Goal: Task Accomplishment & Management: Use online tool/utility

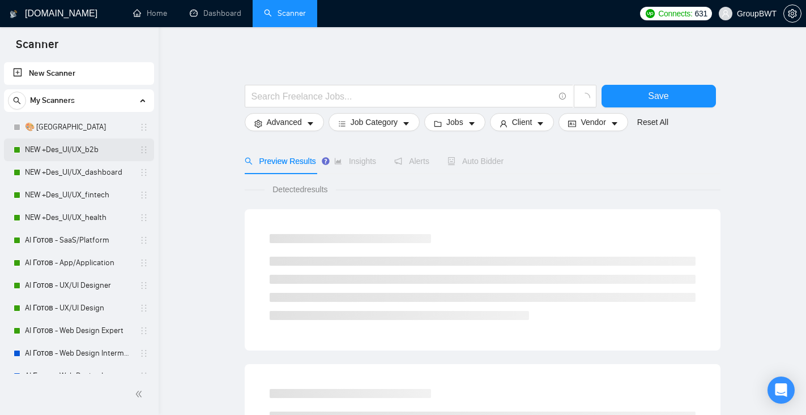
click at [48, 153] on link "NEW +Des_UI/UX_b2b" at bounding box center [79, 150] width 108 height 23
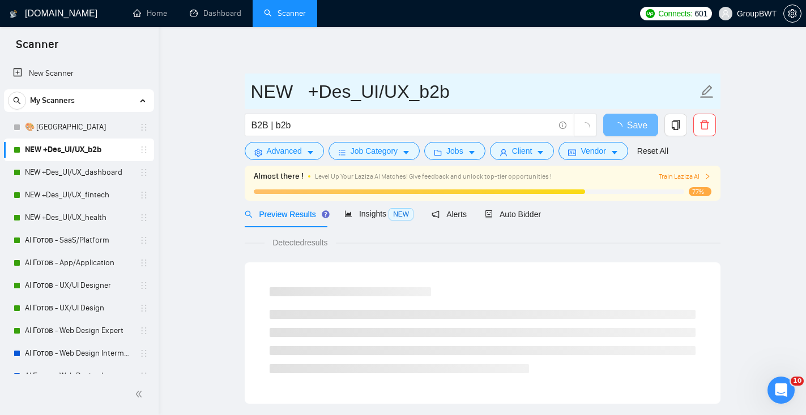
drag, startPoint x: 242, startPoint y: 102, endPoint x: 450, endPoint y: 97, distance: 208.4
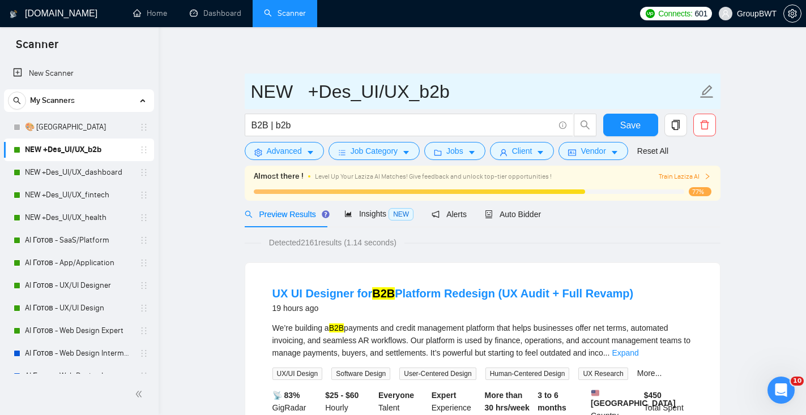
drag, startPoint x: 450, startPoint y: 97, endPoint x: 256, endPoint y: 95, distance: 194.2
click at [256, 95] on input "NEW +Des_UI/UX_b2b" at bounding box center [474, 92] width 446 height 28
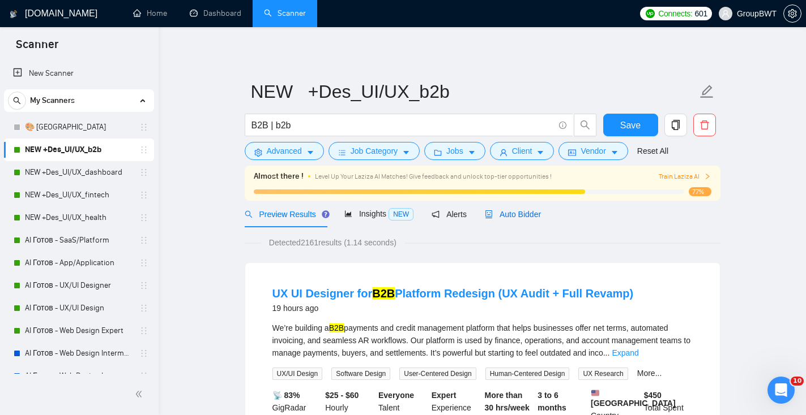
click at [530, 217] on span "Auto Bidder" at bounding box center [513, 214] width 56 height 9
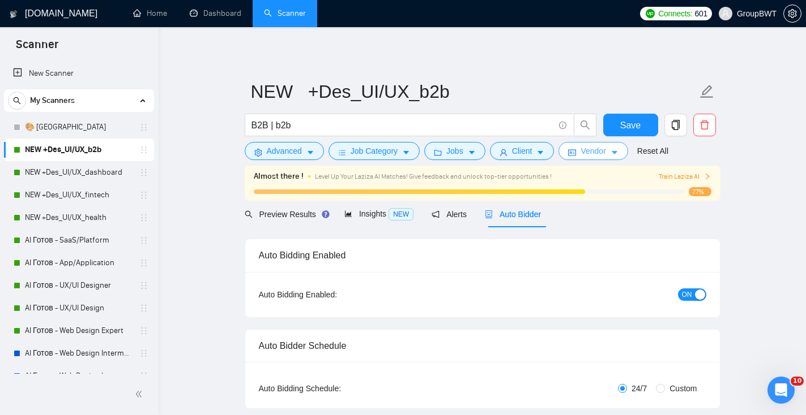
click at [605, 153] on span "Vendor" at bounding box center [592, 151] width 25 height 12
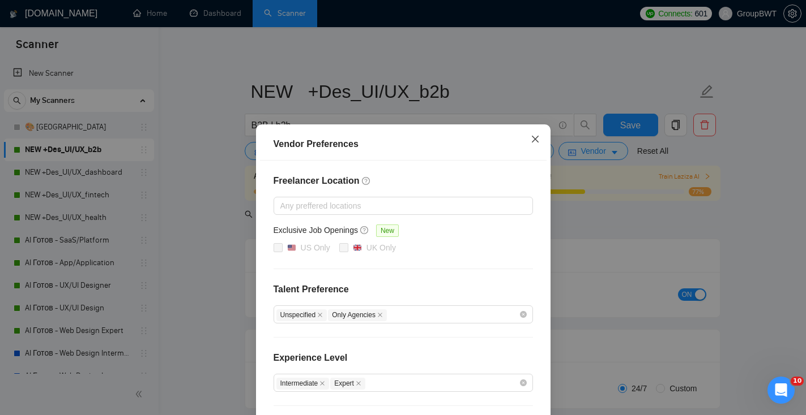
click at [538, 134] on span "Close" at bounding box center [535, 140] width 31 height 31
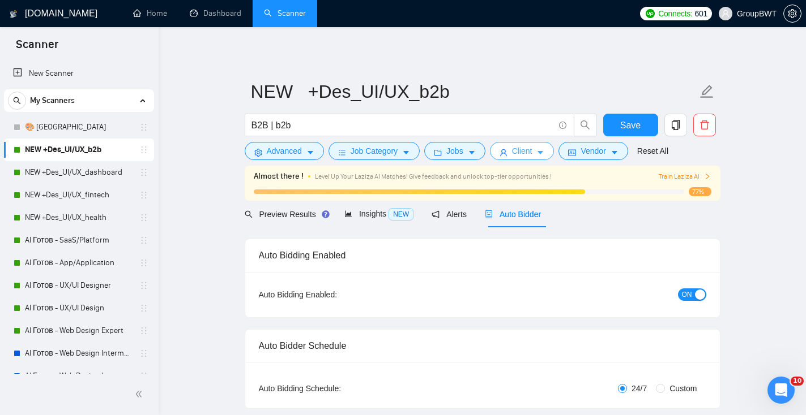
click at [529, 152] on span "Client" at bounding box center [522, 151] width 20 height 12
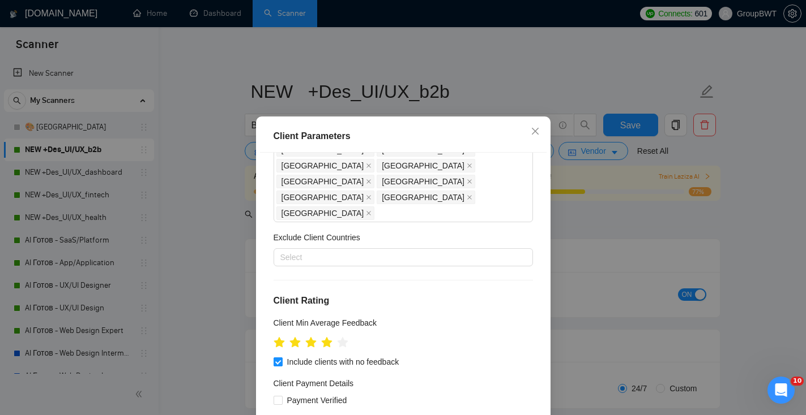
scroll to position [298, 0]
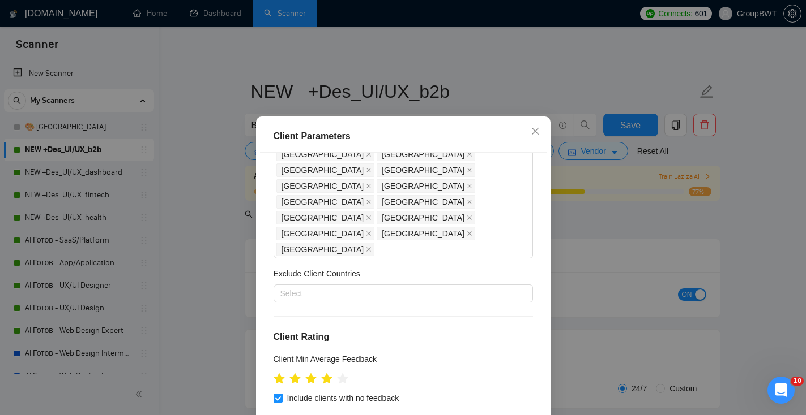
click at [277, 394] on input "Include clients with no feedback" at bounding box center [277, 398] width 8 height 8
checkbox input "false"
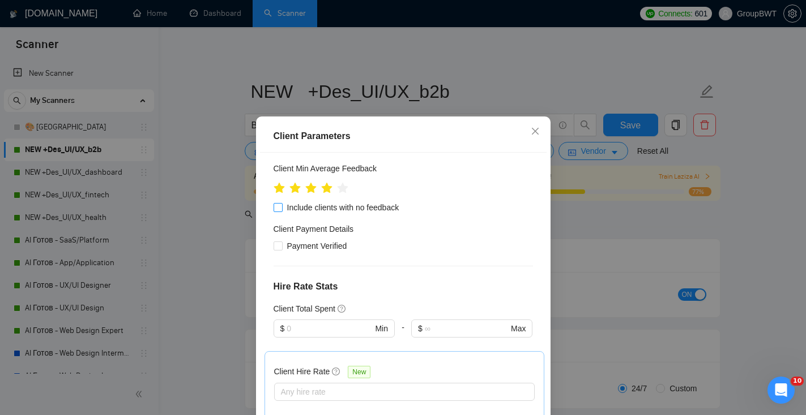
scroll to position [495, 0]
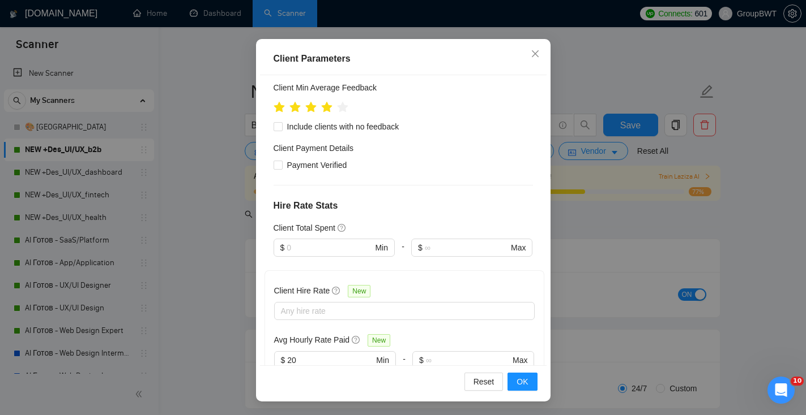
scroll to position [486, 0]
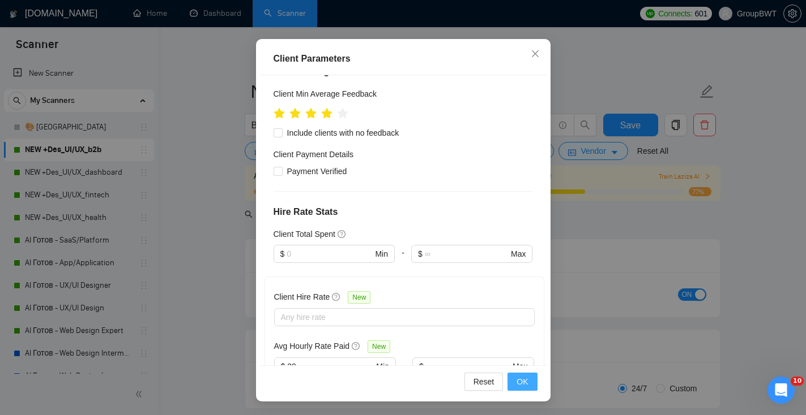
click at [522, 380] on span "OK" at bounding box center [521, 382] width 11 height 12
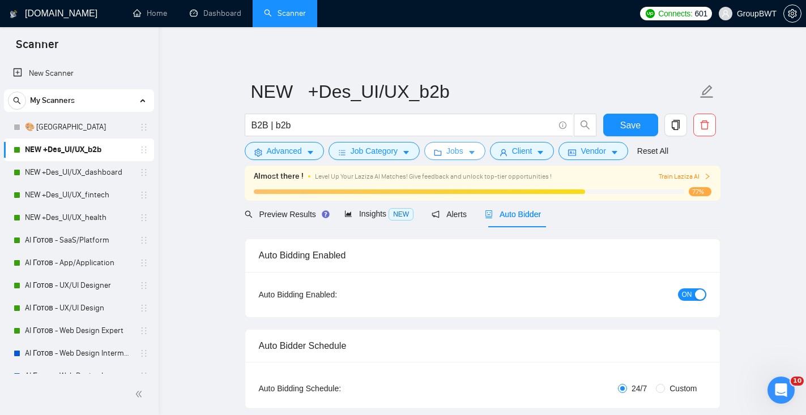
click at [463, 154] on span "Jobs" at bounding box center [454, 151] width 17 height 12
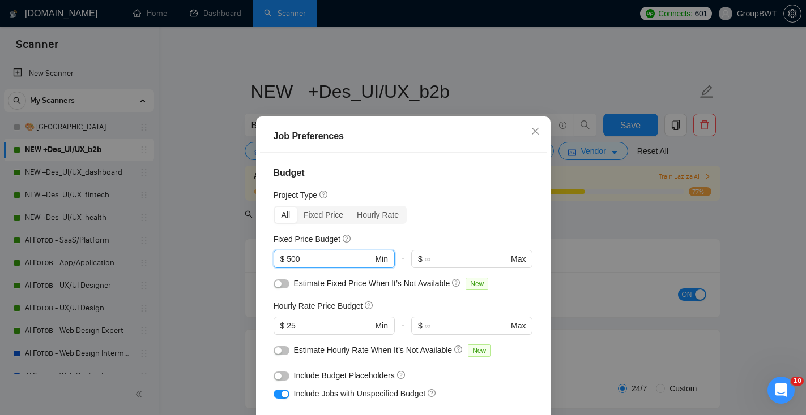
drag, startPoint x: 315, startPoint y: 257, endPoint x: 265, endPoint y: 256, distance: 49.3
click at [266, 257] on div "Budget Project Type All Fixed Price Hourly Rate Fixed Price Budget 500 $ 500 Mi…" at bounding box center [403, 298] width 286 height 291
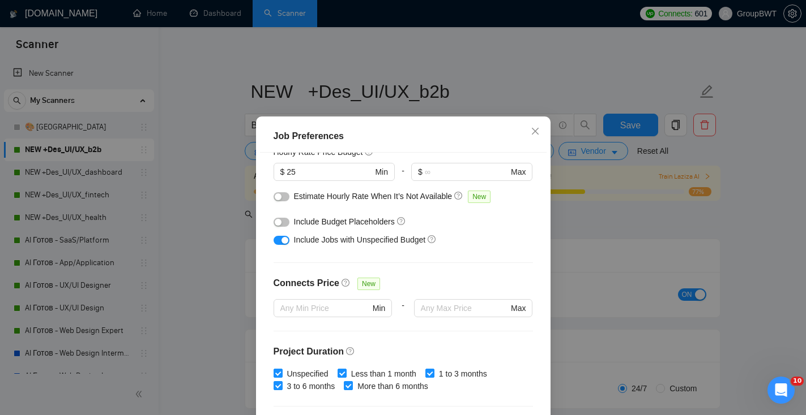
scroll to position [157, 0]
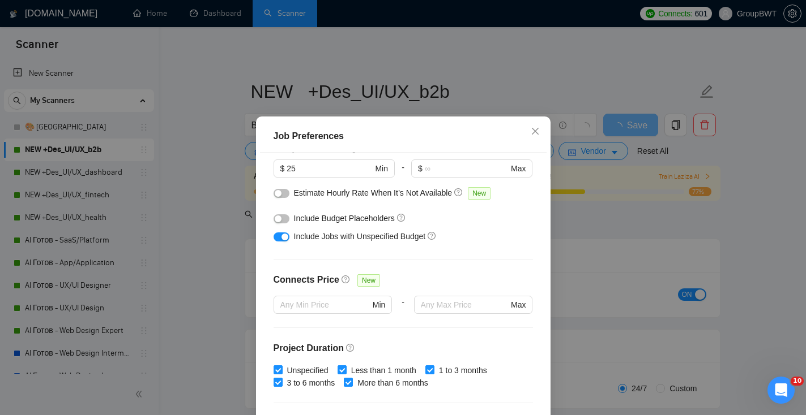
type input "1000"
click at [285, 237] on div "button" at bounding box center [284, 237] width 7 height 7
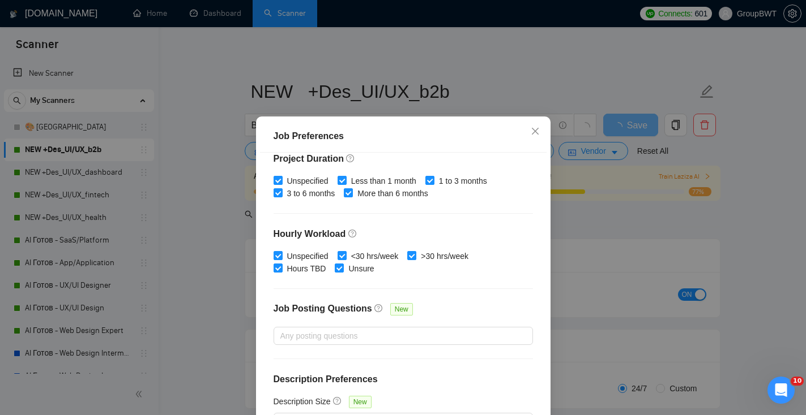
scroll to position [78, 0]
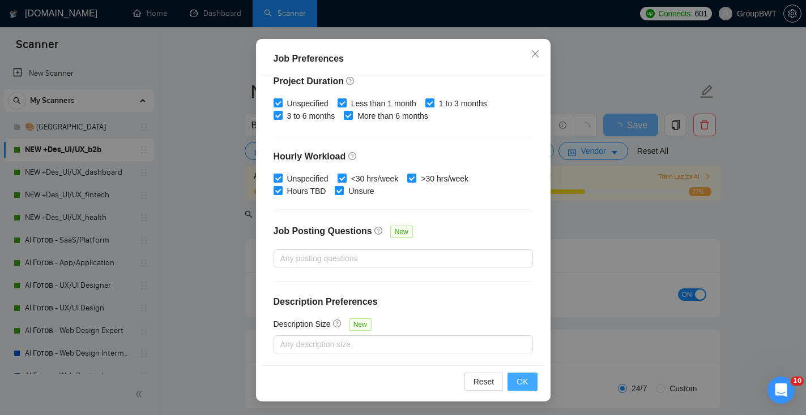
click at [529, 379] on button "OK" at bounding box center [521, 382] width 29 height 18
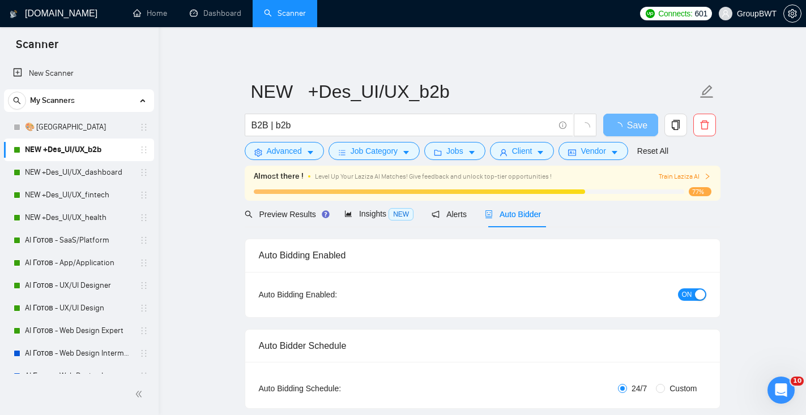
scroll to position [29, 0]
click at [276, 217] on span "Preview Results" at bounding box center [286, 214] width 82 height 9
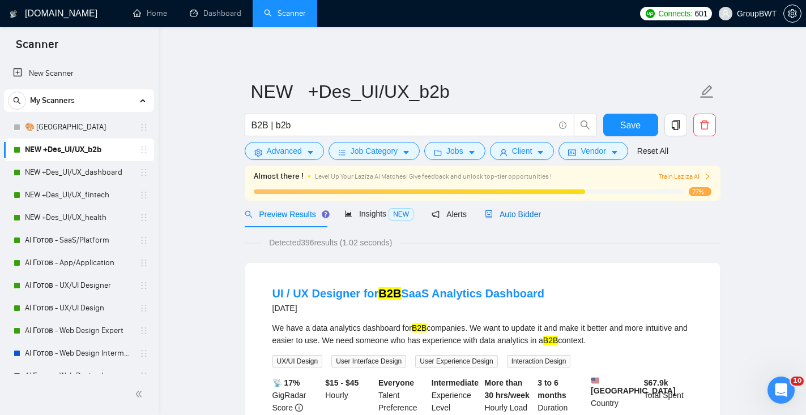
click at [521, 218] on span "Auto Bidder" at bounding box center [513, 214] width 56 height 9
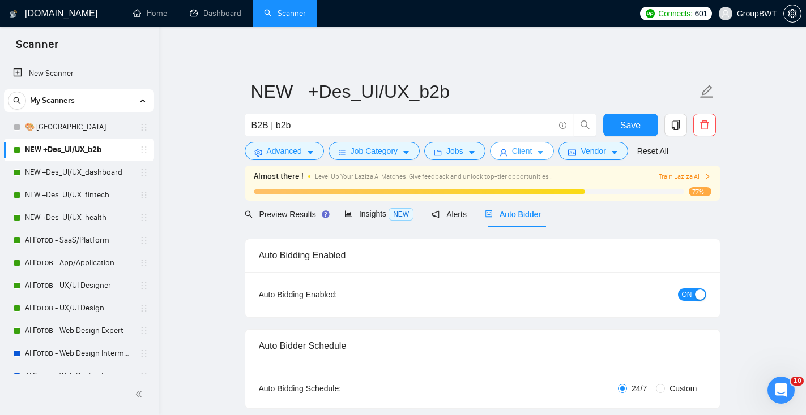
click at [520, 151] on span "Client" at bounding box center [522, 151] width 20 height 12
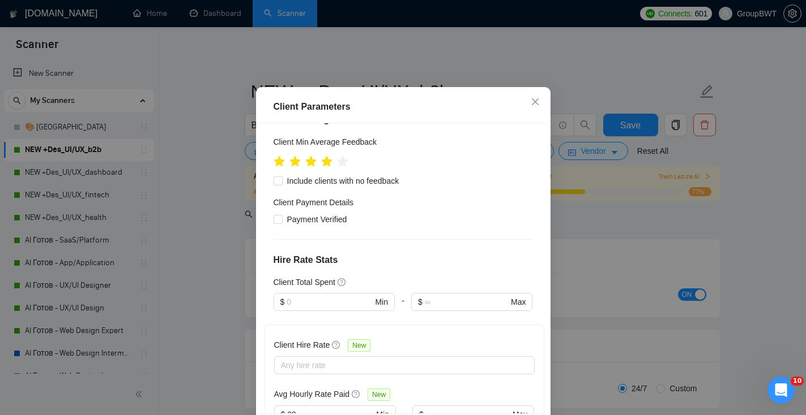
click at [577, 156] on div "Client Parameters Client Location Include Client Countries [GEOGRAPHIC_DATA] [G…" at bounding box center [403, 207] width 806 height 415
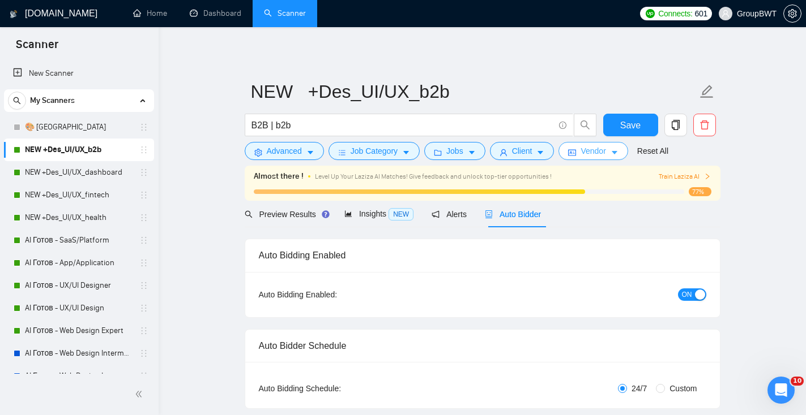
click at [576, 153] on icon "idcard" at bounding box center [572, 153] width 8 height 8
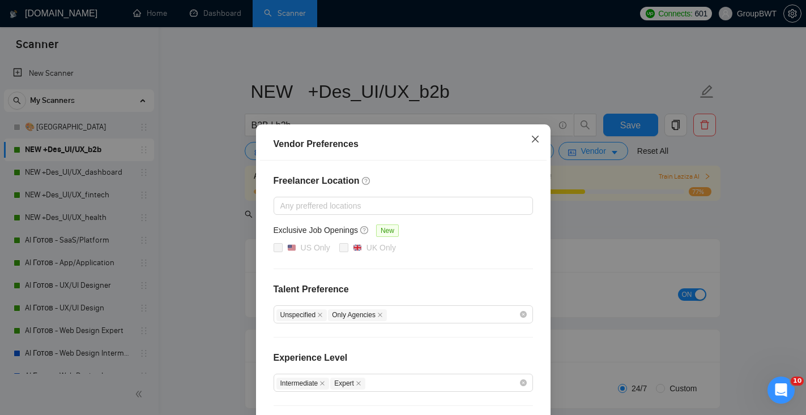
click at [539, 143] on span "Close" at bounding box center [535, 140] width 31 height 31
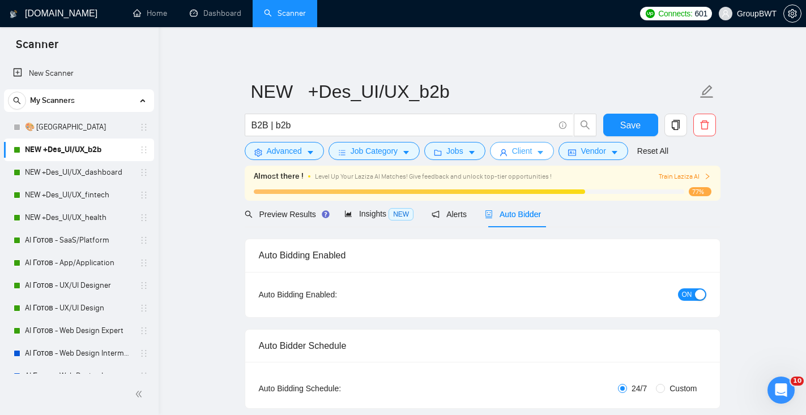
click at [524, 153] on span "Client" at bounding box center [522, 151] width 20 height 12
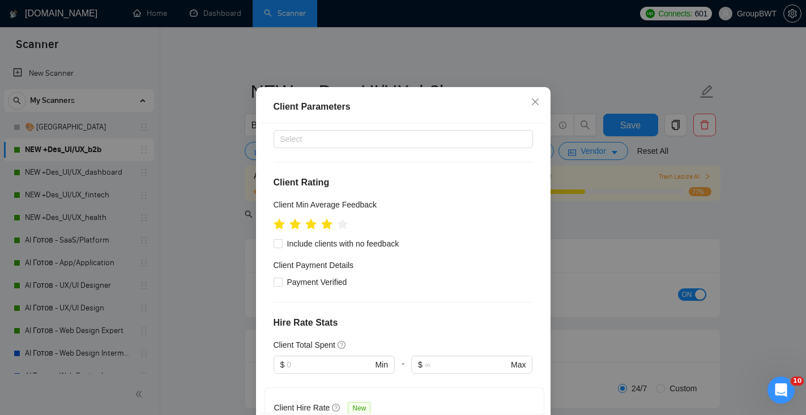
scroll to position [424, 0]
drag, startPoint x: 328, startPoint y: 325, endPoint x: 251, endPoint y: 323, distance: 77.0
click at [253, 325] on div "Client Parameters Client Location Include Client Countries [GEOGRAPHIC_DATA] [G…" at bounding box center [403, 207] width 806 height 415
click at [451, 385] on div "Client Location Include Client Countries [GEOGRAPHIC_DATA] [GEOGRAPHIC_DATA] [G…" at bounding box center [403, 268] width 286 height 291
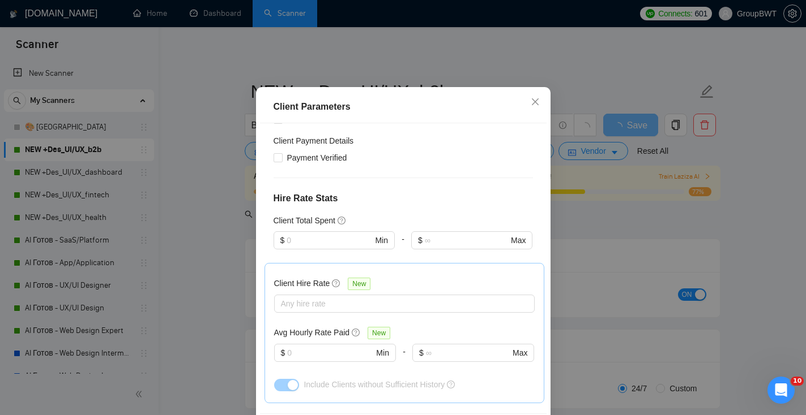
scroll to position [584, 0]
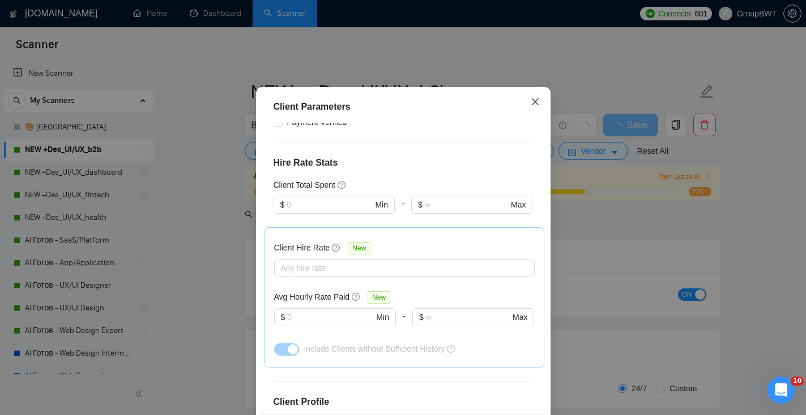
click at [538, 118] on span "Close" at bounding box center [535, 102] width 31 height 31
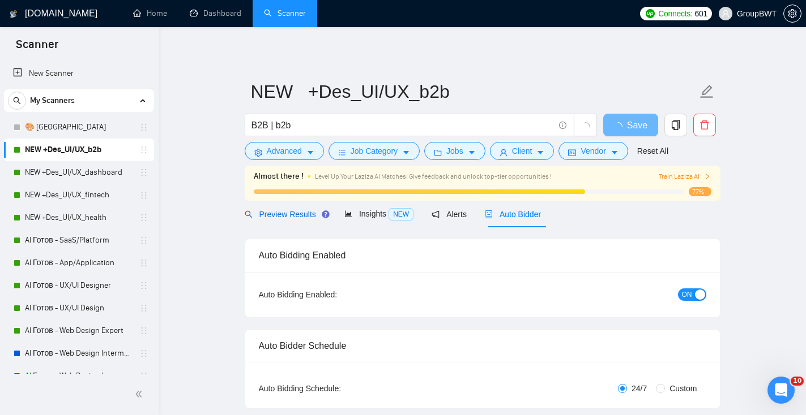
click at [286, 218] on span "Preview Results" at bounding box center [286, 214] width 82 height 9
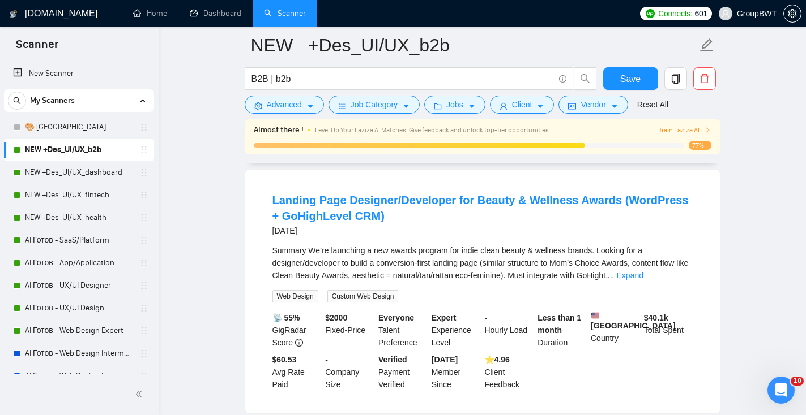
scroll to position [1536, 0]
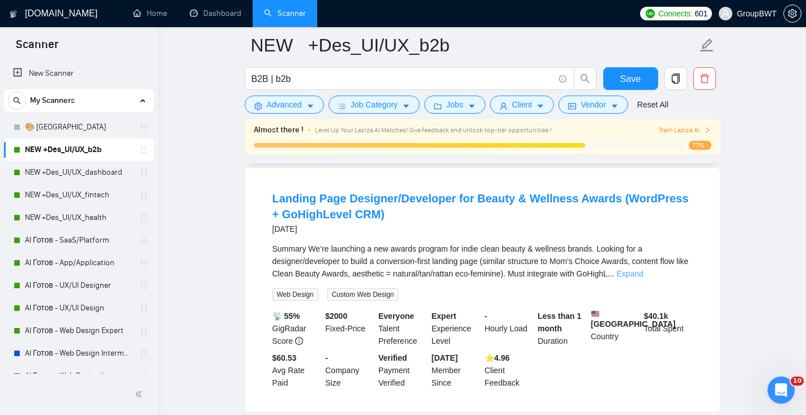
click at [643, 279] on link "Expand" at bounding box center [629, 273] width 27 height 9
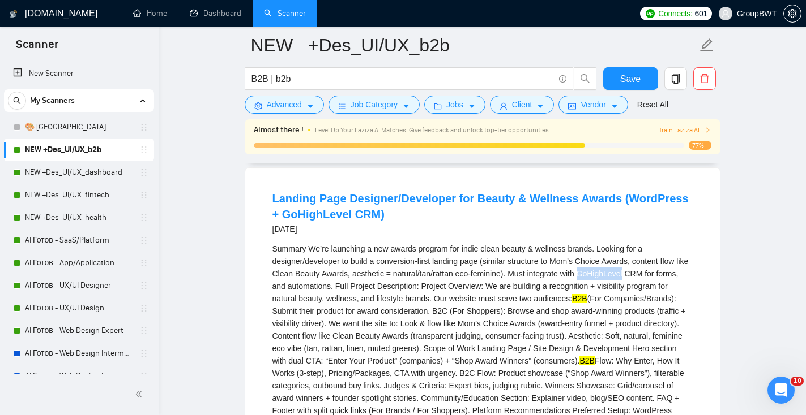
drag, startPoint x: 623, startPoint y: 312, endPoint x: 668, endPoint y: 312, distance: 44.7
click at [668, 312] on div "Summary We’re launching a new awards program for indie clean beauty & wellness …" at bounding box center [482, 349] width 420 height 212
copy div "GoHighLevel"
click at [290, 105] on span "Advanced" at bounding box center [284, 104] width 35 height 12
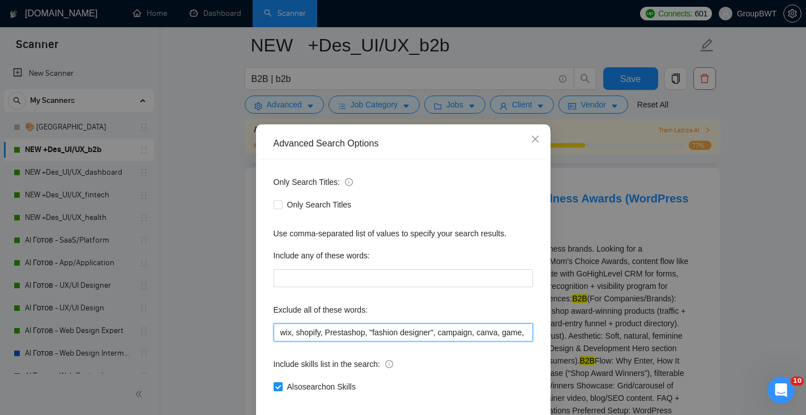
click at [297, 333] on input "wix, shopify, Prestashop, "fashion designer", campaign, canva, game, Hubspot, s…" at bounding box center [402, 333] width 259 height 18
paste input "GoHighLevel"
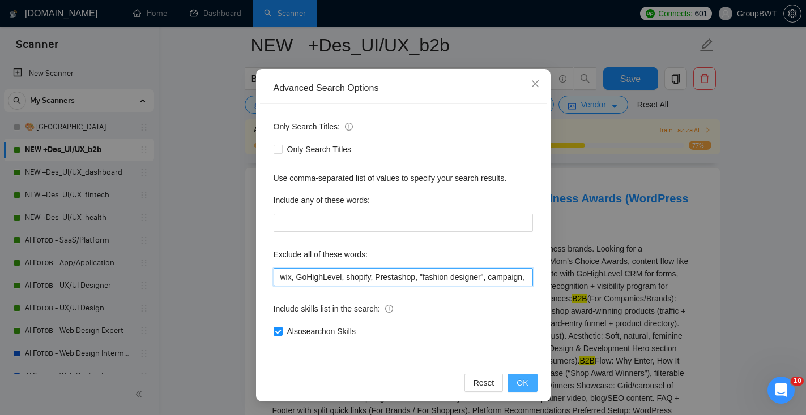
type input "wix, GoHighLevel, shopify, Prestashop, "fashion designer", campaign, canva, gam…"
click at [520, 386] on span "OK" at bounding box center [521, 383] width 11 height 12
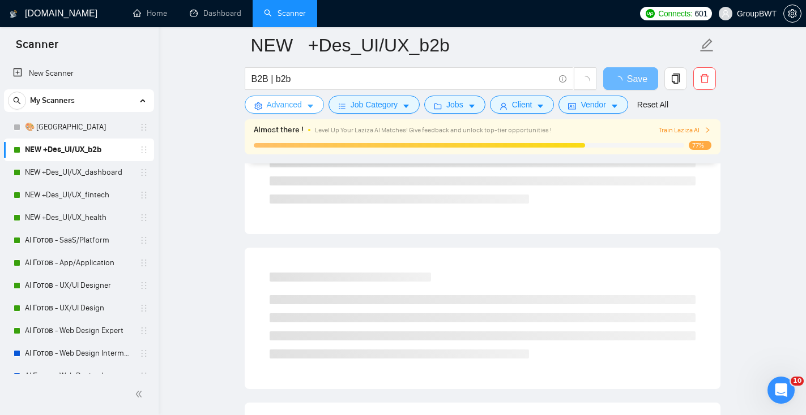
scroll to position [0, 0]
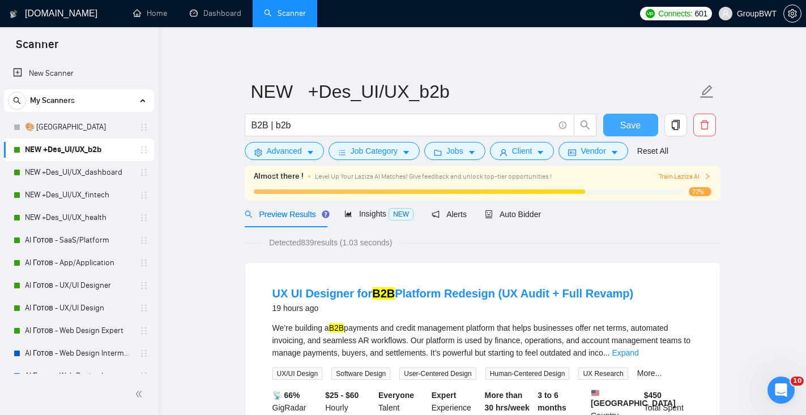
click at [624, 126] on span "Save" at bounding box center [630, 125] width 20 height 14
click at [533, 218] on span "Auto Bidder" at bounding box center [513, 214] width 56 height 9
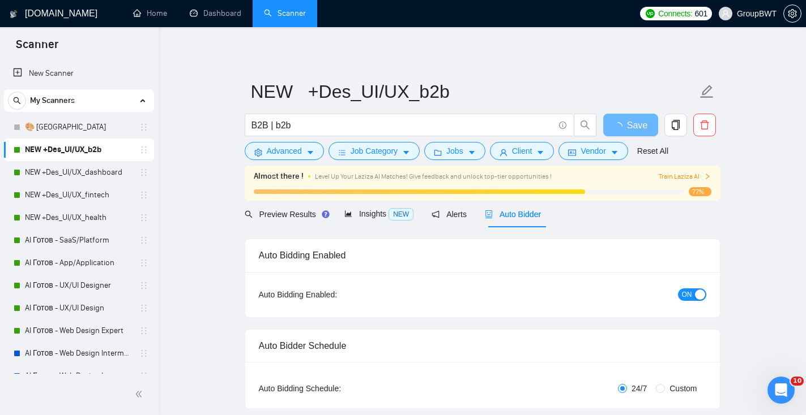
click at [688, 297] on span "ON" at bounding box center [687, 295] width 10 height 12
click at [697, 297] on div "button" at bounding box center [700, 295] width 10 height 10
click at [628, 129] on span "Save" at bounding box center [630, 125] width 20 height 14
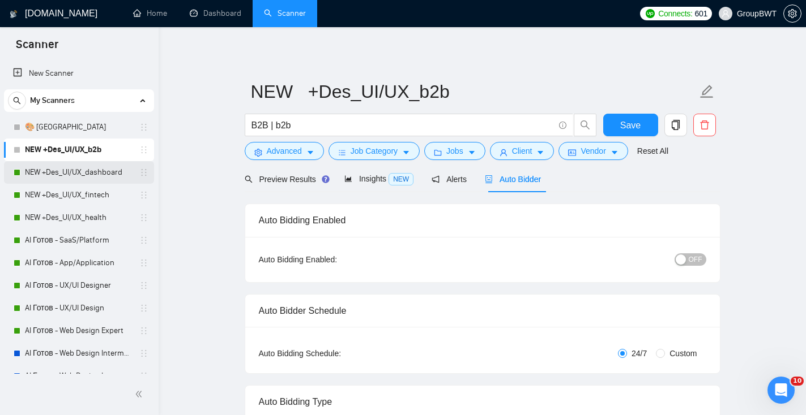
click at [113, 174] on link "NEW +Des_UI/UX_dashboard" at bounding box center [79, 172] width 108 height 23
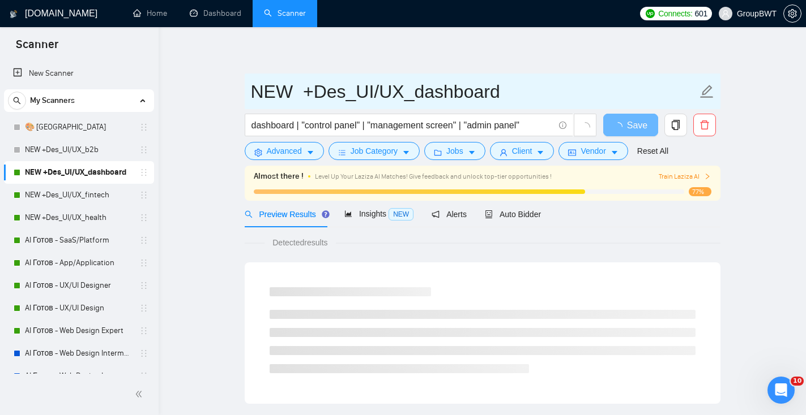
drag, startPoint x: 244, startPoint y: 91, endPoint x: 507, endPoint y: 93, distance: 263.2
click at [509, 94] on span "NEW +Des_UI/UX_dashboard" at bounding box center [482, 92] width 475 height 36
drag, startPoint x: 507, startPoint y: 93, endPoint x: 246, endPoint y: 92, distance: 261.0
click at [247, 93] on span "NEW +Des_UI/UX_dashboard" at bounding box center [482, 92] width 475 height 36
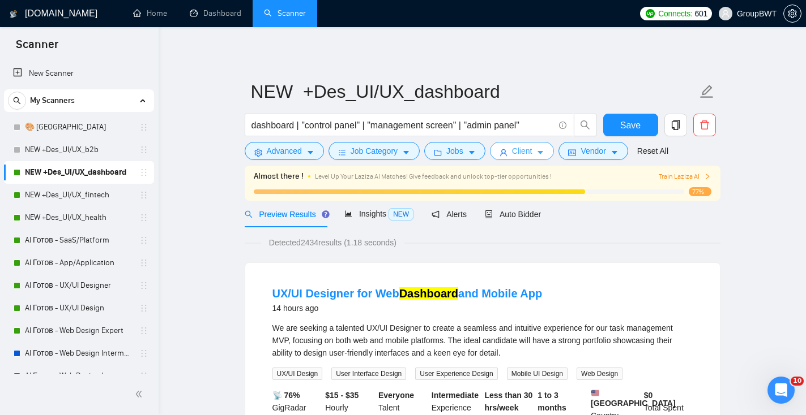
click at [517, 148] on span "Client" at bounding box center [522, 151] width 20 height 12
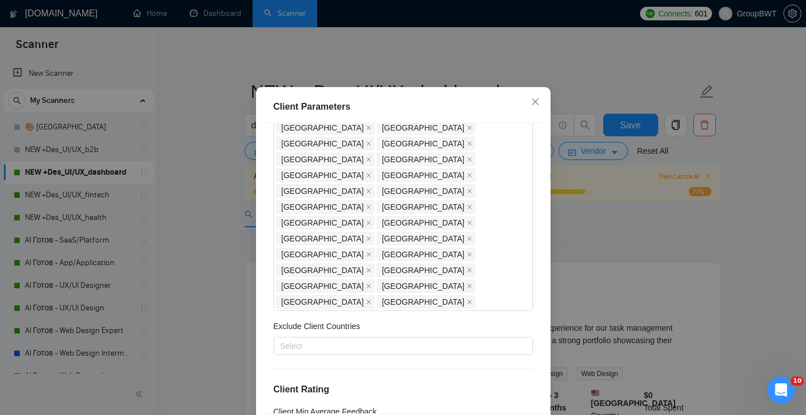
scroll to position [200, 0]
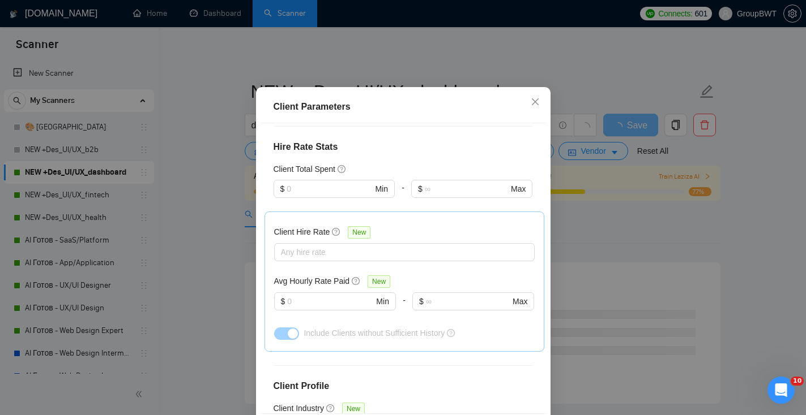
scroll to position [78, 0]
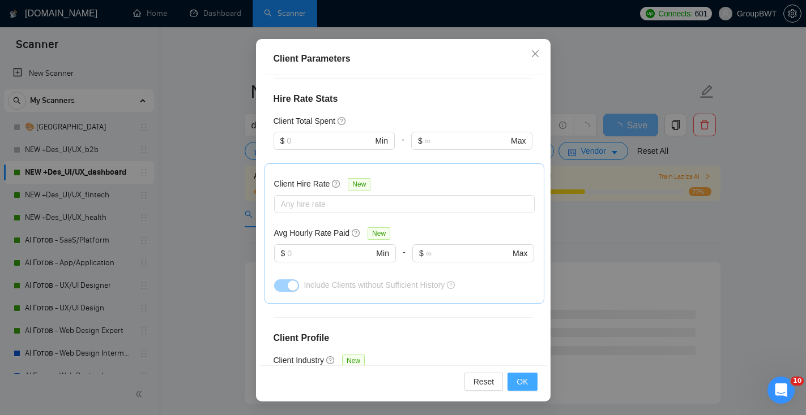
click at [515, 383] on button "OK" at bounding box center [521, 382] width 29 height 18
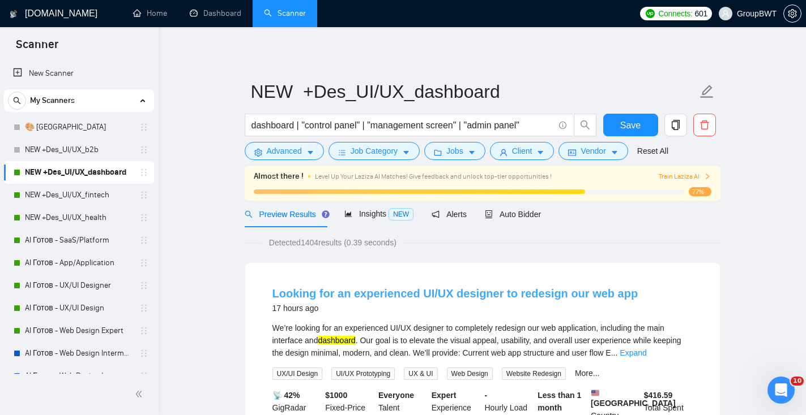
scroll to position [29, 0]
click at [468, 156] on button "Jobs" at bounding box center [454, 151] width 61 height 18
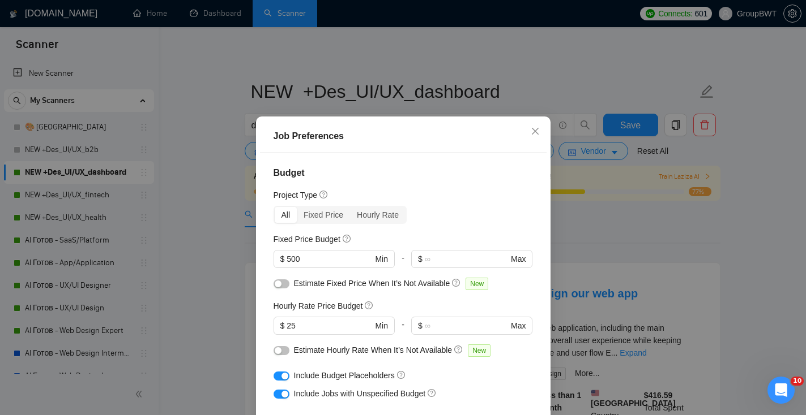
scroll to position [9, 0]
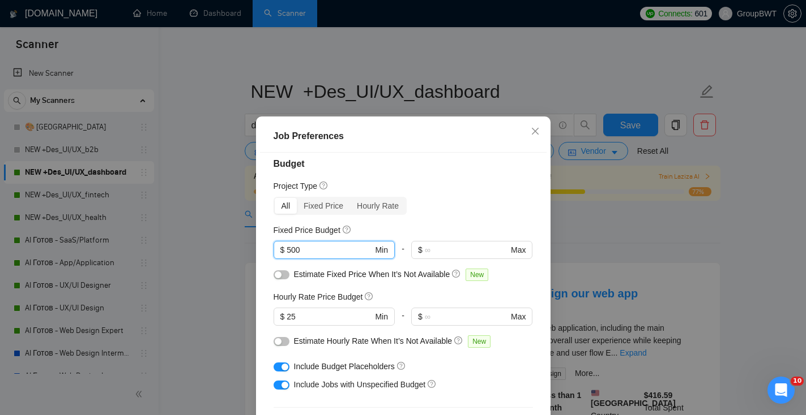
drag, startPoint x: 319, startPoint y: 249, endPoint x: 255, endPoint y: 245, distance: 64.7
click at [256, 245] on div "Job Preferences Budget Project Type All Fixed Price Hourly Rate Fixed Price Bud…" at bounding box center [403, 298] width 294 height 363
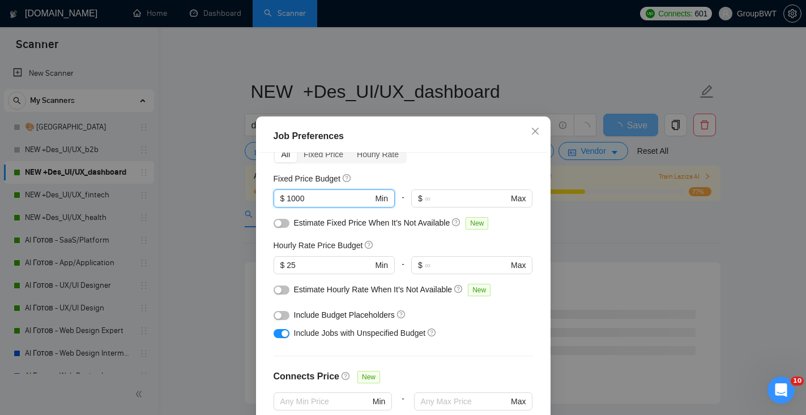
scroll to position [62, 0]
type input "1000"
click at [284, 333] on div "button" at bounding box center [284, 332] width 7 height 7
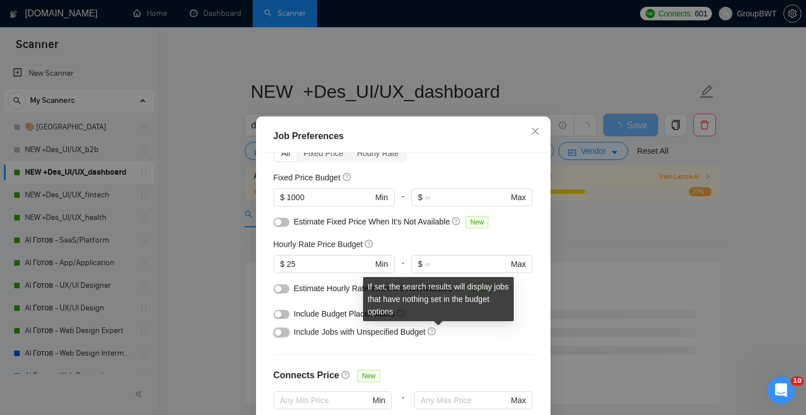
scroll to position [347, 0]
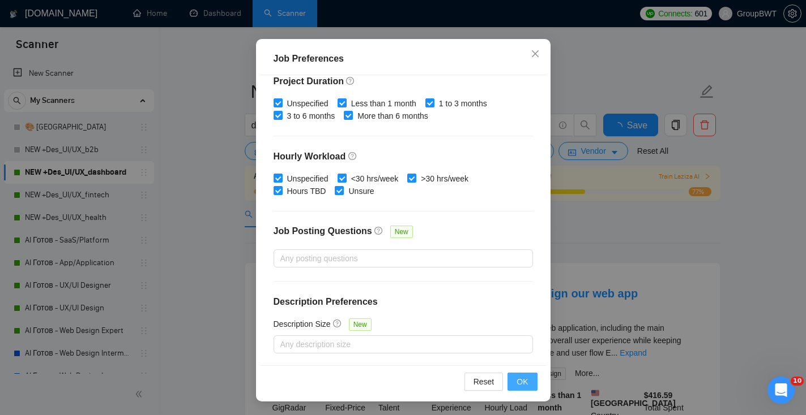
click at [524, 380] on span "OK" at bounding box center [521, 382] width 11 height 12
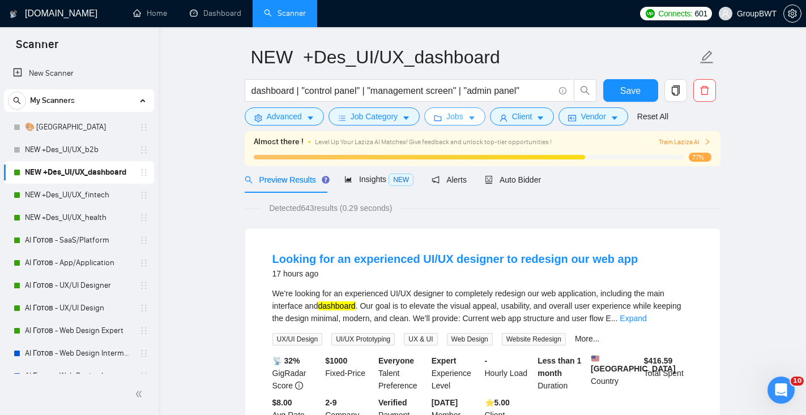
scroll to position [32, 0]
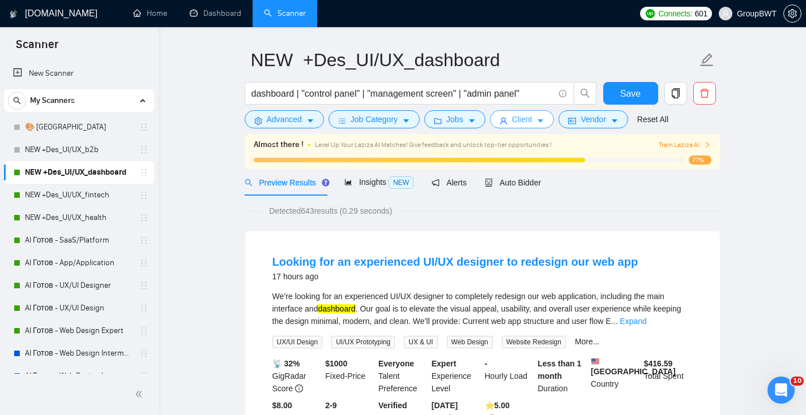
click at [544, 117] on span "caret-down" at bounding box center [540, 121] width 8 height 8
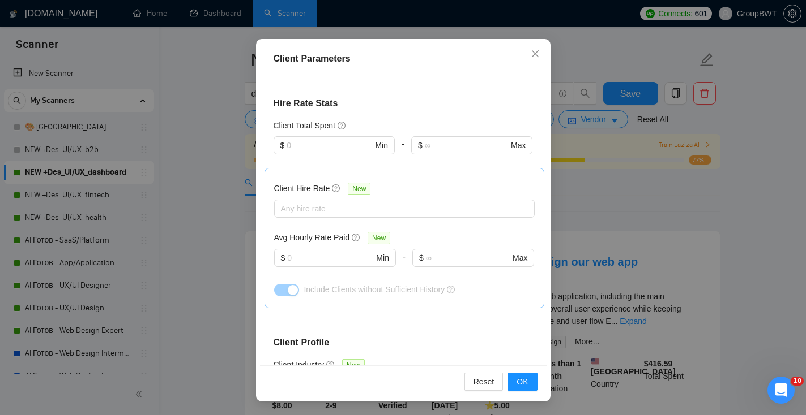
scroll to position [577, 0]
click at [526, 382] on span "OK" at bounding box center [521, 382] width 11 height 12
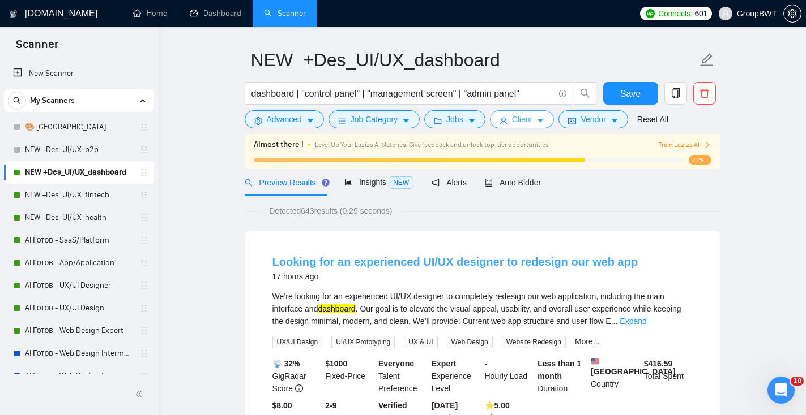
scroll to position [0, 0]
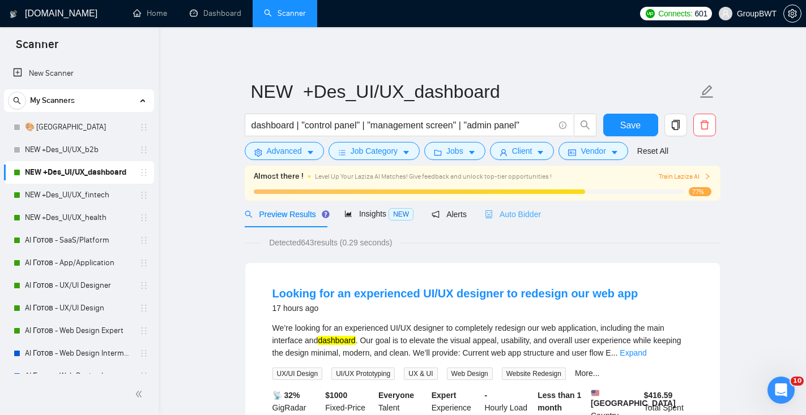
click at [508, 224] on div "Auto Bidder" at bounding box center [513, 214] width 56 height 27
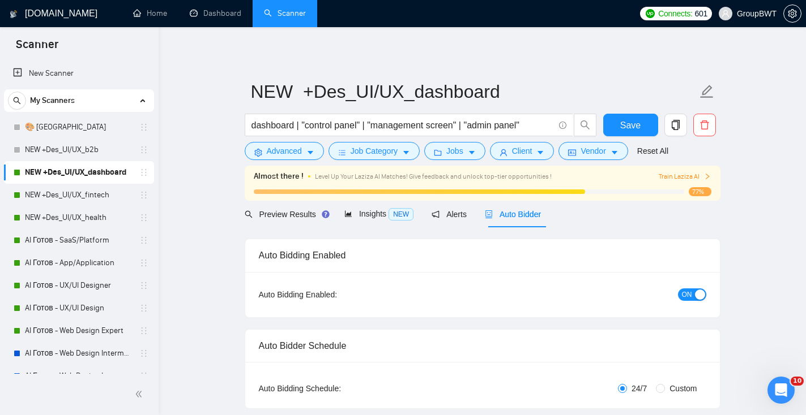
click at [698, 293] on div "button" at bounding box center [700, 295] width 10 height 10
click at [642, 124] on button "Save" at bounding box center [630, 125] width 55 height 23
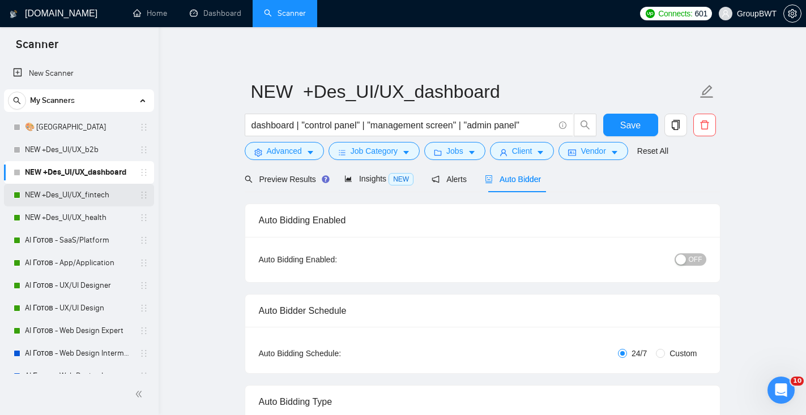
click at [119, 198] on link "NEW +Des_UI/UX_fintech" at bounding box center [79, 195] width 108 height 23
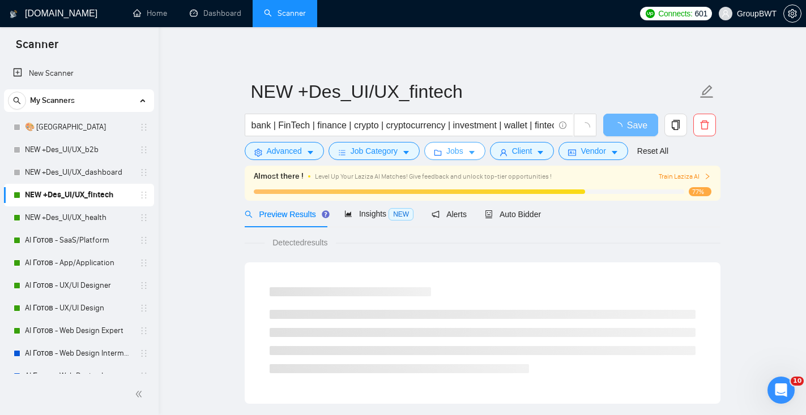
click at [472, 152] on icon "caret-down" at bounding box center [472, 153] width 8 height 8
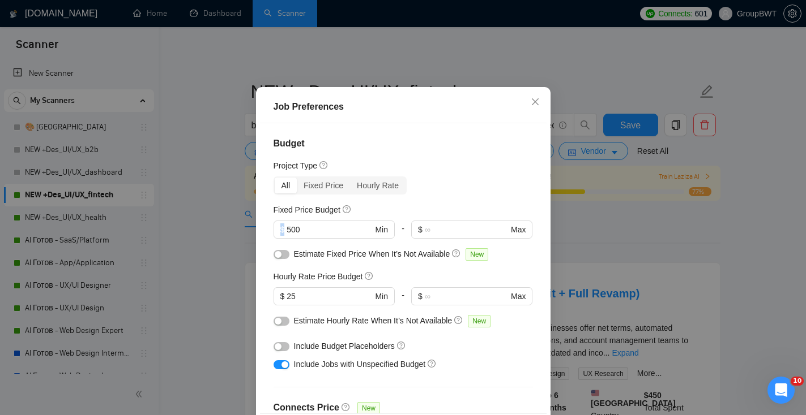
drag, startPoint x: 330, startPoint y: 252, endPoint x: 252, endPoint y: 249, distance: 78.2
click at [254, 250] on div "Job Preferences Budget Project Type All Fixed Price Hourly Rate Fixed Price Bud…" at bounding box center [403, 207] width 806 height 415
click at [331, 248] on div "Fixed Price Budget $ 500 Min - $ Max" at bounding box center [402, 226] width 259 height 44
drag, startPoint x: 331, startPoint y: 254, endPoint x: 203, endPoint y: 247, distance: 128.1
click at [207, 250] on div "Job Preferences Budget Project Type All Fixed Price Hourly Rate Fixed Price Bud…" at bounding box center [403, 207] width 806 height 415
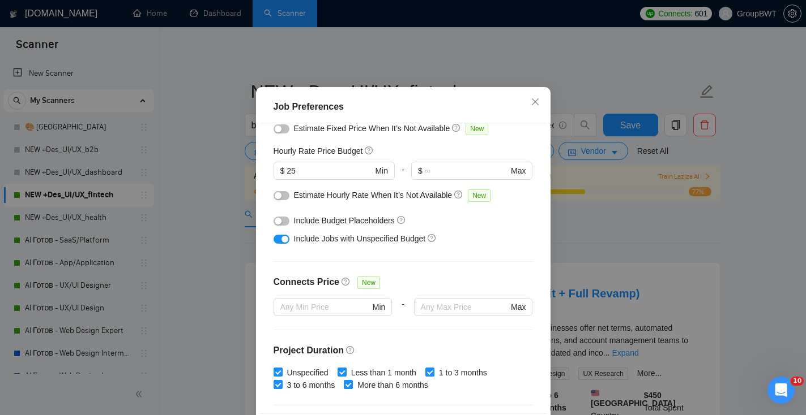
scroll to position [126, 0]
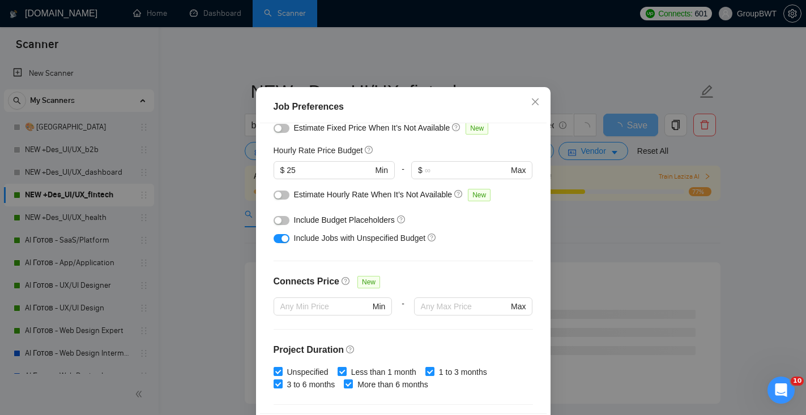
type input "1000"
click at [283, 242] on div "button" at bounding box center [284, 238] width 7 height 7
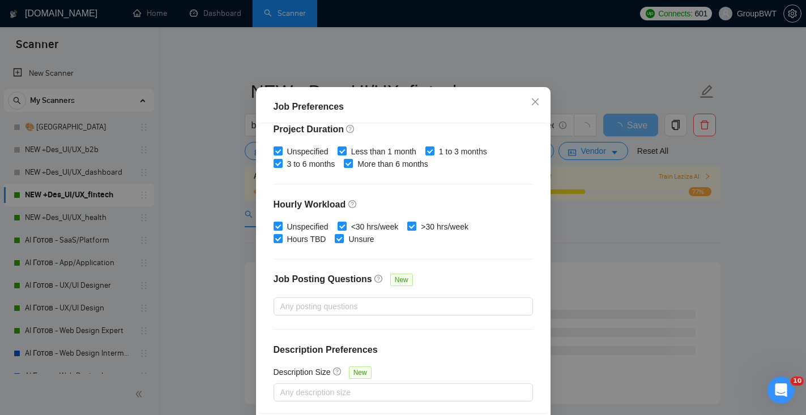
scroll to position [78, 0]
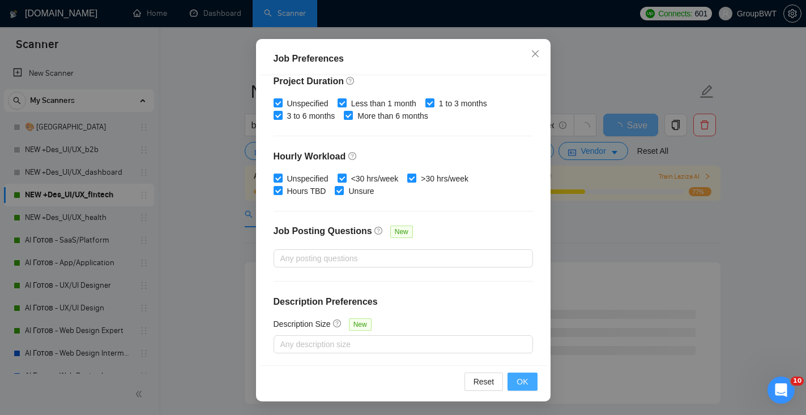
click at [528, 384] on button "OK" at bounding box center [521, 382] width 29 height 18
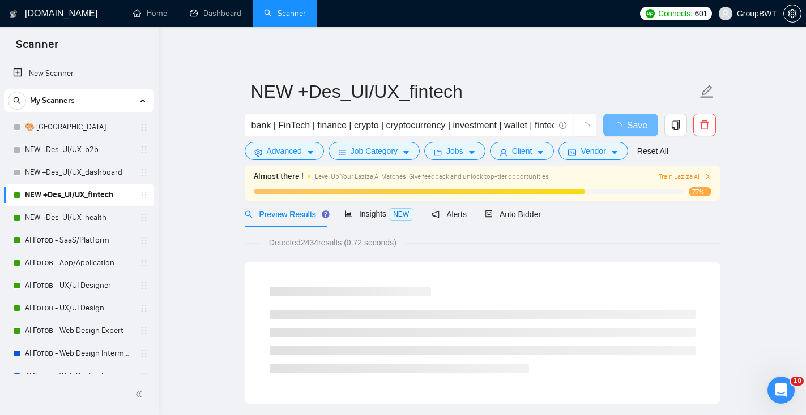
scroll to position [29, 0]
click at [585, 153] on span "Vendor" at bounding box center [592, 151] width 25 height 12
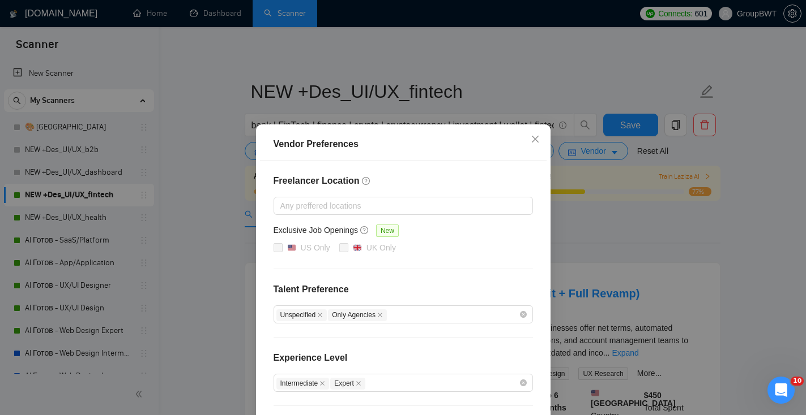
scroll to position [108, 0]
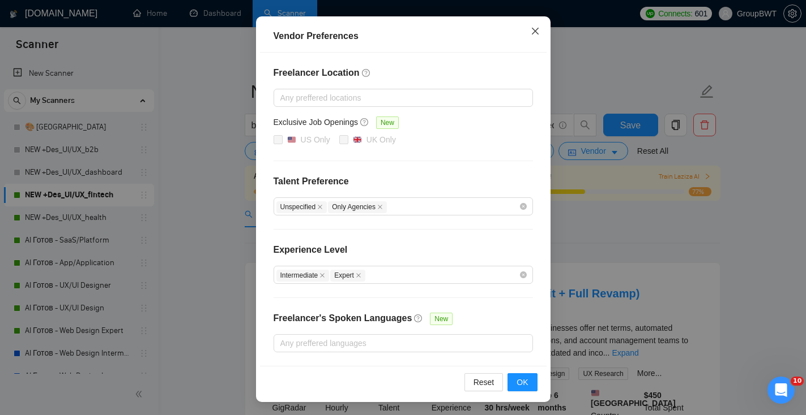
click at [535, 31] on icon "close" at bounding box center [534, 31] width 7 height 7
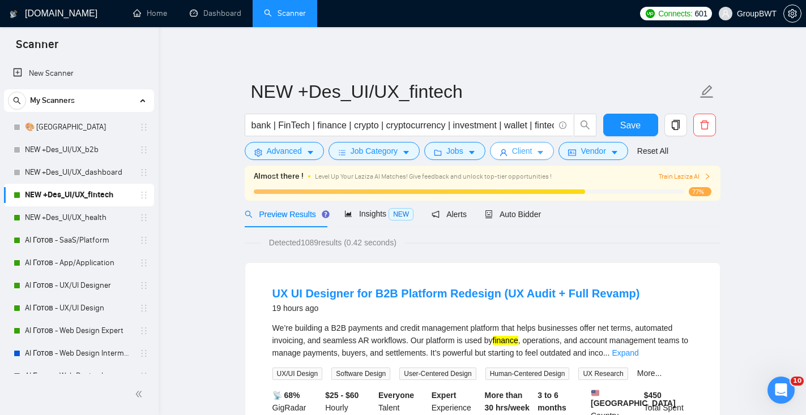
click at [528, 149] on span "Client" at bounding box center [522, 151] width 20 height 12
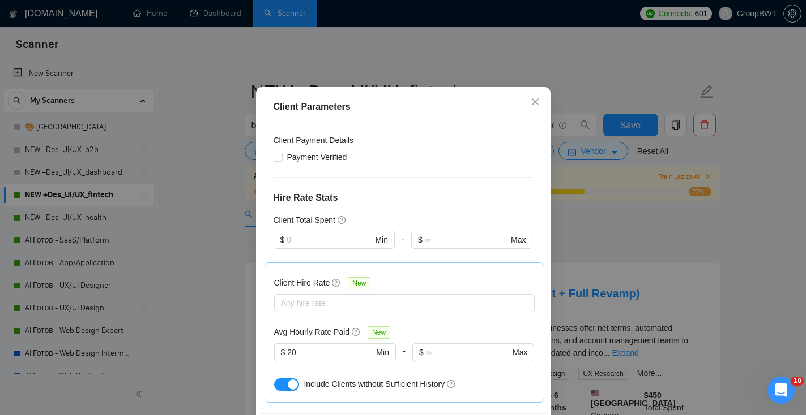
scroll to position [547, 0]
click at [537, 106] on icon "close" at bounding box center [534, 101] width 9 height 9
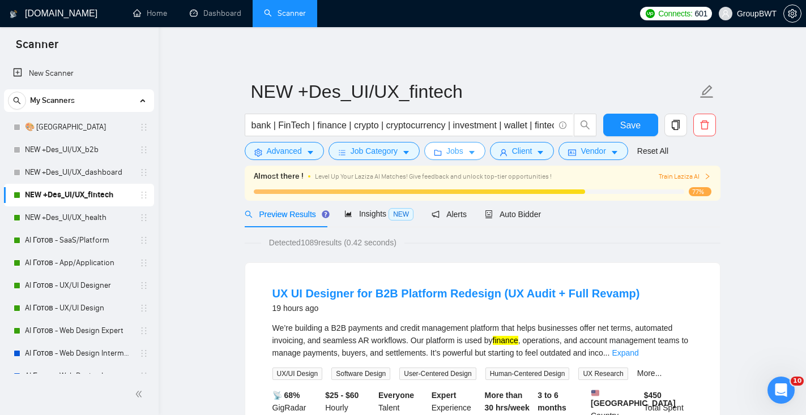
click at [449, 148] on span "Jobs" at bounding box center [454, 151] width 17 height 12
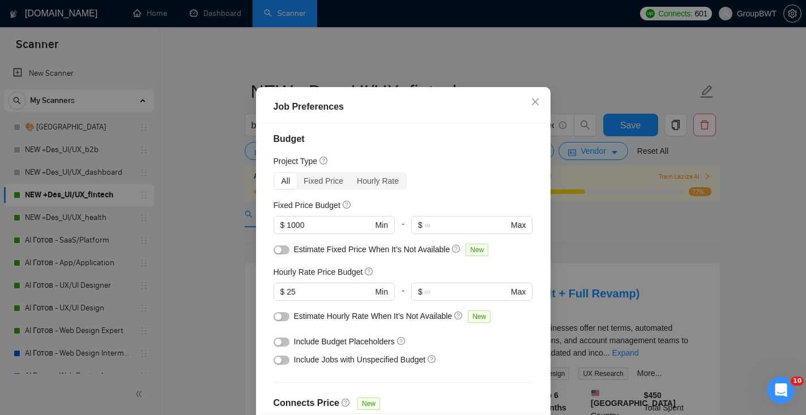
scroll to position [0, 0]
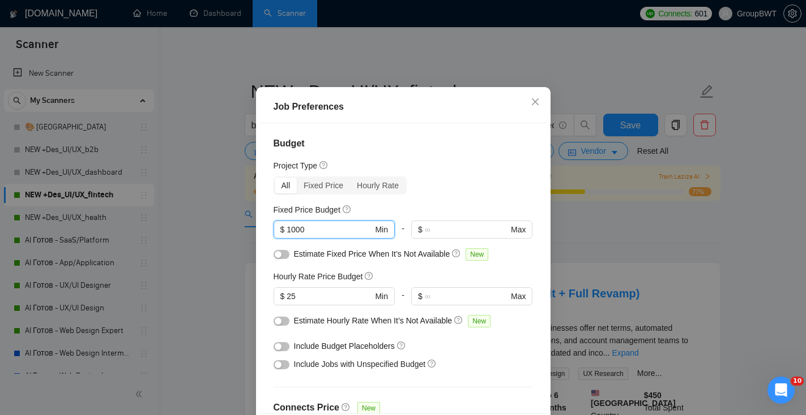
drag, startPoint x: 309, startPoint y: 256, endPoint x: 178, endPoint y: 251, distance: 130.8
click at [181, 252] on div "Job Preferences Budget Project Type All Fixed Price Hourly Rate Fixed Price Bud…" at bounding box center [403, 207] width 806 height 415
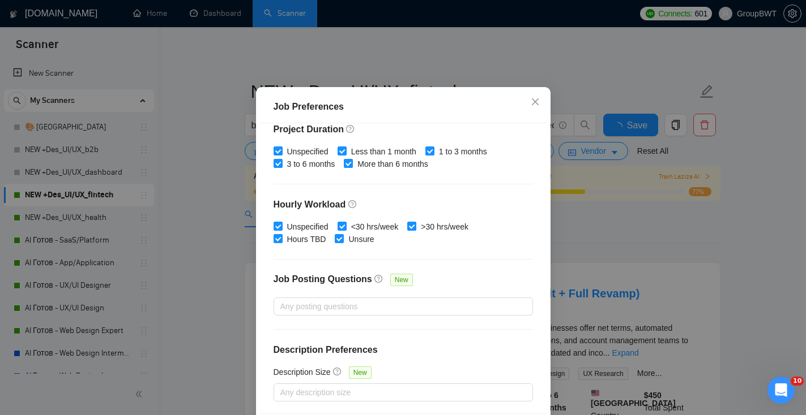
scroll to position [78, 0]
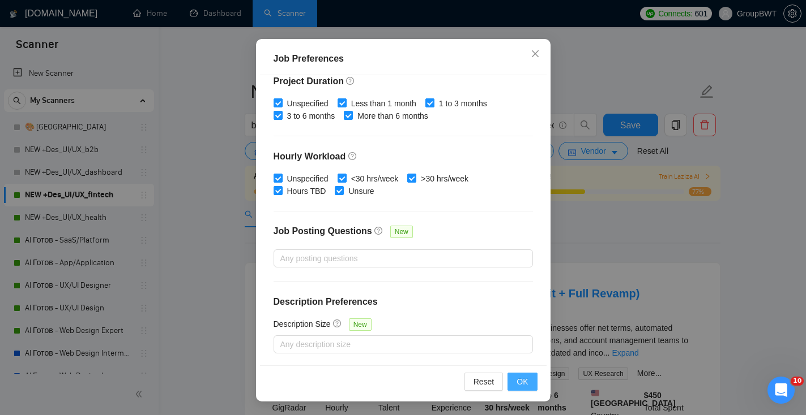
type input "500"
click at [532, 379] on button "OK" at bounding box center [521, 382] width 29 height 18
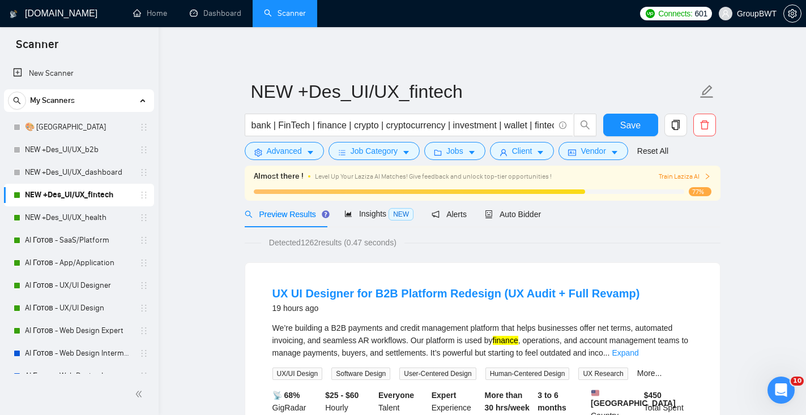
scroll to position [29, 0]
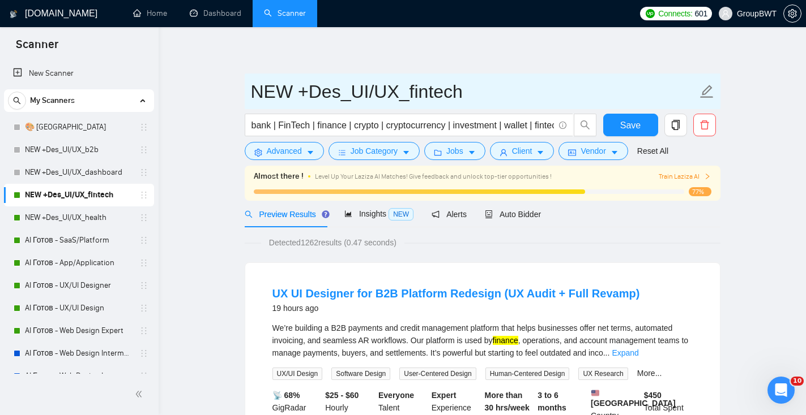
drag, startPoint x: 466, startPoint y: 92, endPoint x: 211, endPoint y: 84, distance: 254.9
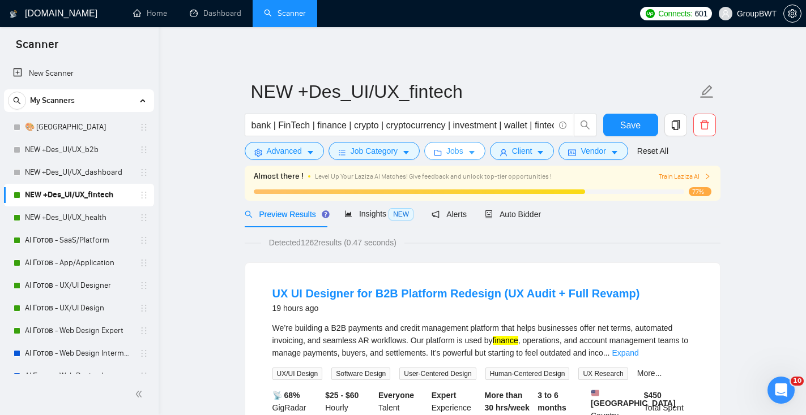
click at [451, 151] on span "Jobs" at bounding box center [454, 151] width 17 height 12
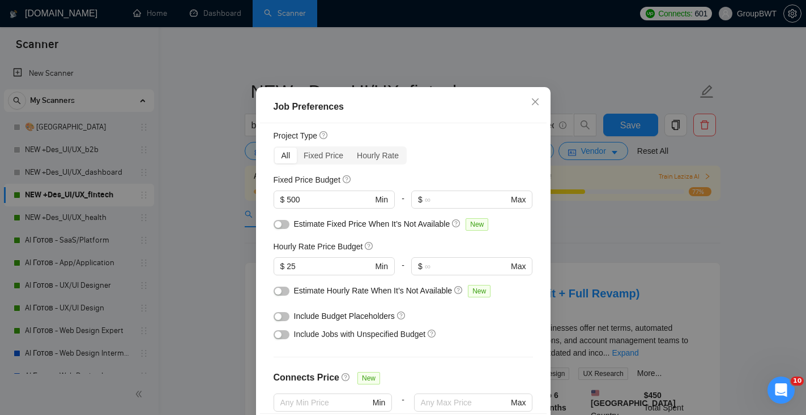
scroll to position [0, 0]
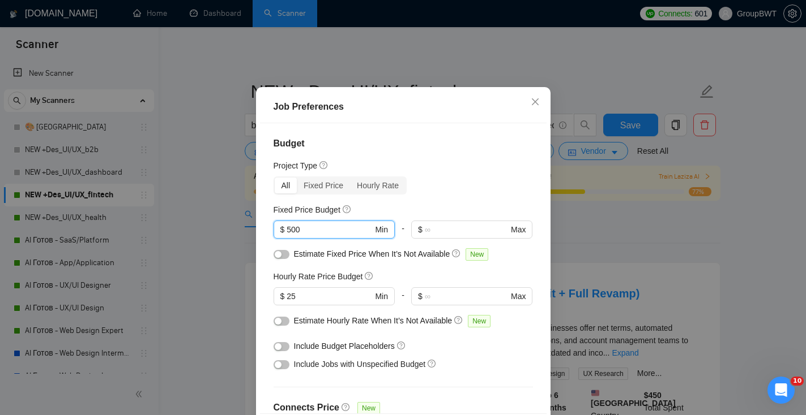
drag, startPoint x: 328, startPoint y: 257, endPoint x: 233, endPoint y: 251, distance: 94.7
click at [235, 252] on div "Job Preferences Budget Project Type All Fixed Price Hourly Rate Fixed Price Bud…" at bounding box center [403, 207] width 806 height 415
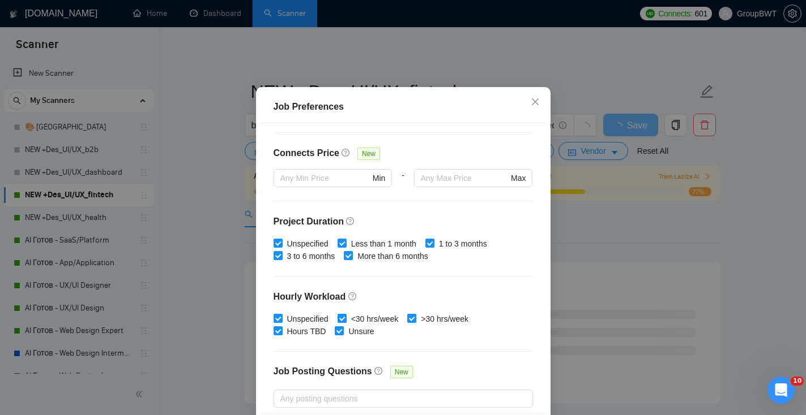
scroll to position [347, 0]
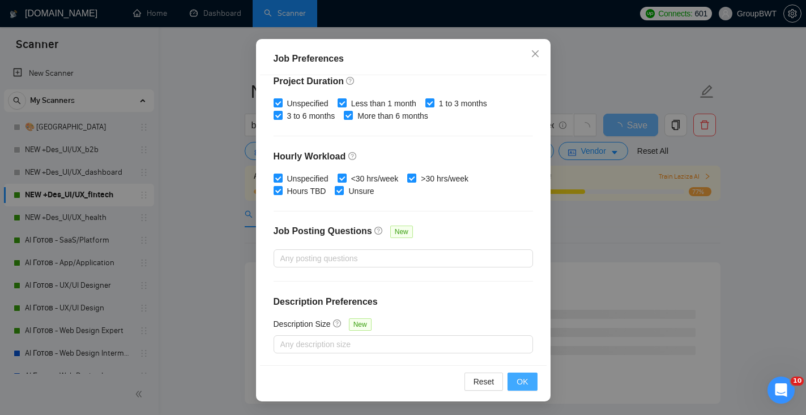
type input "1000"
click at [525, 388] on button "OK" at bounding box center [521, 382] width 29 height 18
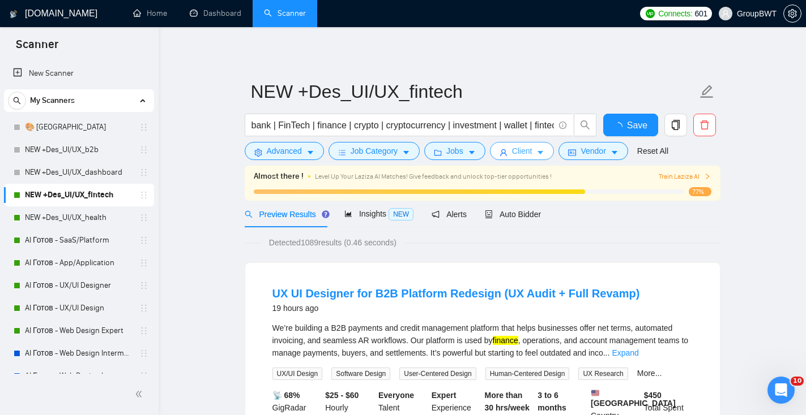
click at [516, 152] on span "Client" at bounding box center [522, 151] width 20 height 12
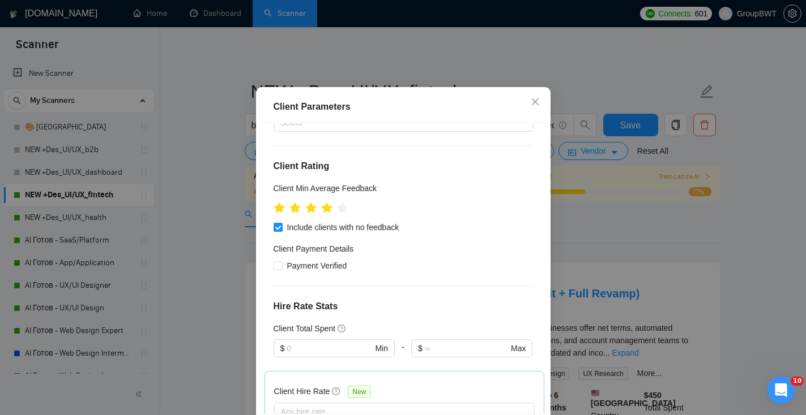
scroll to position [434, 0]
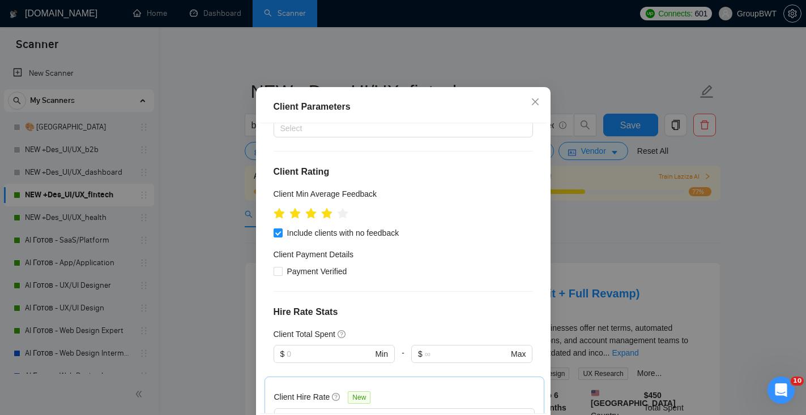
drag, startPoint x: 301, startPoint y: 322, endPoint x: 238, endPoint y: 312, distance: 63.5
click at [238, 312] on div "Client Parameters Client Location Include Client Countries [GEOGRAPHIC_DATA] [G…" at bounding box center [403, 207] width 806 height 415
click at [451, 181] on div "Client Location Include Client Countries [GEOGRAPHIC_DATA] [GEOGRAPHIC_DATA] [G…" at bounding box center [403, 268] width 286 height 291
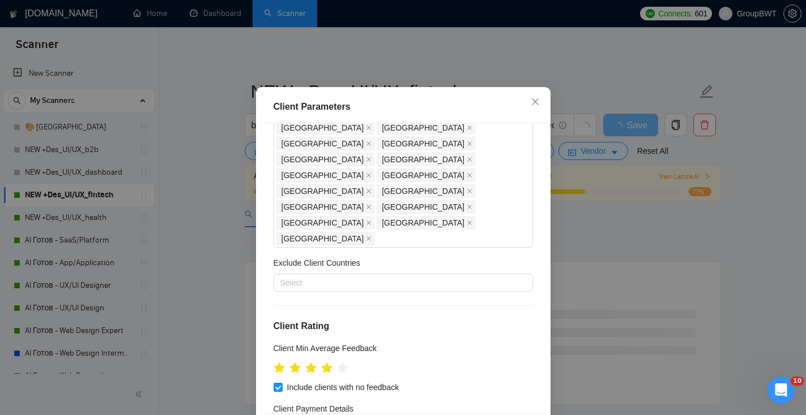
scroll to position [275, 0]
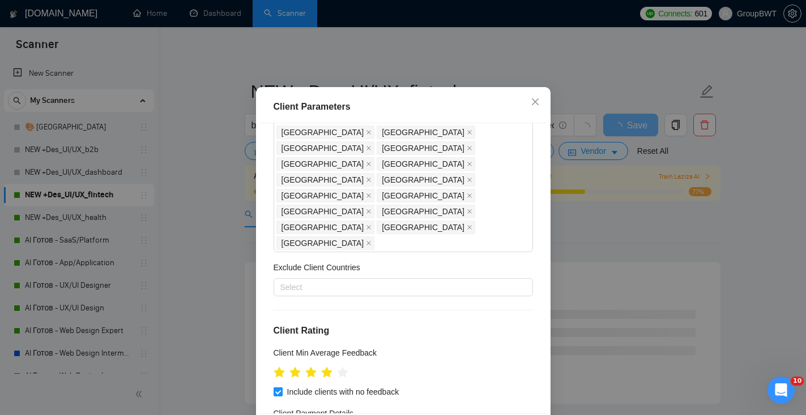
click at [284, 386] on span "Include clients with no feedback" at bounding box center [342, 392] width 121 height 12
click at [281, 388] on input "Include clients with no feedback" at bounding box center [277, 392] width 8 height 8
checkbox input "false"
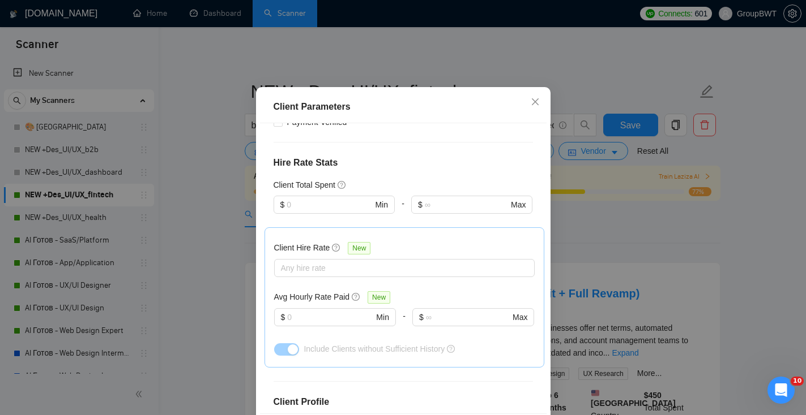
scroll to position [78, 0]
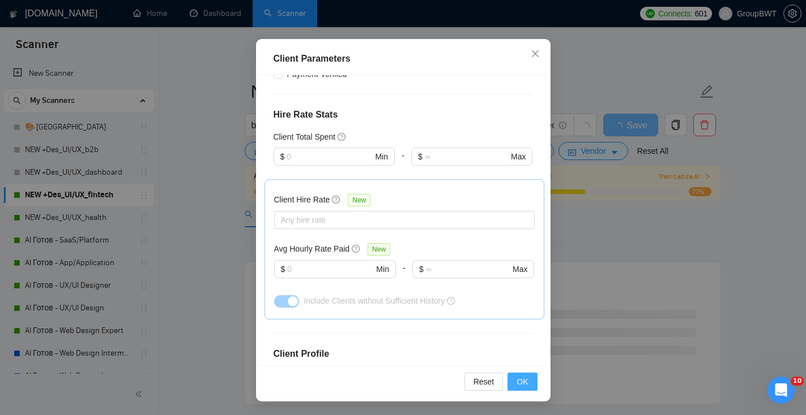
click at [518, 381] on span "OK" at bounding box center [521, 382] width 11 height 12
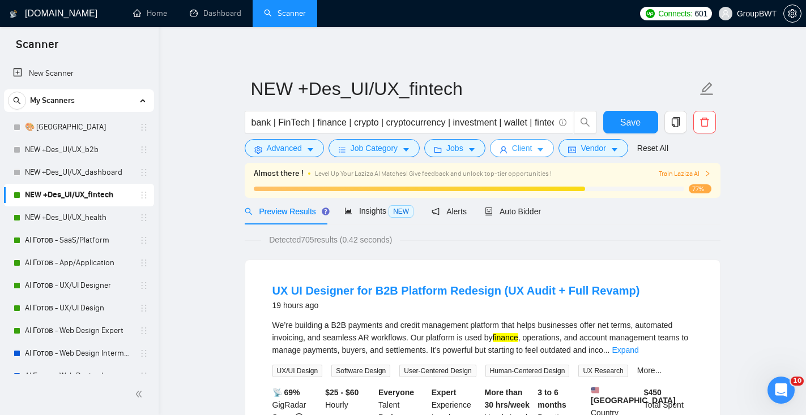
scroll to position [0, 0]
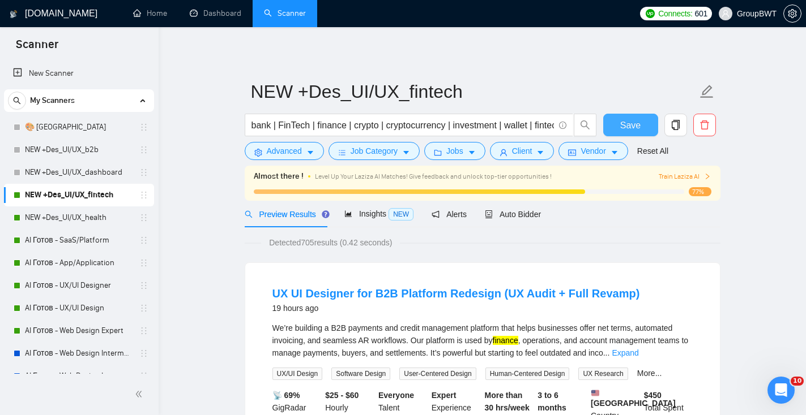
click at [633, 130] on span "Save" at bounding box center [630, 125] width 20 height 14
click at [528, 213] on span "Auto Bidder" at bounding box center [513, 214] width 56 height 9
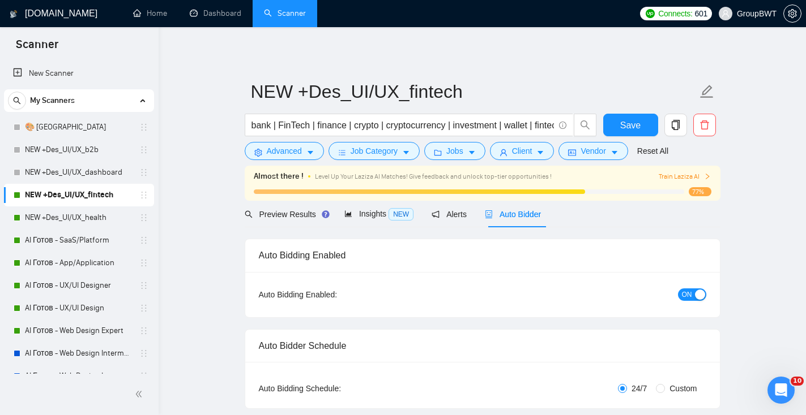
click at [699, 295] on div "button" at bounding box center [700, 295] width 10 height 10
click at [635, 123] on span "Save" at bounding box center [630, 125] width 20 height 14
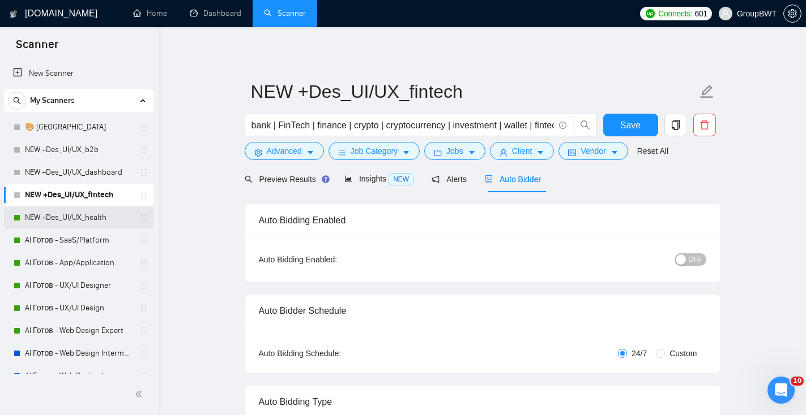
click at [97, 217] on link "NEW +Des_UI/UX_health" at bounding box center [79, 218] width 108 height 23
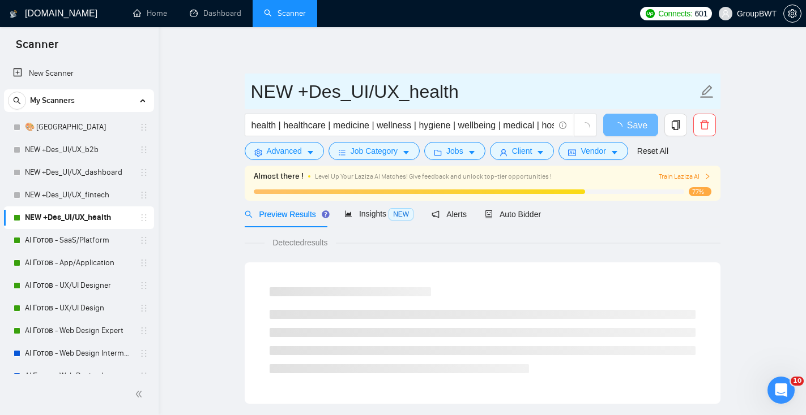
drag, startPoint x: 481, startPoint y: 93, endPoint x: 254, endPoint y: 92, distance: 227.0
click at [255, 93] on input "NEW +Des_UI/UX_health" at bounding box center [474, 92] width 446 height 28
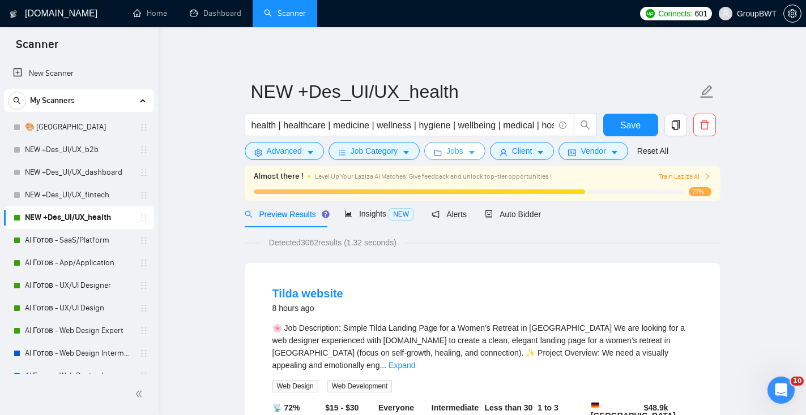
click at [462, 153] on span "Jobs" at bounding box center [454, 151] width 17 height 12
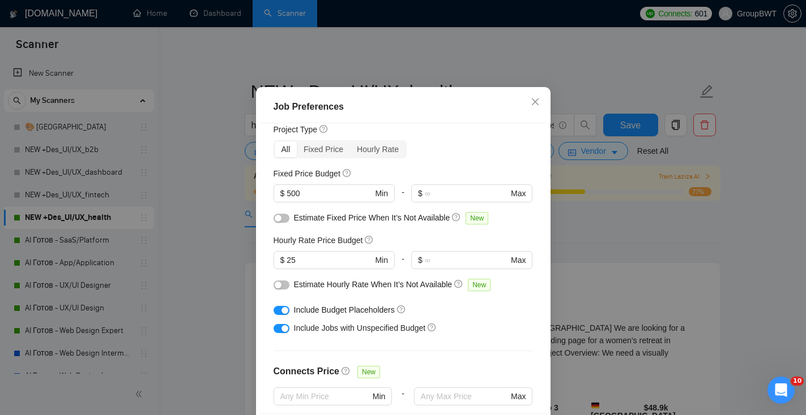
scroll to position [17, 0]
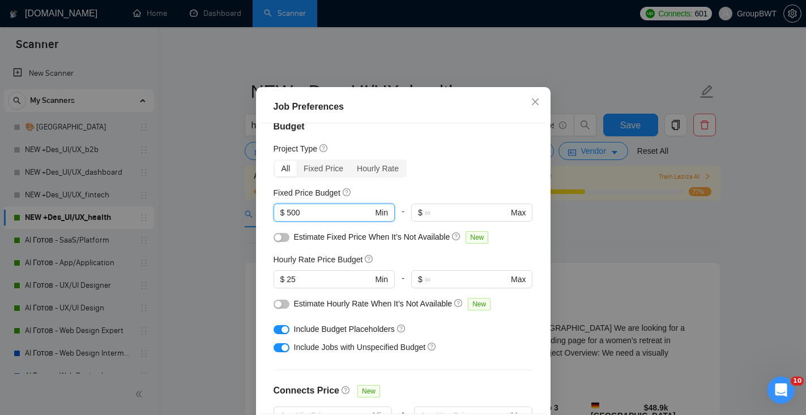
drag, startPoint x: 333, startPoint y: 239, endPoint x: 228, endPoint y: 230, distance: 106.2
click at [232, 233] on div "Job Preferences Budget Project Type All Fixed Price Hourly Rate Fixed Price Bud…" at bounding box center [403, 207] width 806 height 415
type input "1000"
click at [286, 352] on div "button" at bounding box center [284, 348] width 7 height 7
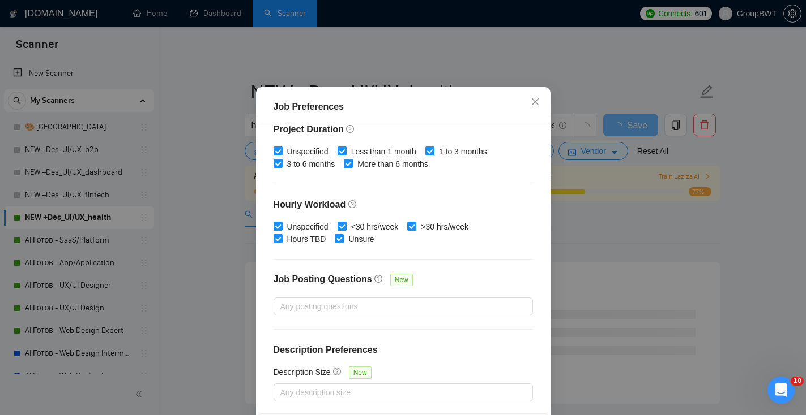
scroll to position [78, 0]
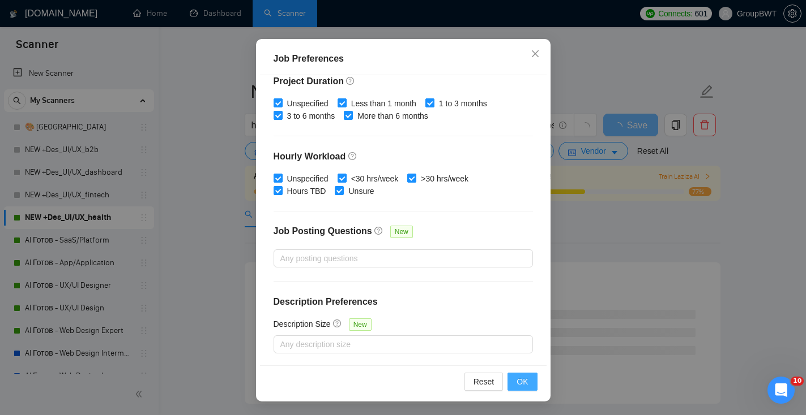
click at [515, 382] on button "OK" at bounding box center [521, 382] width 29 height 18
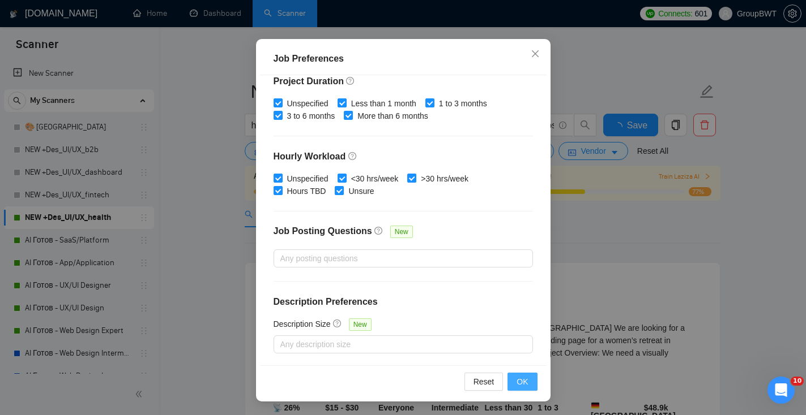
scroll to position [29, 0]
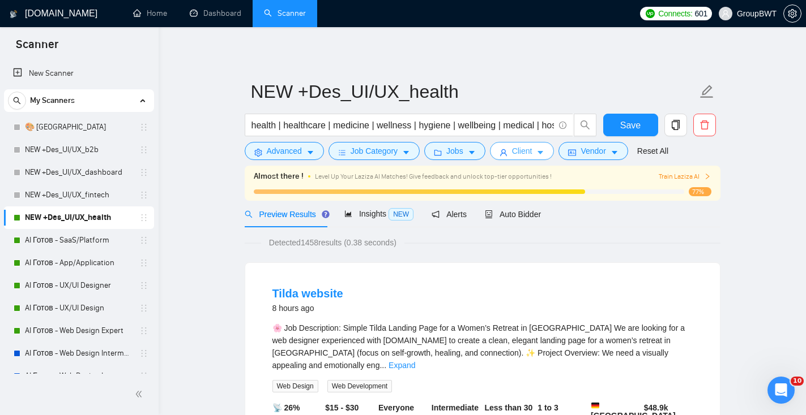
click at [539, 153] on button "Client" at bounding box center [522, 151] width 65 height 18
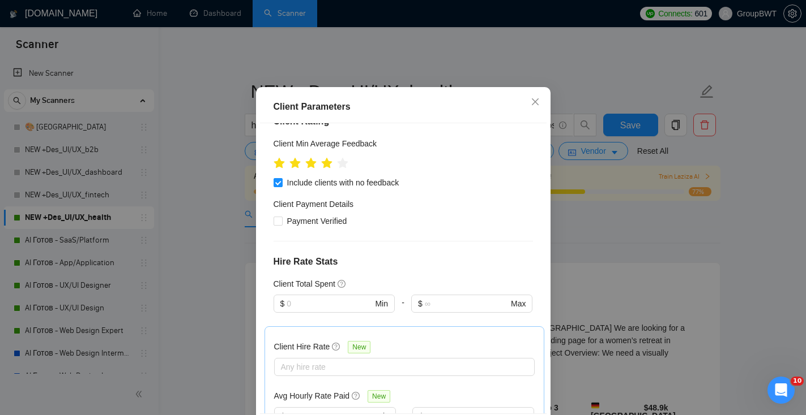
scroll to position [415, 0]
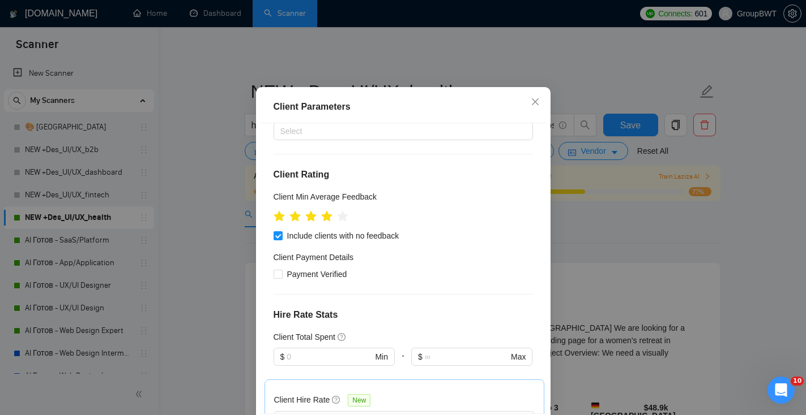
drag, startPoint x: 302, startPoint y: 342, endPoint x: 211, endPoint y: 336, distance: 91.3
click at [213, 337] on div "Client Parameters Client Location Include Client Countries [GEOGRAPHIC_DATA] [G…" at bounding box center [403, 207] width 806 height 415
click at [486, 172] on div "Client Location Include Client Countries [GEOGRAPHIC_DATA] [GEOGRAPHIC_DATA] [G…" at bounding box center [403, 268] width 286 height 291
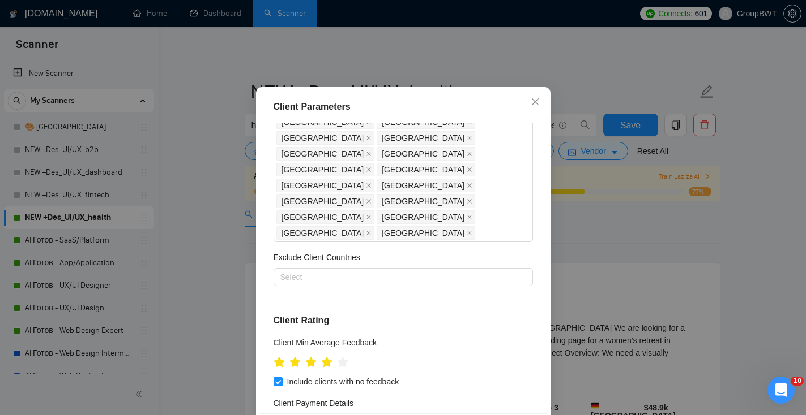
scroll to position [266, 0]
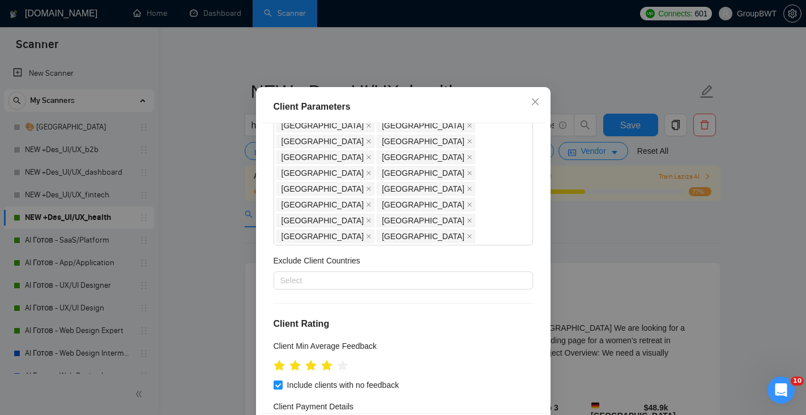
click at [281, 381] on span at bounding box center [277, 385] width 9 height 9
click at [281, 381] on input "Include clients with no feedback" at bounding box center [277, 385] width 8 height 8
checkbox input "false"
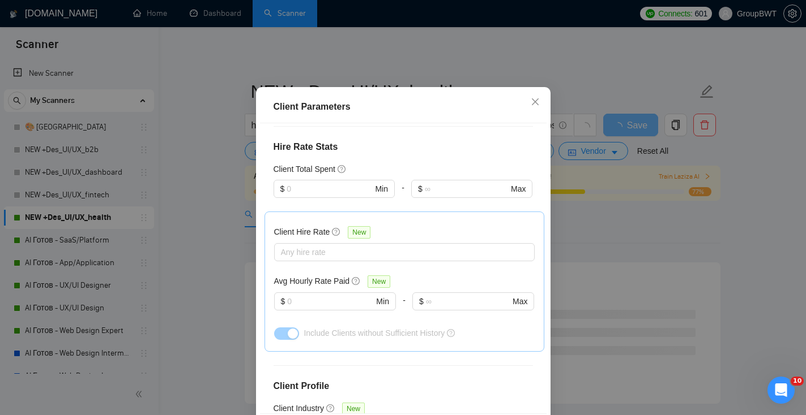
scroll to position [78, 0]
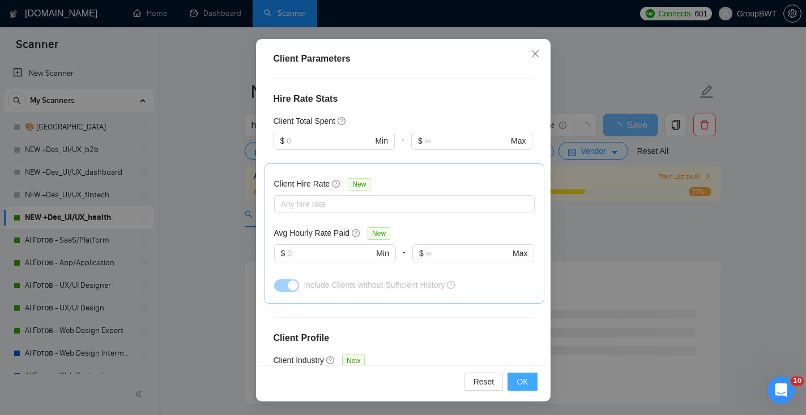
click at [529, 385] on button "OK" at bounding box center [521, 382] width 29 height 18
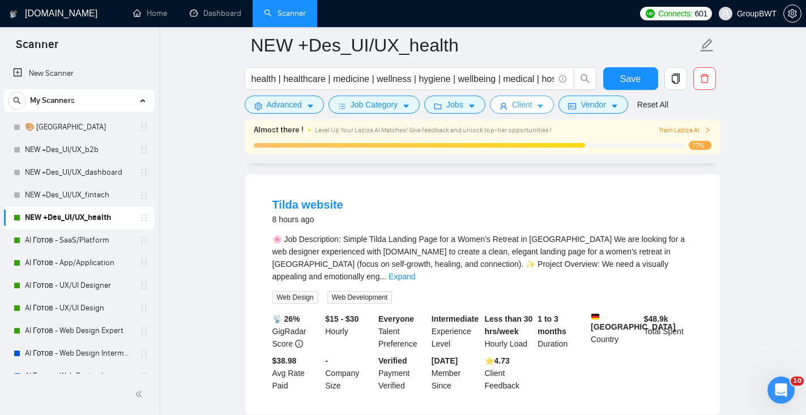
scroll to position [0, 0]
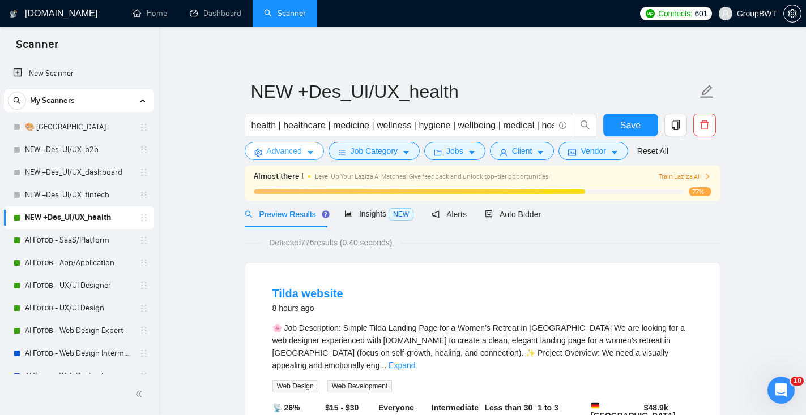
click at [290, 157] on span "Advanced" at bounding box center [284, 151] width 35 height 12
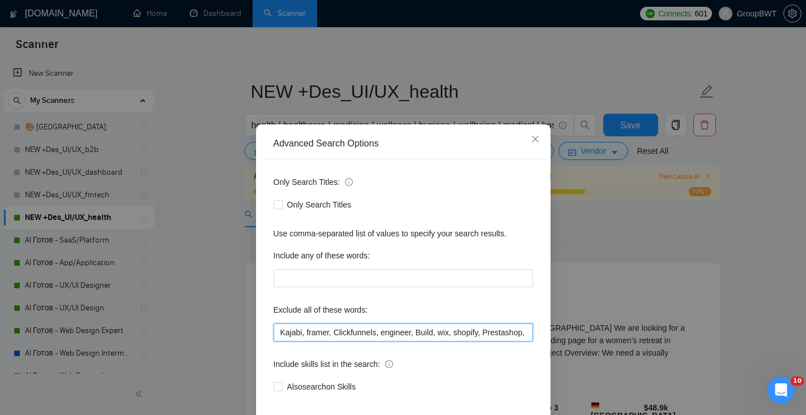
click at [305, 336] on input "Kajabi, framer, Clickfunnels, engineer, Build, wix, shopify, Prestashop, "fashi…" at bounding box center [402, 333] width 259 height 18
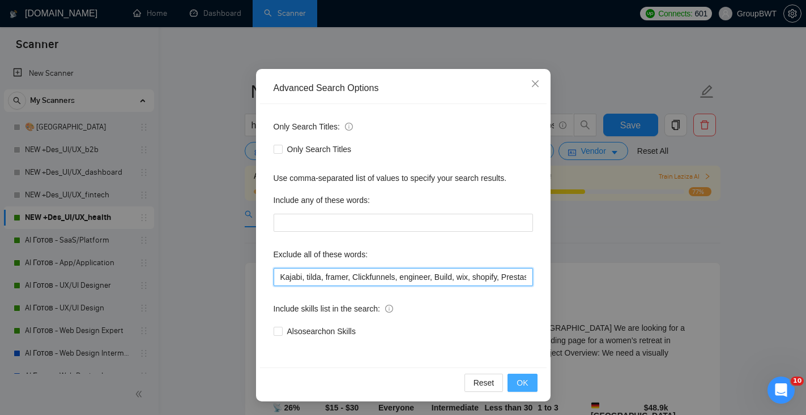
type input "Kajabi, tilda, framer, Clickfunnels, engineer, Build, wix, shopify, Prestashop,…"
click at [517, 384] on span "OK" at bounding box center [521, 383] width 11 height 12
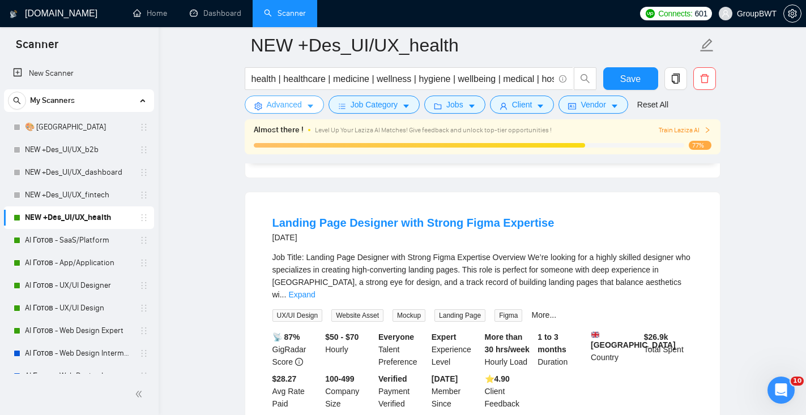
scroll to position [329, 0]
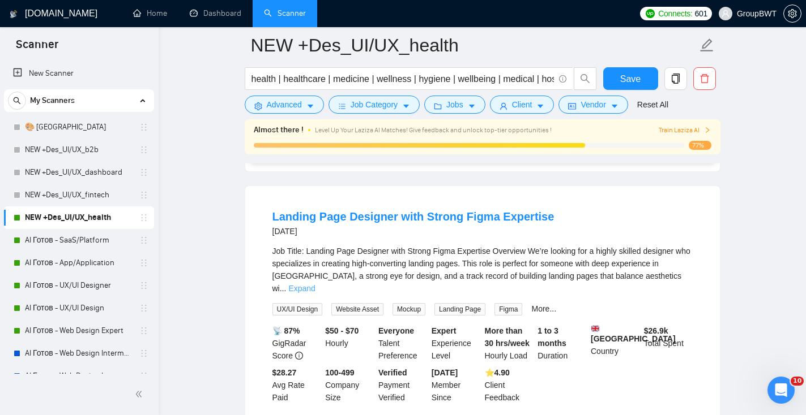
click at [315, 284] on link "Expand" at bounding box center [301, 288] width 27 height 9
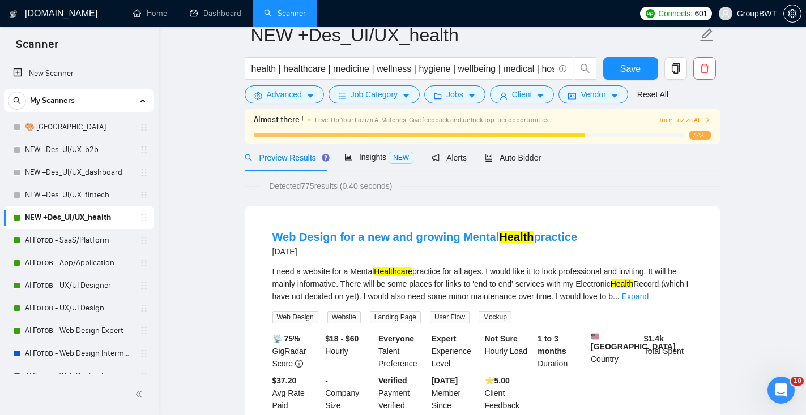
scroll to position [0, 0]
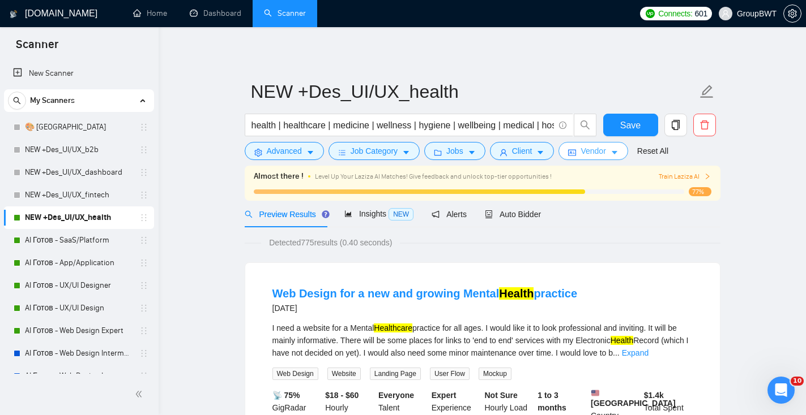
click at [586, 158] on button "Vendor" at bounding box center [592, 151] width 69 height 18
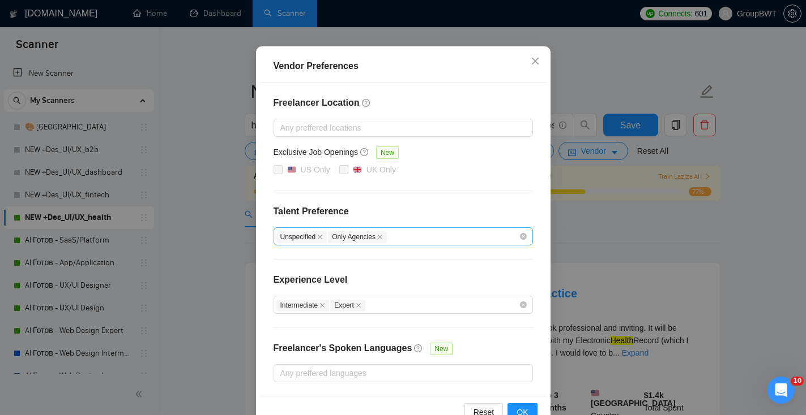
scroll to position [108, 0]
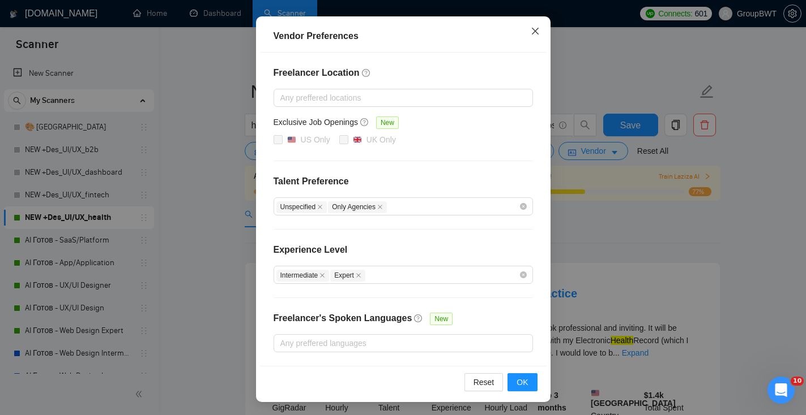
drag, startPoint x: 534, startPoint y: 26, endPoint x: 533, endPoint y: 37, distance: 11.3
click at [534, 26] on span "Close" at bounding box center [535, 31] width 31 height 31
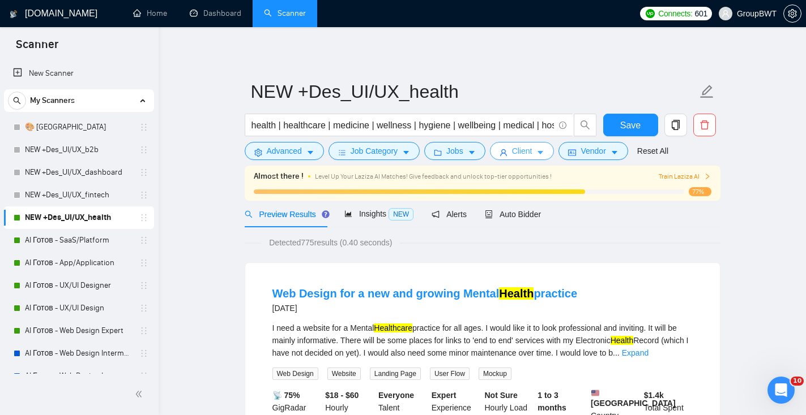
click at [530, 157] on span "Client" at bounding box center [522, 151] width 20 height 12
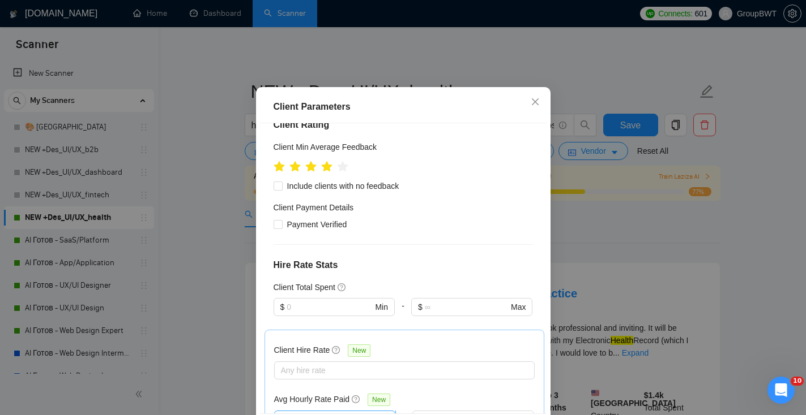
scroll to position [460, 0]
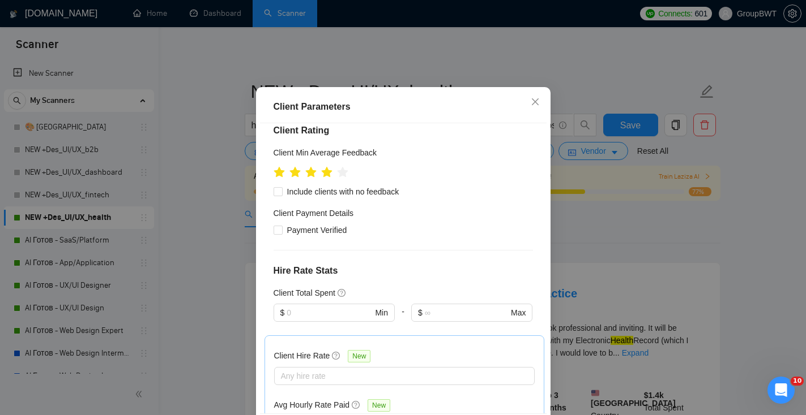
drag, startPoint x: 322, startPoint y: 298, endPoint x: 239, endPoint y: 294, distance: 82.1
click at [242, 295] on div "Client Parameters Client Location Include Client Countries [GEOGRAPHIC_DATA] [G…" at bounding box center [403, 207] width 806 height 415
type input "20"
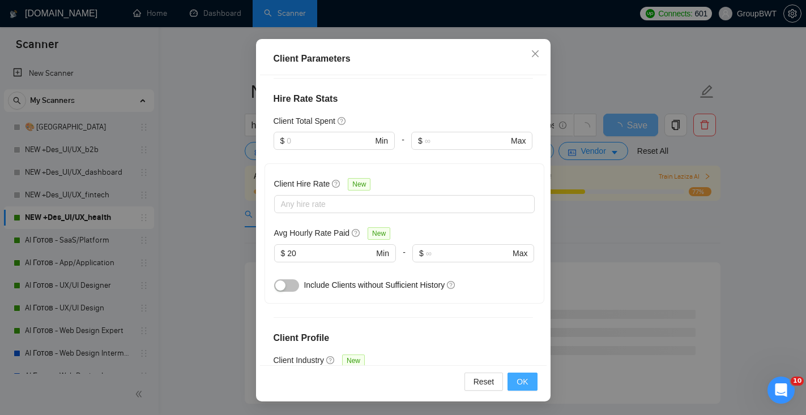
click at [522, 383] on span "OK" at bounding box center [521, 382] width 11 height 12
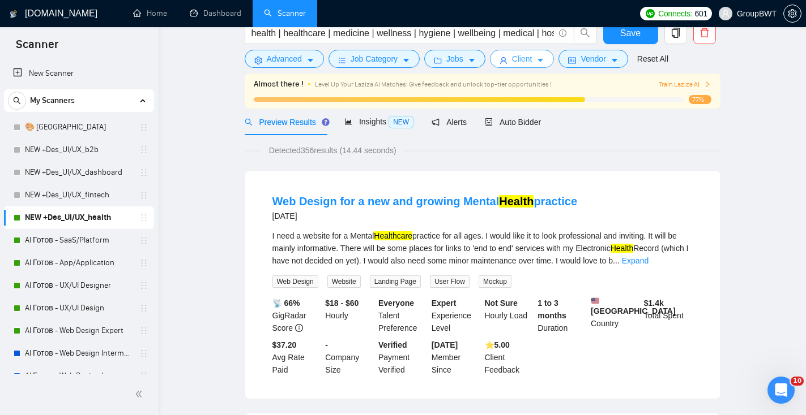
scroll to position [0, 0]
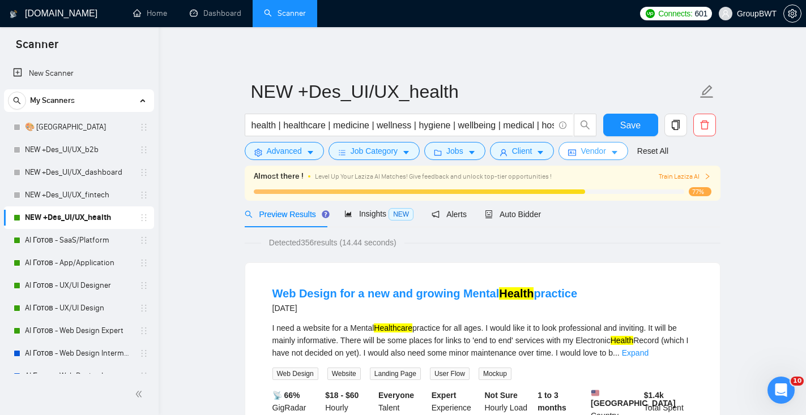
click at [599, 153] on span "Vendor" at bounding box center [592, 151] width 25 height 12
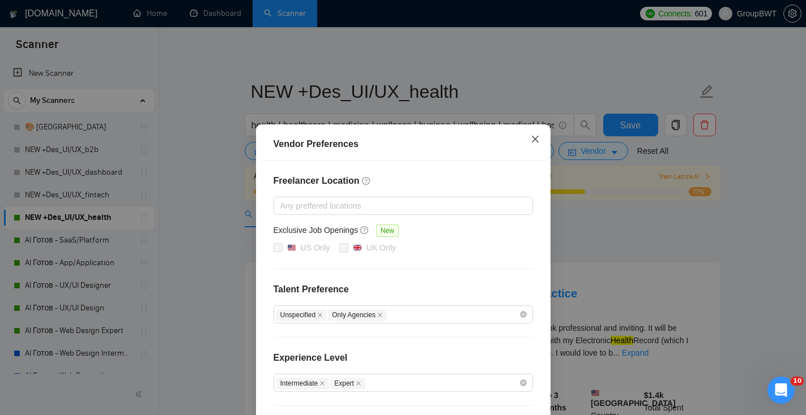
click at [540, 142] on span "Close" at bounding box center [535, 140] width 31 height 31
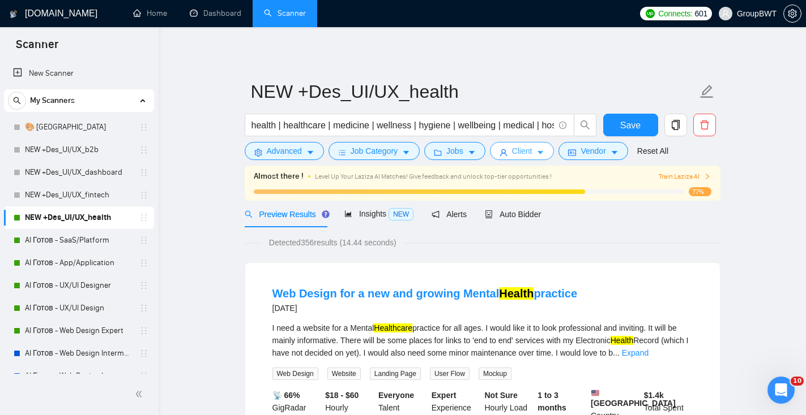
click at [532, 153] on span "Client" at bounding box center [522, 151] width 20 height 12
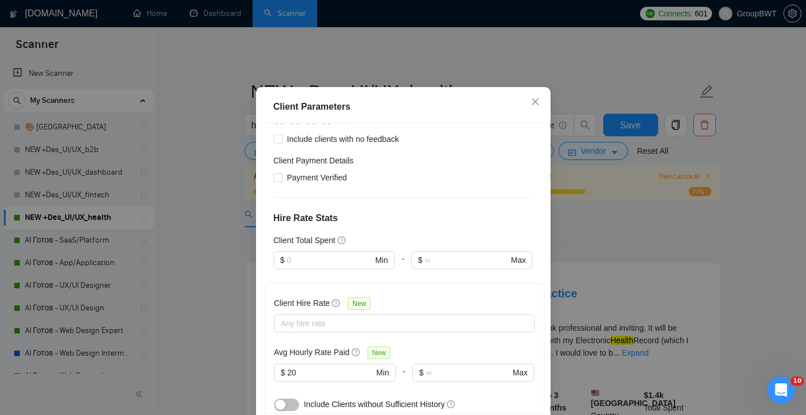
scroll to position [513, 0]
click at [279, 399] on div "button" at bounding box center [280, 404] width 10 height 10
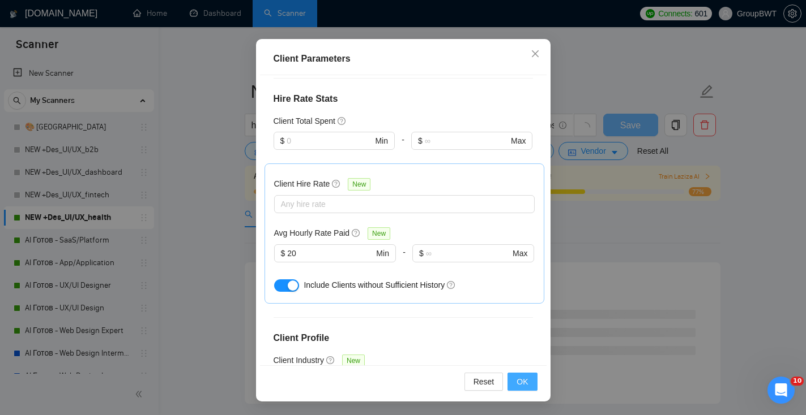
click at [529, 381] on button "OK" at bounding box center [521, 382] width 29 height 18
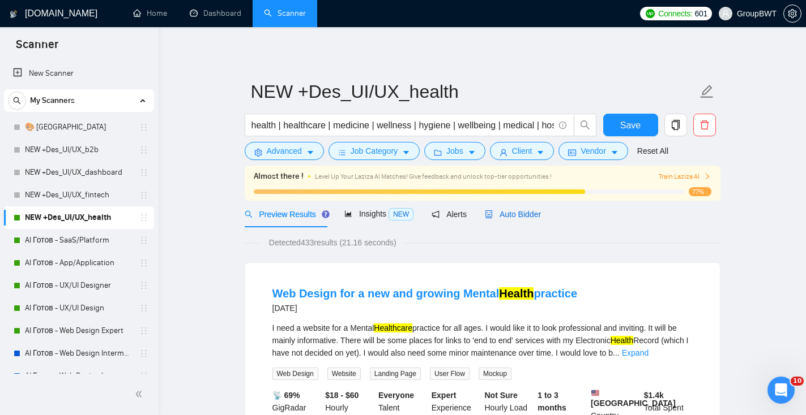
click at [521, 220] on div "Auto Bidder" at bounding box center [513, 214] width 56 height 12
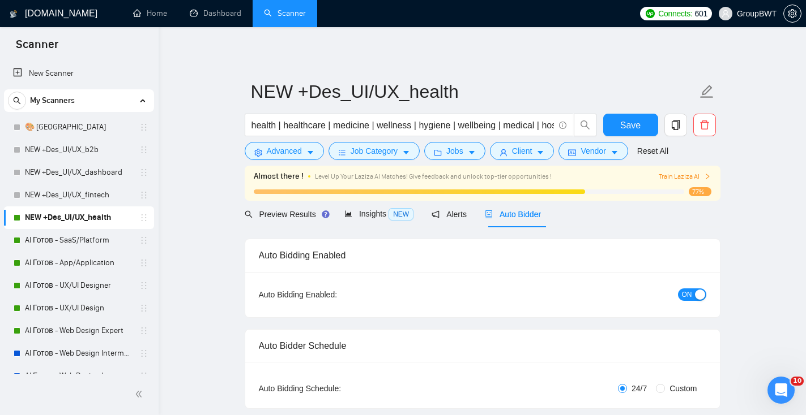
click at [686, 301] on span "ON" at bounding box center [687, 295] width 10 height 12
click at [635, 126] on span "Save" at bounding box center [630, 125] width 20 height 14
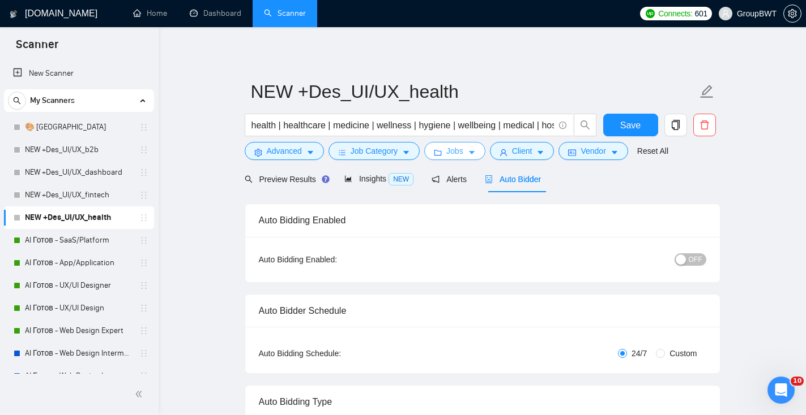
click at [456, 151] on span "Jobs" at bounding box center [454, 151] width 17 height 12
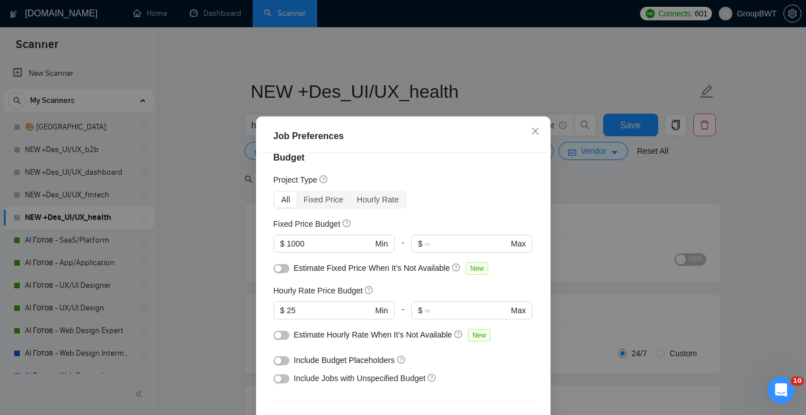
scroll to position [18, 0]
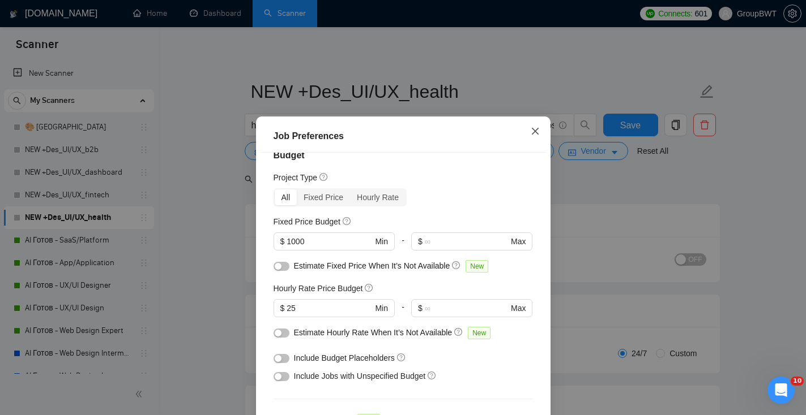
click at [534, 129] on icon "close" at bounding box center [534, 131] width 9 height 9
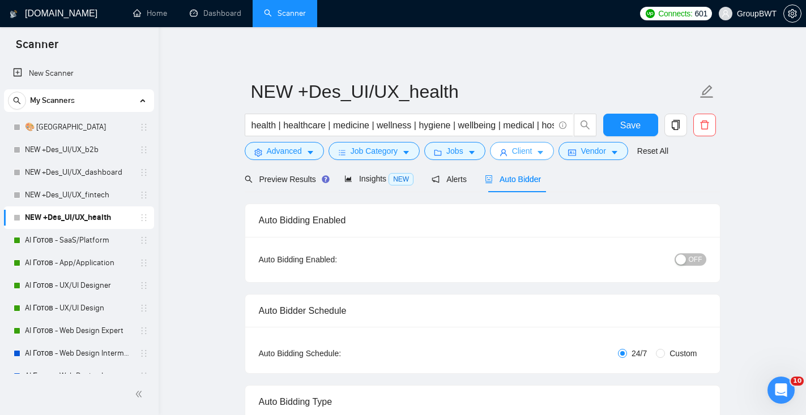
click at [523, 151] on span "Client" at bounding box center [522, 151] width 20 height 12
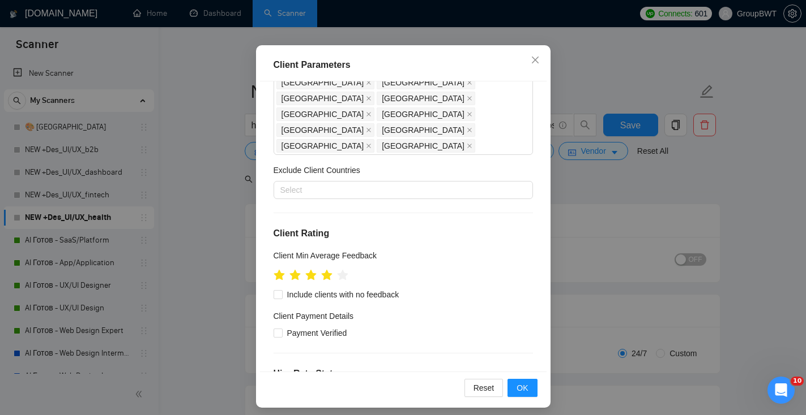
scroll to position [267, 0]
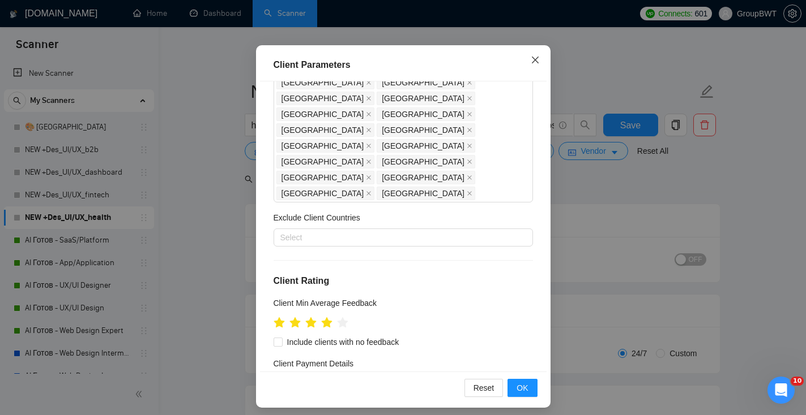
click at [536, 59] on icon "close" at bounding box center [534, 59] width 9 height 9
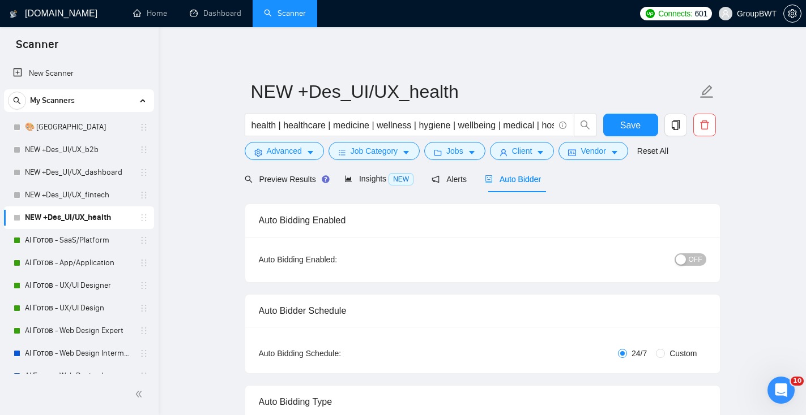
scroll to position [29, 0]
click at [63, 196] on link "NEW +Des_UI/UX_fintech" at bounding box center [79, 195] width 108 height 23
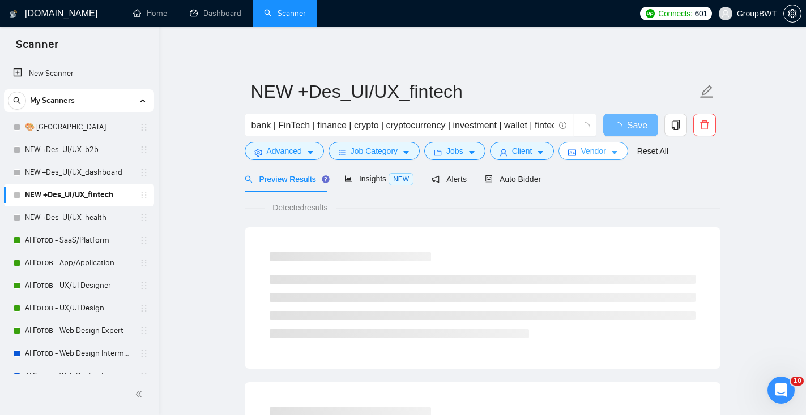
click at [589, 152] on span "Vendor" at bounding box center [592, 151] width 25 height 12
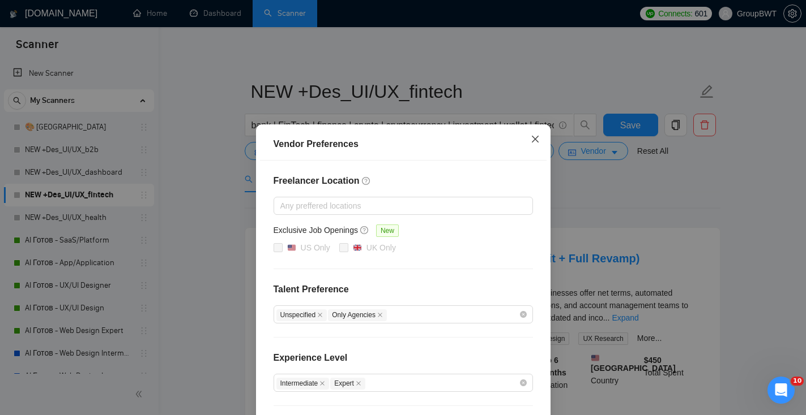
click at [534, 135] on span "Close" at bounding box center [535, 140] width 31 height 31
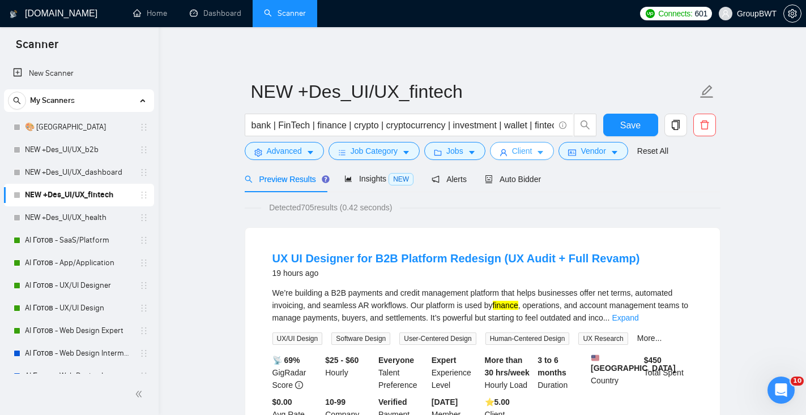
click at [529, 151] on span "Client" at bounding box center [522, 151] width 20 height 12
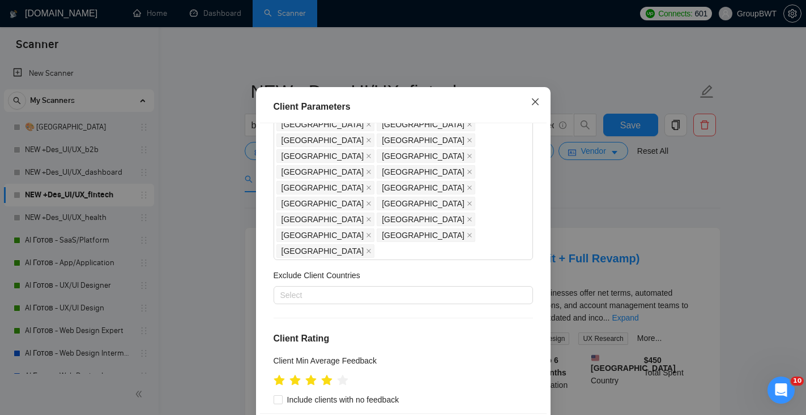
click at [537, 106] on icon "close" at bounding box center [534, 101] width 9 height 9
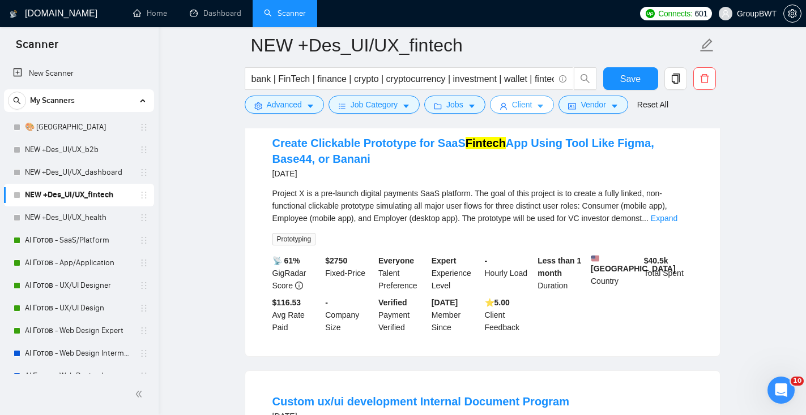
scroll to position [870, 0]
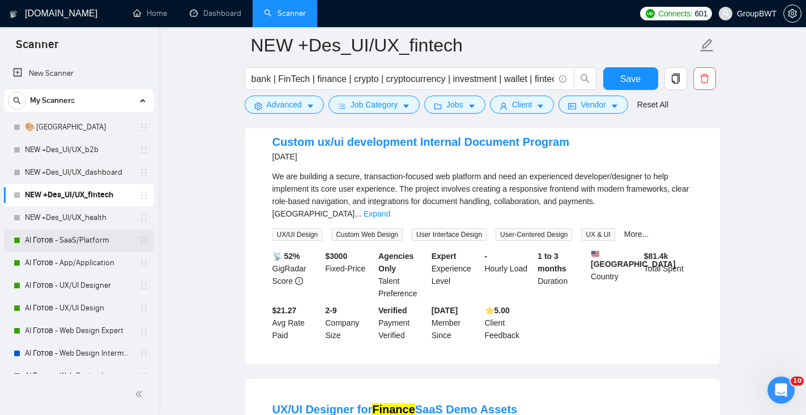
click at [93, 243] on link "AI Готов - SaaS/Platform" at bounding box center [79, 240] width 108 height 23
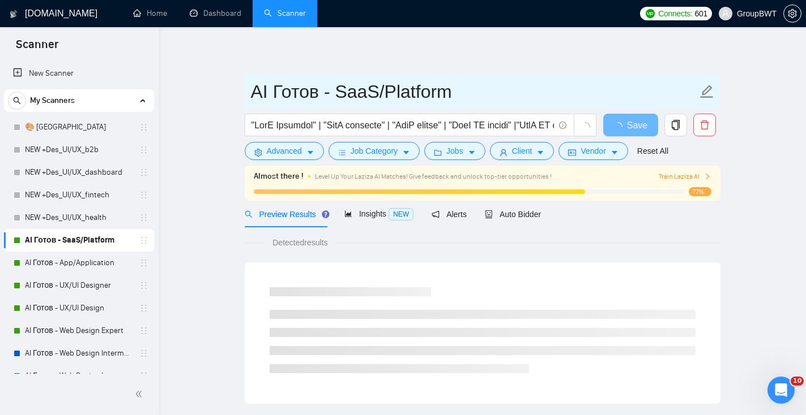
drag, startPoint x: 454, startPoint y: 96, endPoint x: 238, endPoint y: 96, distance: 216.2
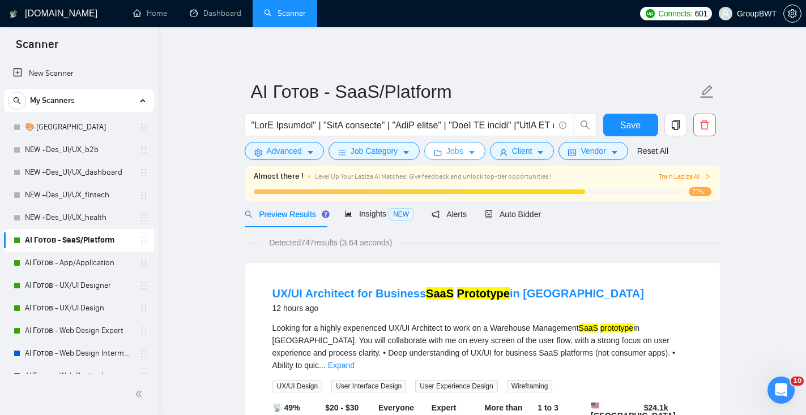
click at [456, 152] on span "Jobs" at bounding box center [454, 151] width 17 height 12
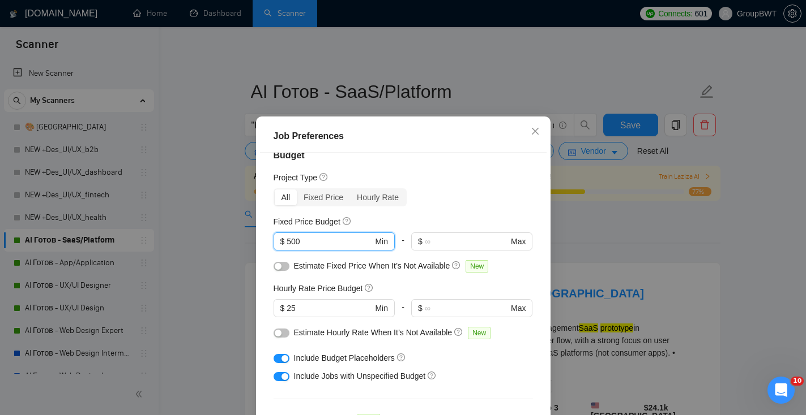
drag, startPoint x: 321, startPoint y: 240, endPoint x: 243, endPoint y: 237, distance: 78.2
click at [246, 238] on div "Job Preferences Budget Project Type All Fixed Price Hourly Rate Fixed Price Bud…" at bounding box center [403, 207] width 806 height 415
type input "1000"
click at [286, 374] on div "button" at bounding box center [284, 377] width 7 height 7
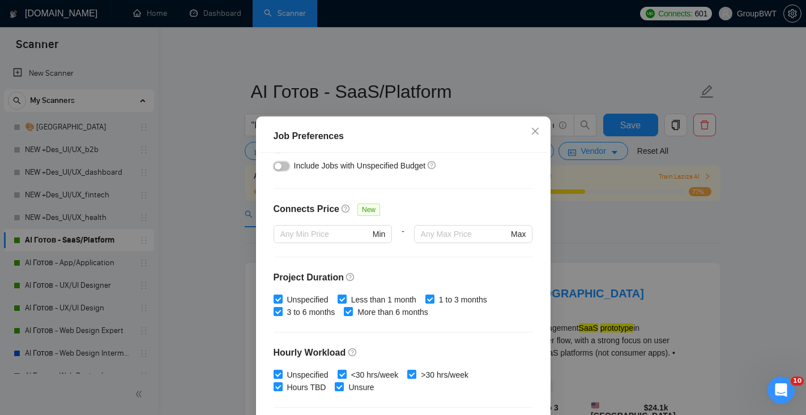
scroll to position [347, 0]
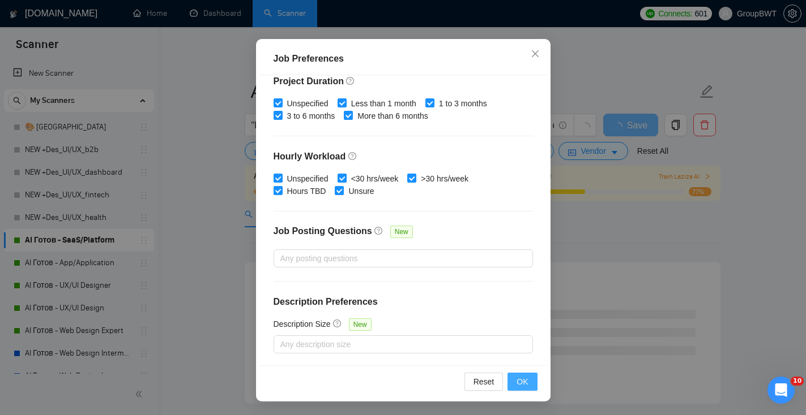
click at [518, 382] on span "OK" at bounding box center [521, 382] width 11 height 12
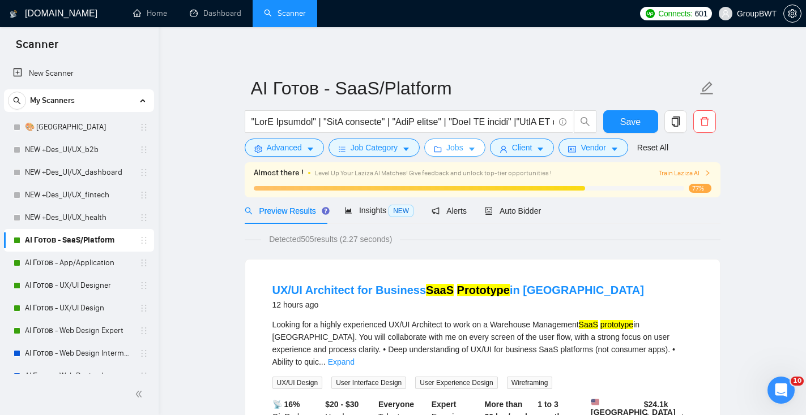
scroll to position [0, 0]
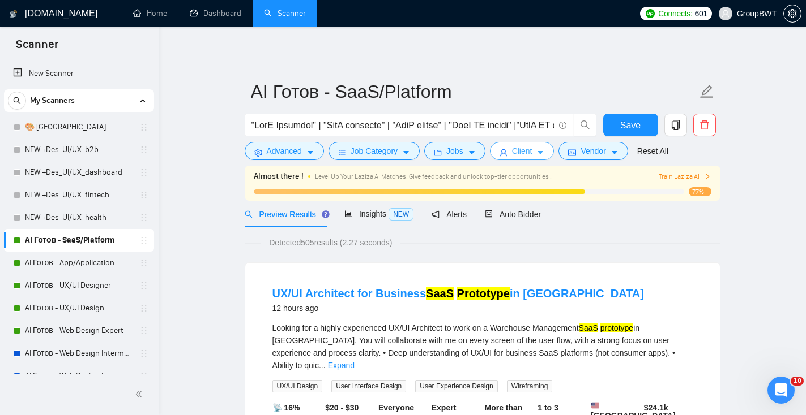
click at [543, 151] on icon "caret-down" at bounding box center [540, 153] width 8 height 8
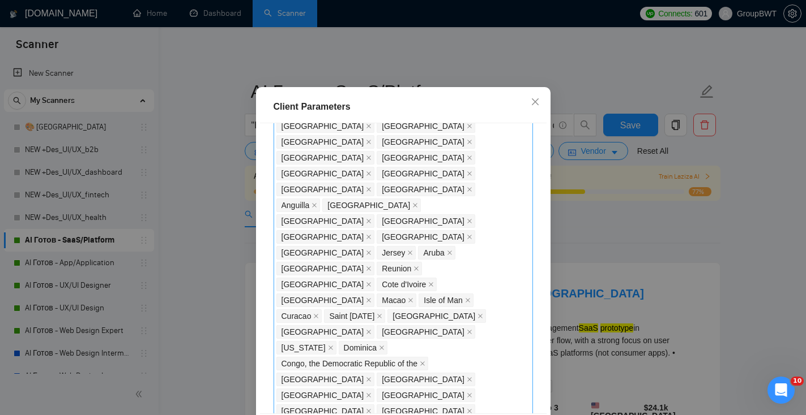
scroll to position [800, 0]
checkbox input "false"
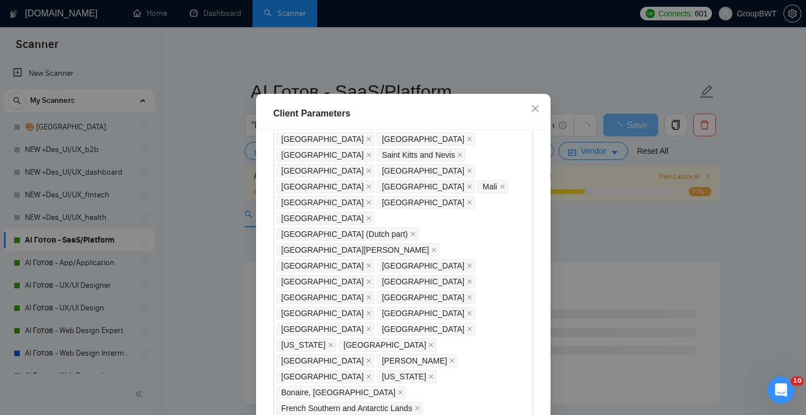
scroll to position [78, 0]
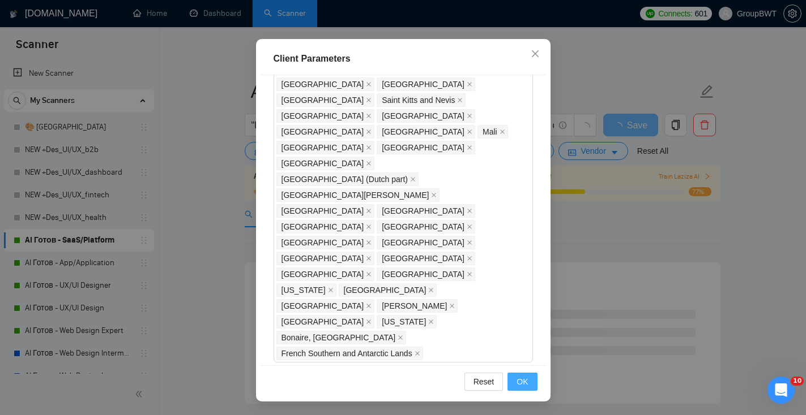
click at [520, 385] on span "OK" at bounding box center [521, 382] width 11 height 12
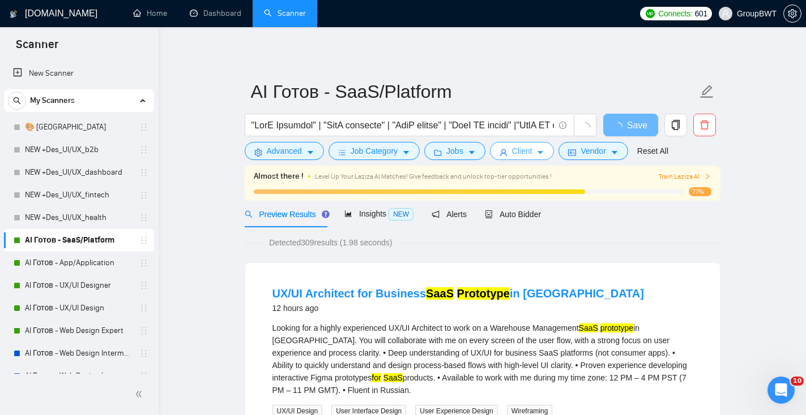
scroll to position [0, 0]
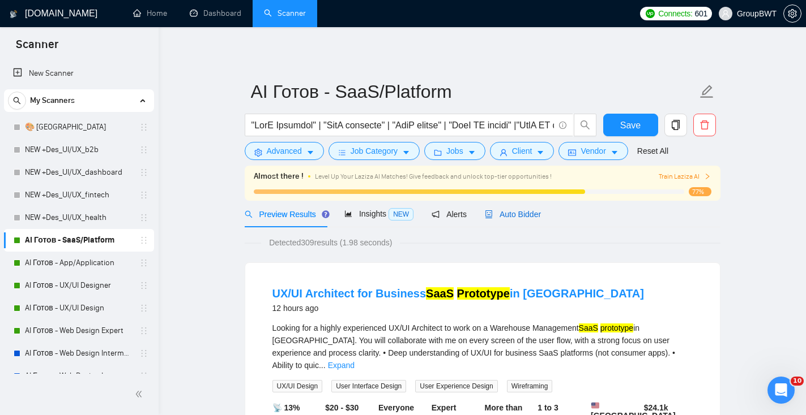
click at [538, 210] on span "Auto Bidder" at bounding box center [513, 214] width 56 height 9
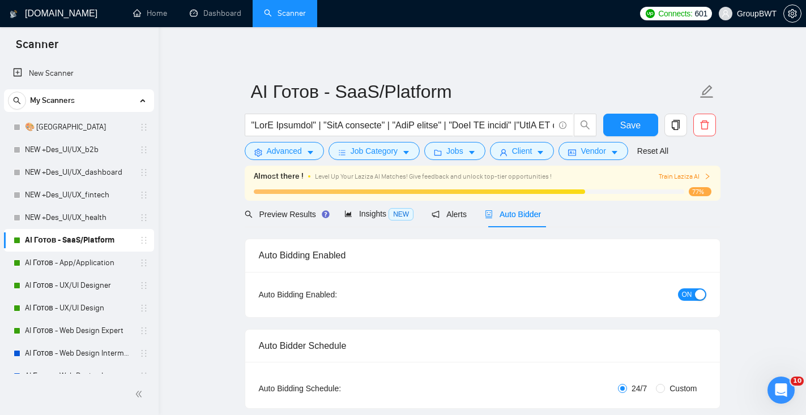
click at [689, 297] on span "ON" at bounding box center [687, 295] width 10 height 12
click at [628, 128] on span "Save" at bounding box center [630, 125] width 20 height 14
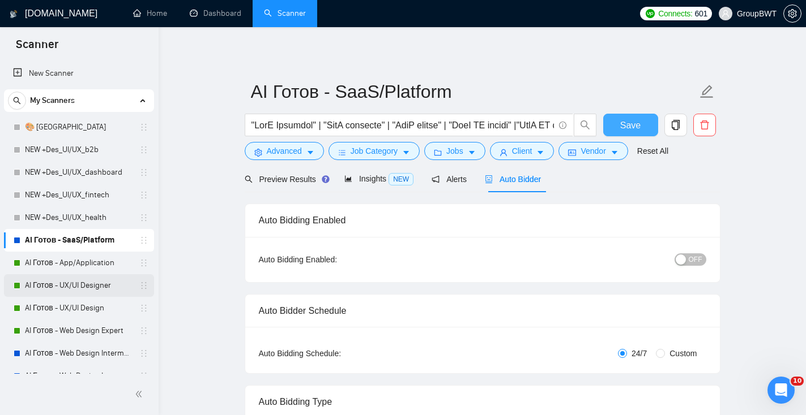
scroll to position [23, 0]
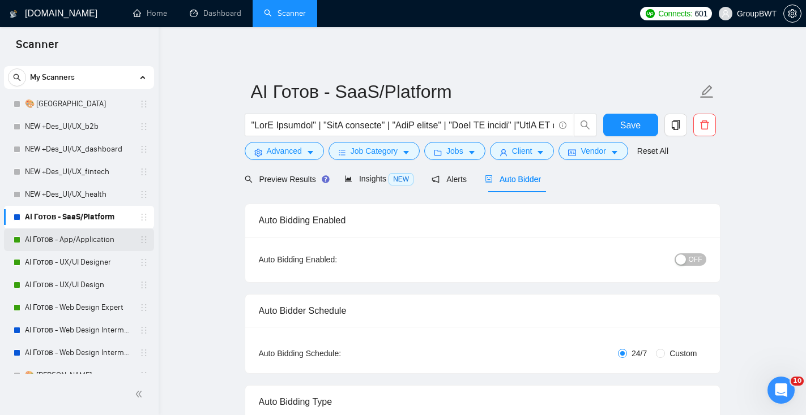
click at [83, 233] on link "AI Готов - App/Application" at bounding box center [79, 240] width 108 height 23
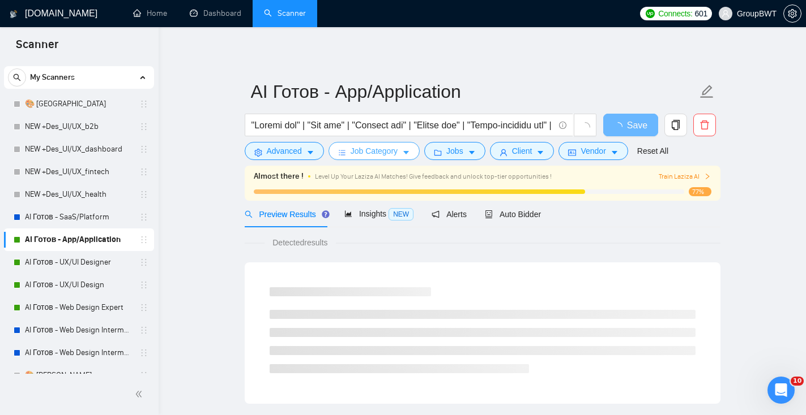
click at [370, 149] on span "Job Category" at bounding box center [373, 151] width 47 height 12
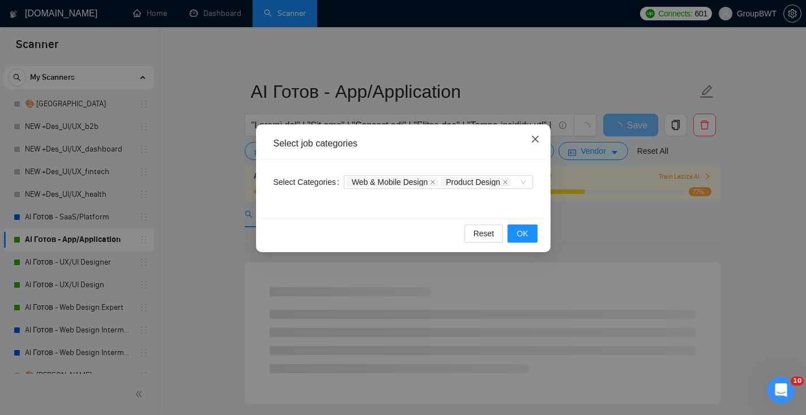
click at [529, 142] on span "Close" at bounding box center [535, 140] width 31 height 31
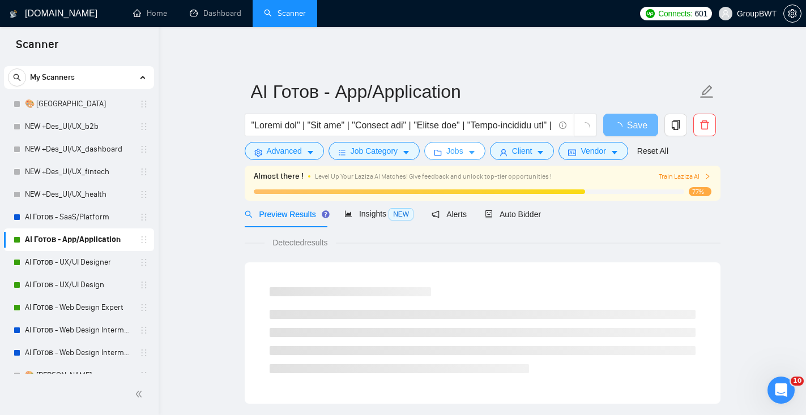
click at [459, 152] on span "Jobs" at bounding box center [454, 151] width 17 height 12
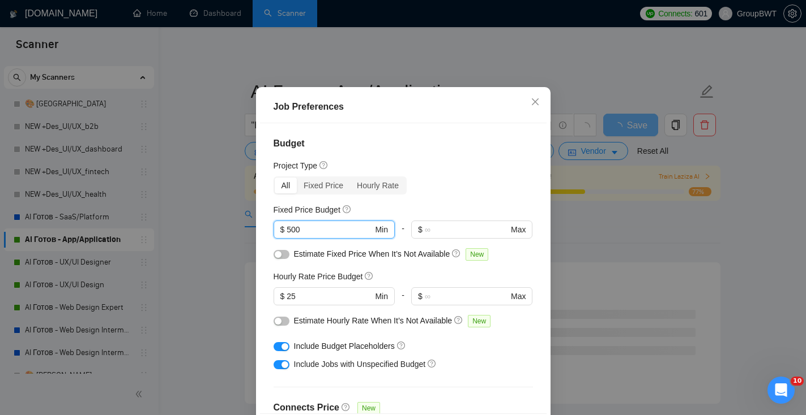
drag, startPoint x: 325, startPoint y: 256, endPoint x: 238, endPoint y: 253, distance: 87.8
click at [242, 255] on div "Job Preferences Budget Project Type All Fixed Price Hourly Rate Fixed Price Bud…" at bounding box center [403, 207] width 806 height 415
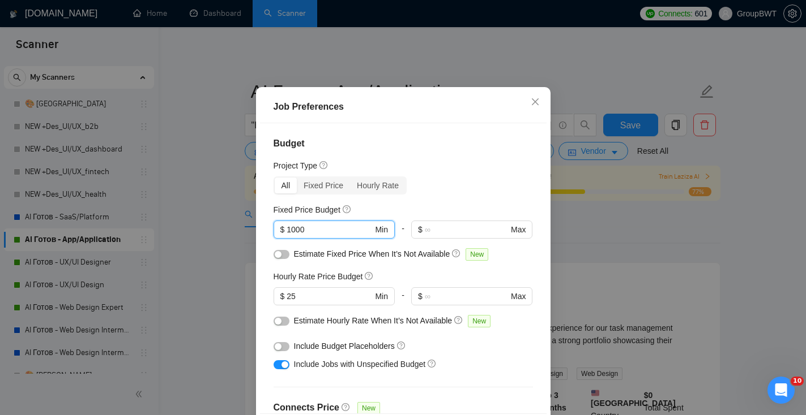
type input "1000"
click at [287, 369] on div "button" at bounding box center [284, 365] width 7 height 7
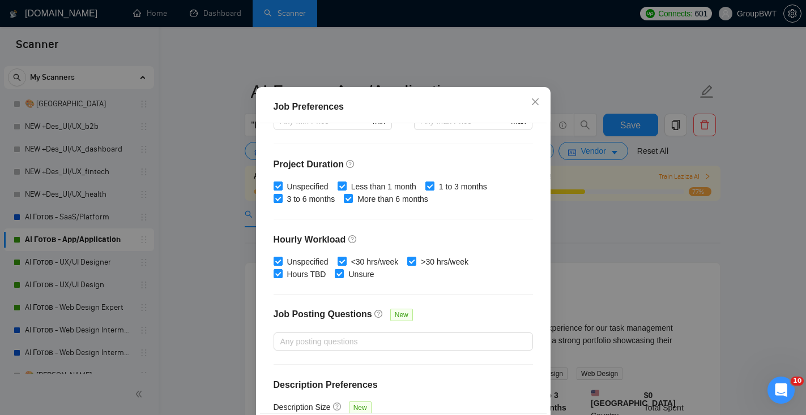
scroll to position [347, 0]
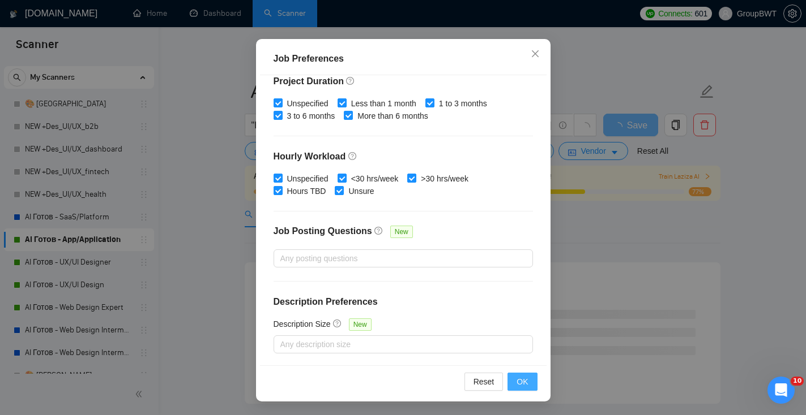
click at [525, 384] on span "OK" at bounding box center [521, 382] width 11 height 12
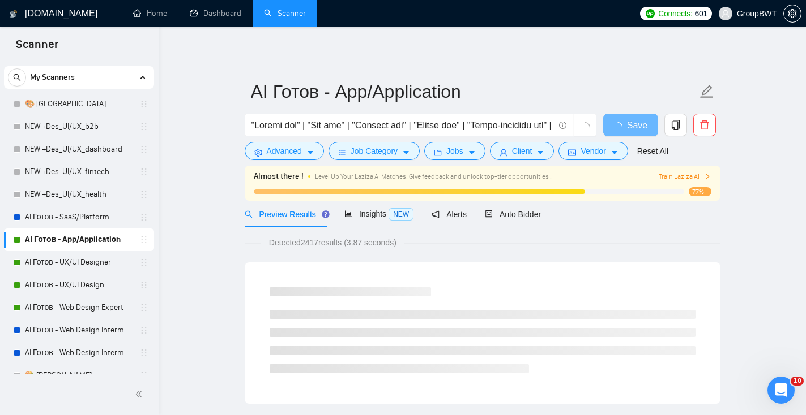
scroll to position [29, 0]
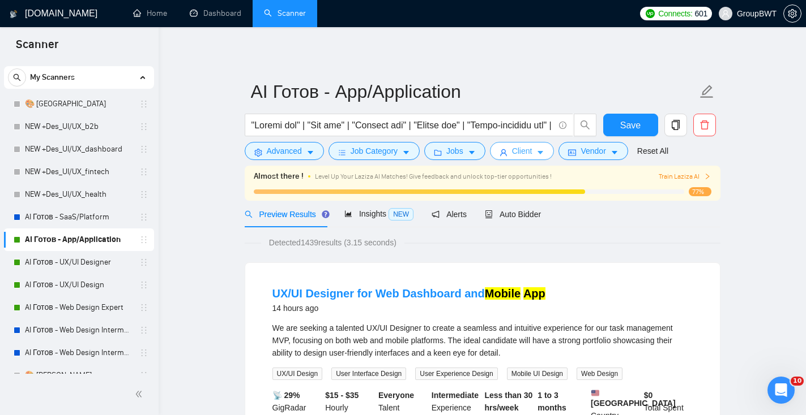
click at [520, 153] on span "Client" at bounding box center [522, 151] width 20 height 12
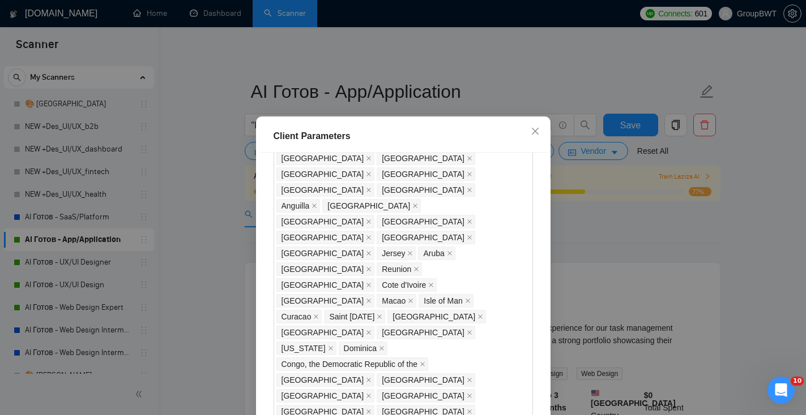
scroll to position [769, 0]
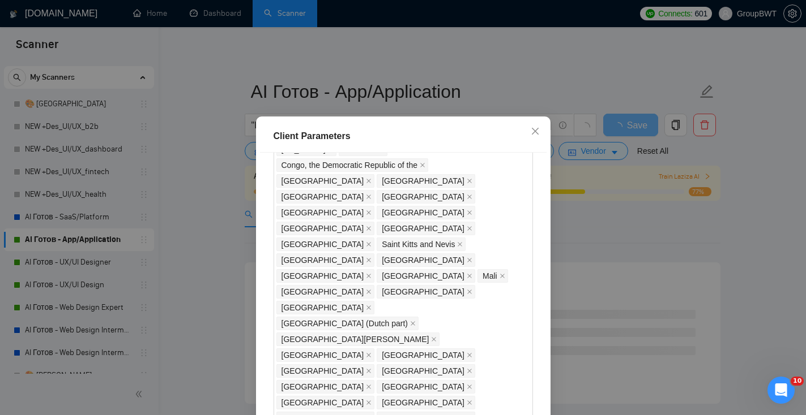
scroll to position [1096, 0]
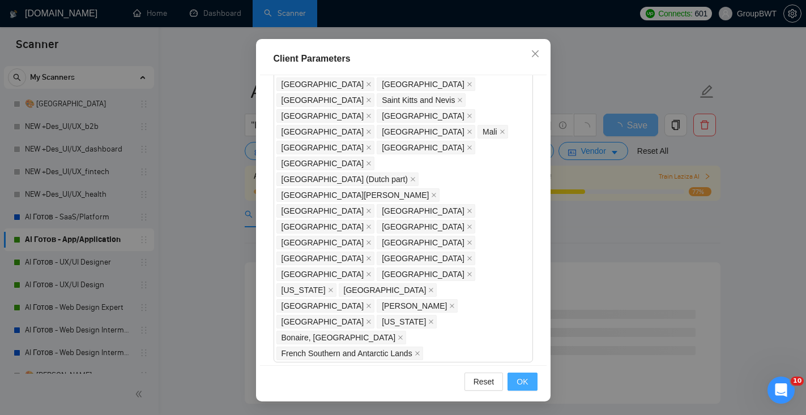
click at [525, 386] on span "OK" at bounding box center [521, 382] width 11 height 12
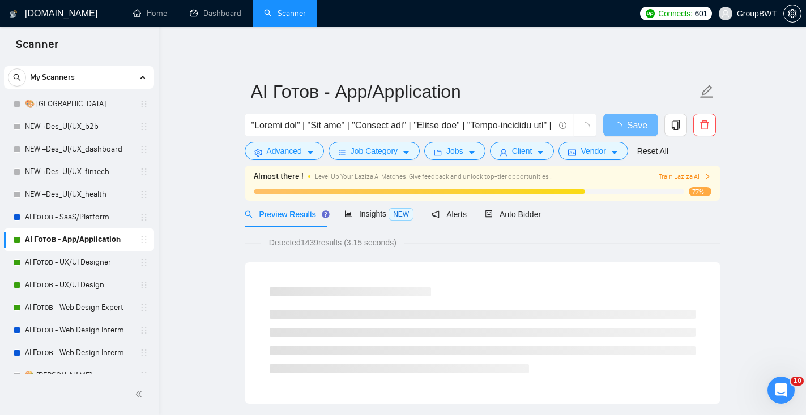
scroll to position [29, 0]
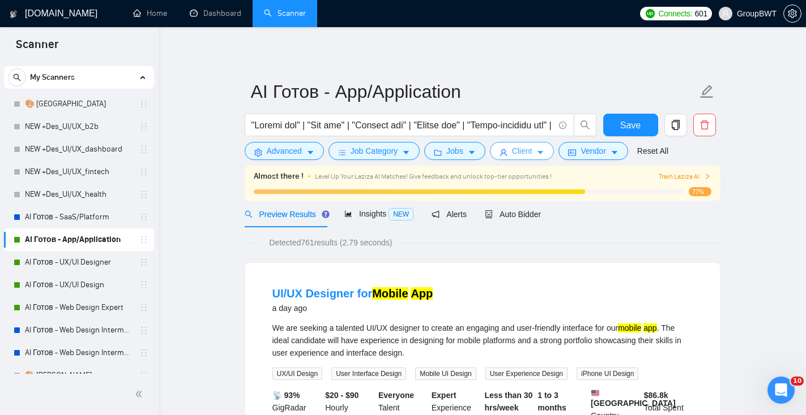
click at [516, 153] on span "Client" at bounding box center [522, 151] width 20 height 12
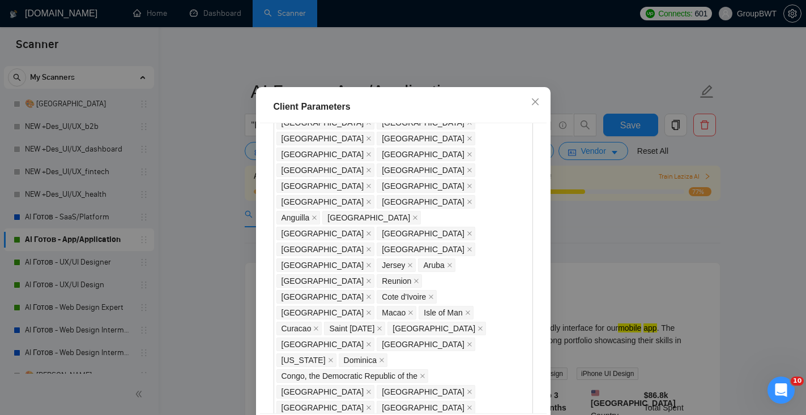
scroll to position [773, 0]
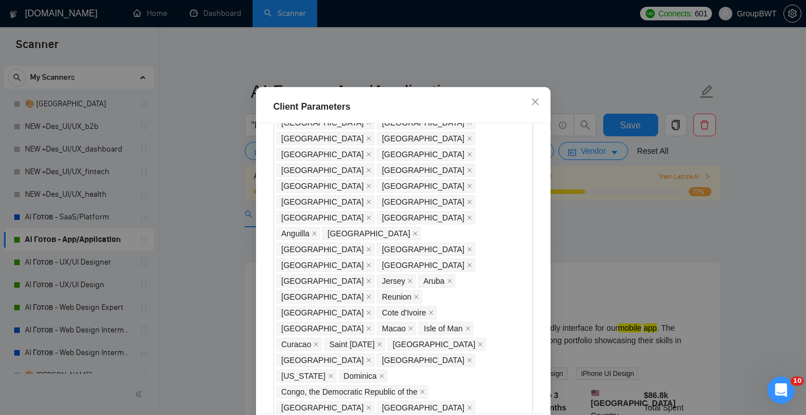
checkbox input "true"
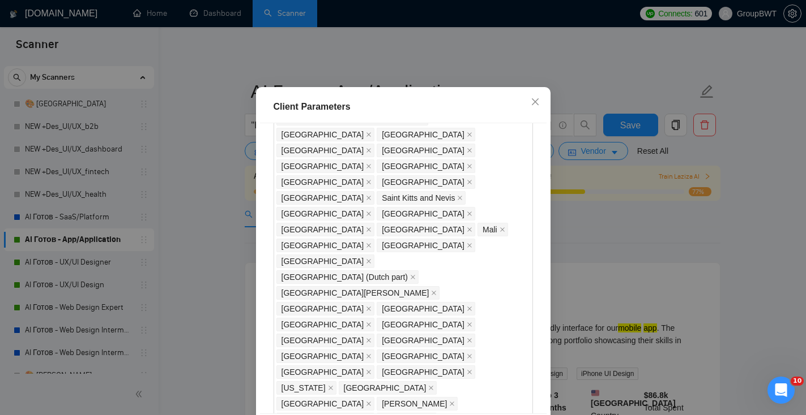
scroll to position [1096, 0]
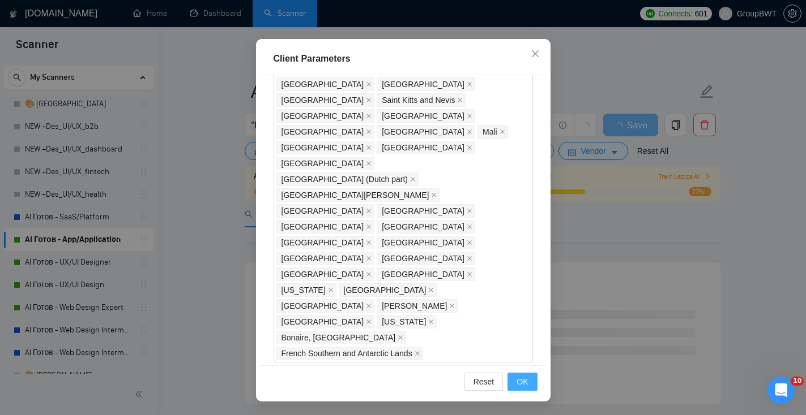
click at [525, 385] on span "OK" at bounding box center [521, 382] width 11 height 12
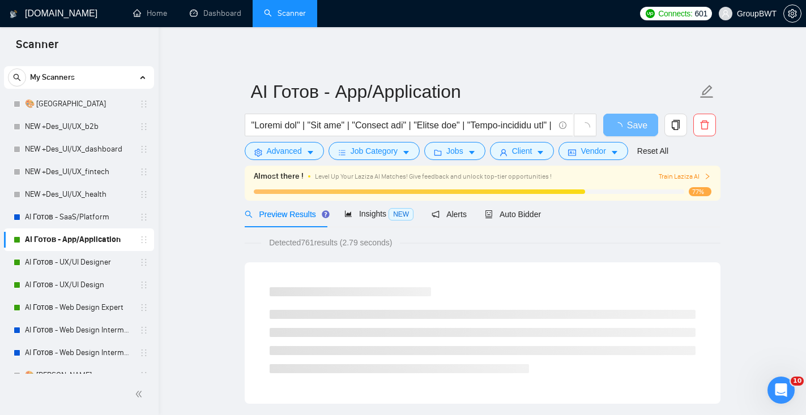
scroll to position [29, 0]
click at [405, 152] on icon "caret-down" at bounding box center [406, 153] width 8 height 8
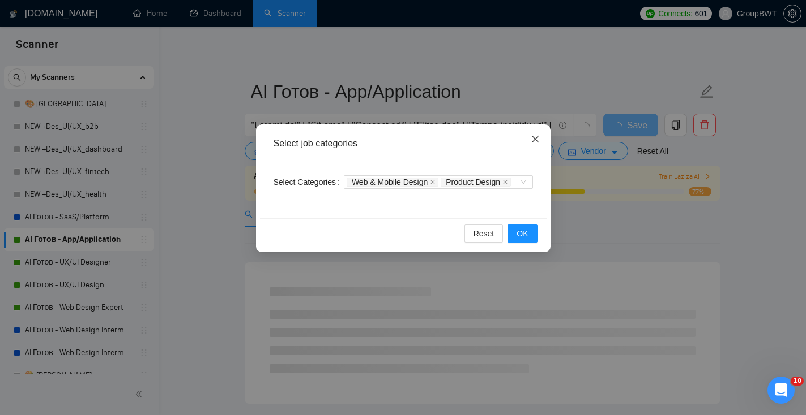
click at [526, 139] on span "Close" at bounding box center [535, 140] width 31 height 31
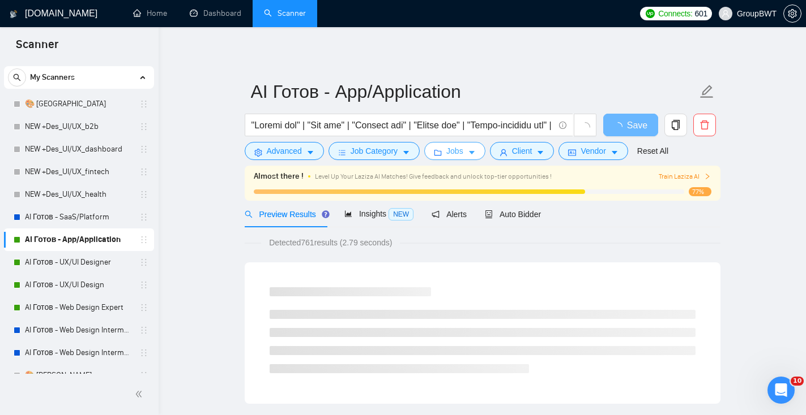
click at [460, 153] on span "Jobs" at bounding box center [454, 151] width 17 height 12
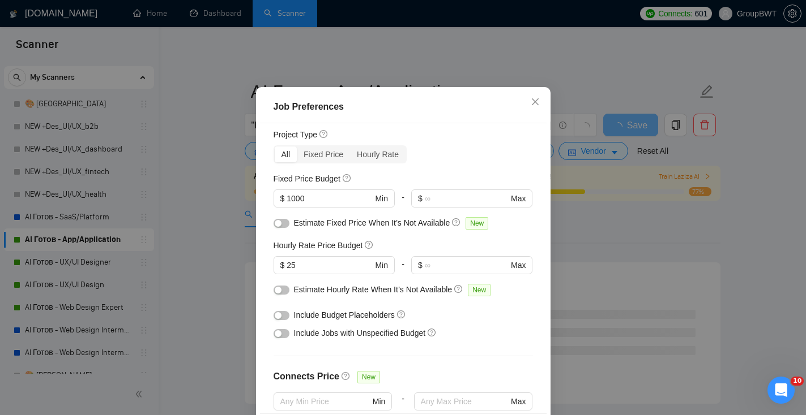
scroll to position [31, 0]
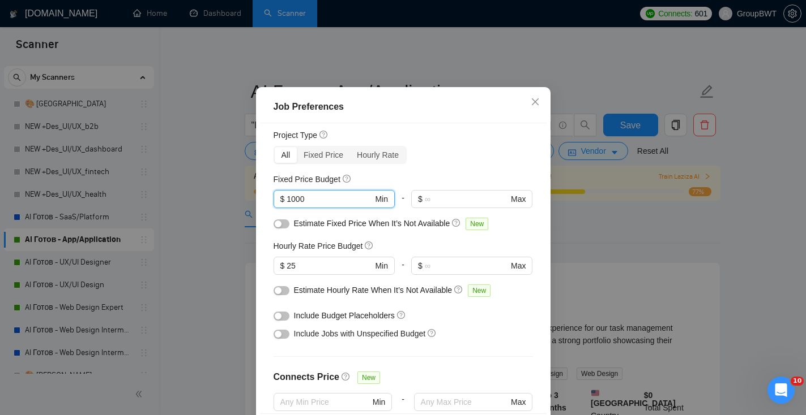
drag, startPoint x: 347, startPoint y: 226, endPoint x: 190, endPoint y: 224, distance: 157.4
click at [190, 224] on div "Job Preferences Budget Project Type All Fixed Price Hourly Rate Fixed Price Bud…" at bounding box center [403, 207] width 806 height 415
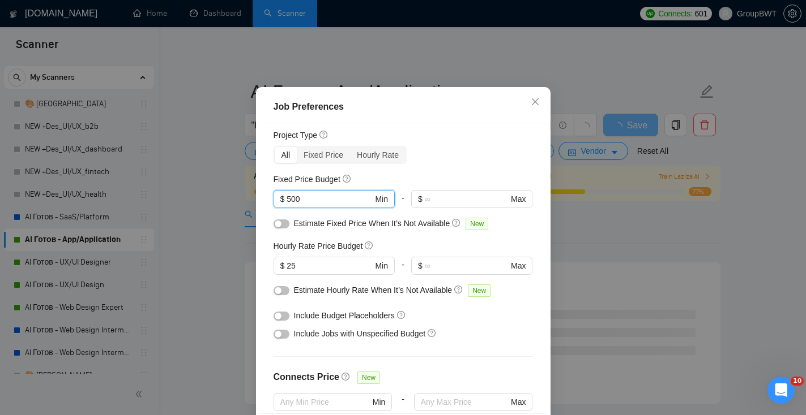
type input "500"
click at [612, 259] on div "Job Preferences Budget Project Type All Fixed Price Hourly Rate Fixed Price Bud…" at bounding box center [403, 207] width 806 height 415
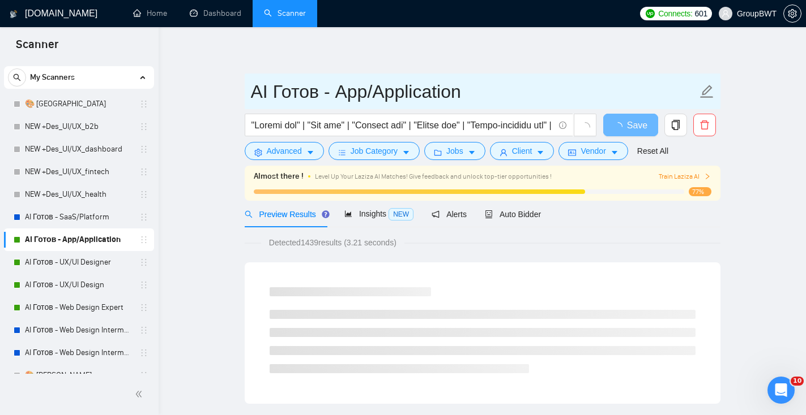
drag, startPoint x: 463, startPoint y: 93, endPoint x: 217, endPoint y: 92, distance: 245.7
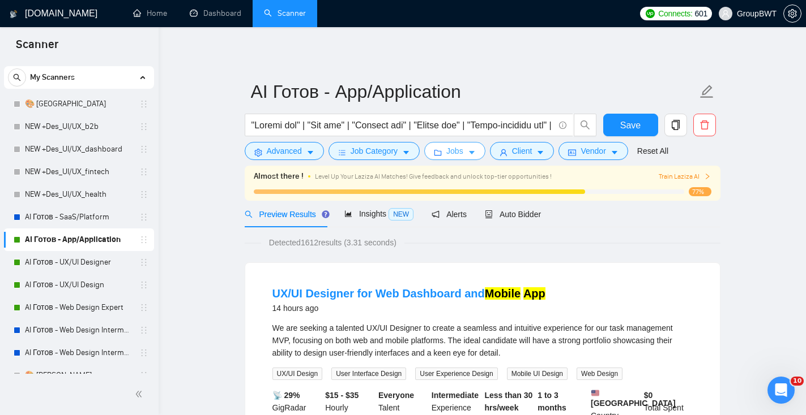
click at [469, 154] on button "Jobs" at bounding box center [454, 151] width 61 height 18
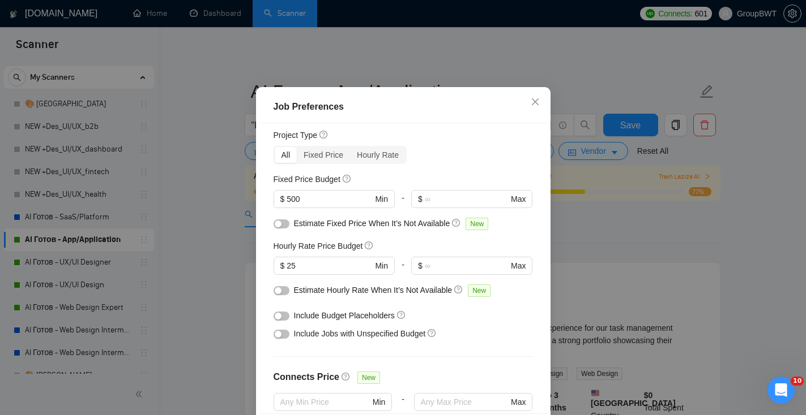
scroll to position [19, 0]
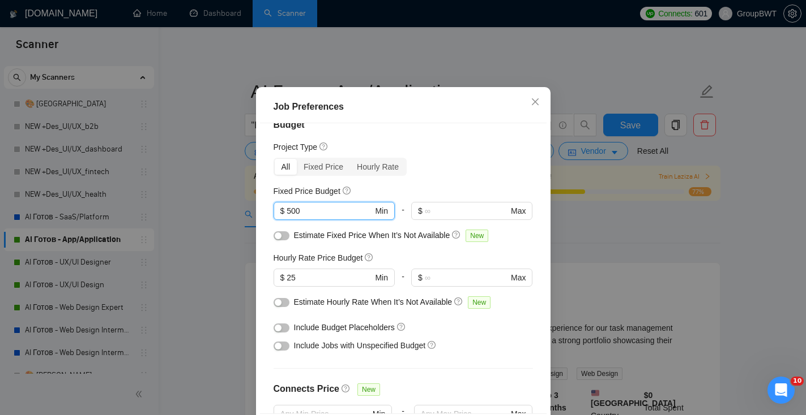
drag, startPoint x: 332, startPoint y: 239, endPoint x: 234, endPoint y: 233, distance: 98.7
click at [234, 233] on div "Job Preferences Budget Project Type All Fixed Price Hourly Rate Fixed Price Bud…" at bounding box center [403, 207] width 806 height 415
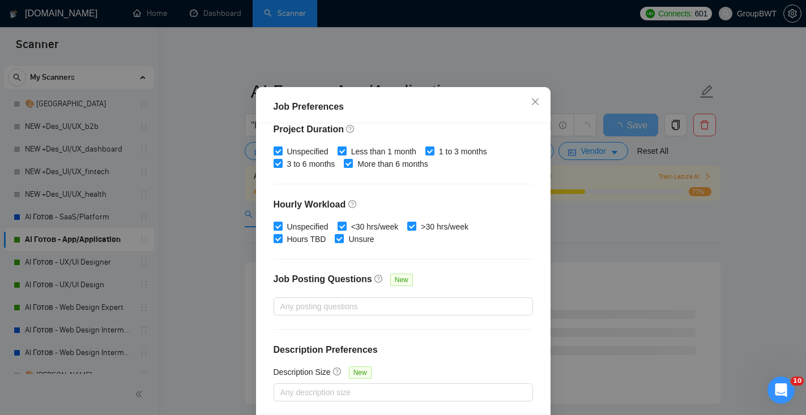
scroll to position [78, 0]
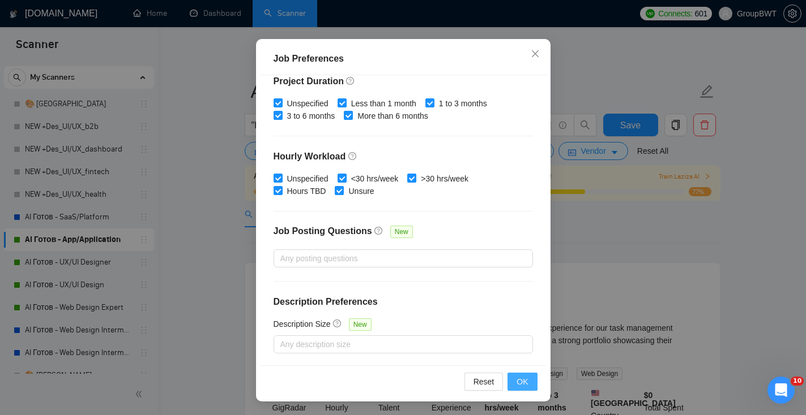
type input "1000"
click at [521, 384] on span "OK" at bounding box center [521, 382] width 11 height 12
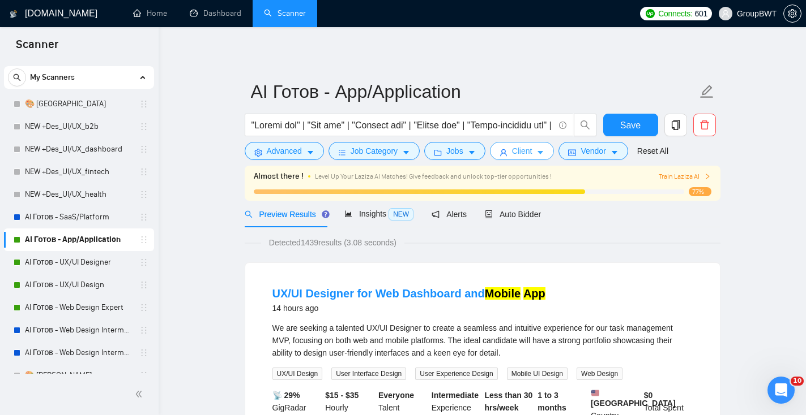
click at [532, 151] on span "Client" at bounding box center [522, 151] width 20 height 12
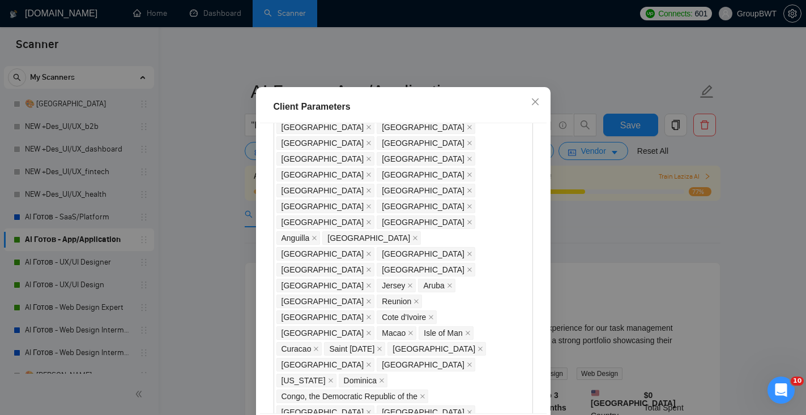
scroll to position [751, 0]
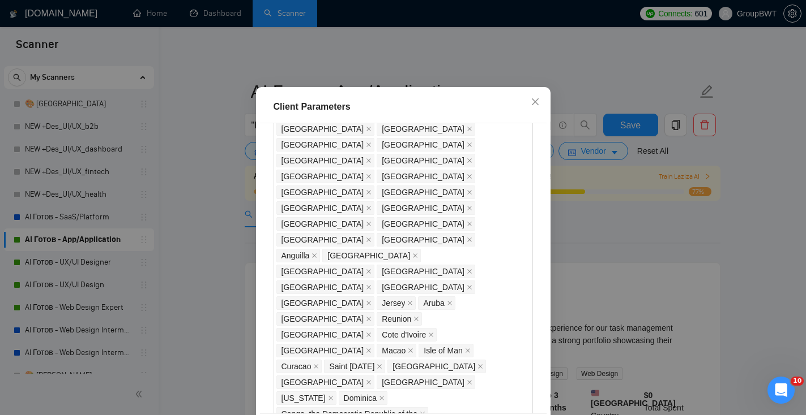
checkbox input "false"
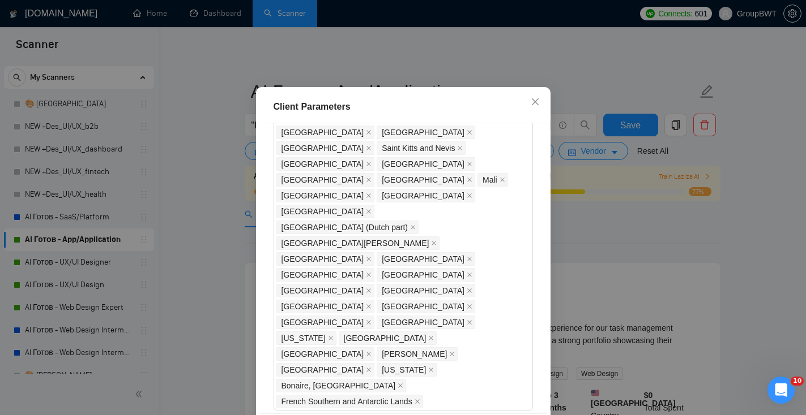
scroll to position [78, 0]
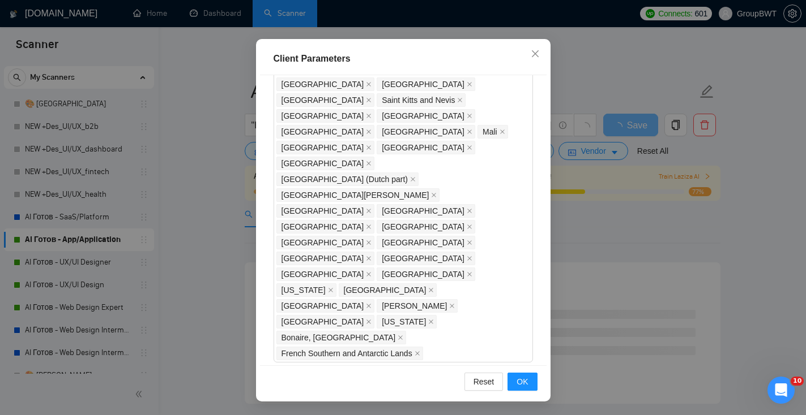
click at [519, 372] on div "Reset OK" at bounding box center [403, 382] width 286 height 32
click at [519, 382] on span "OK" at bounding box center [521, 382] width 11 height 12
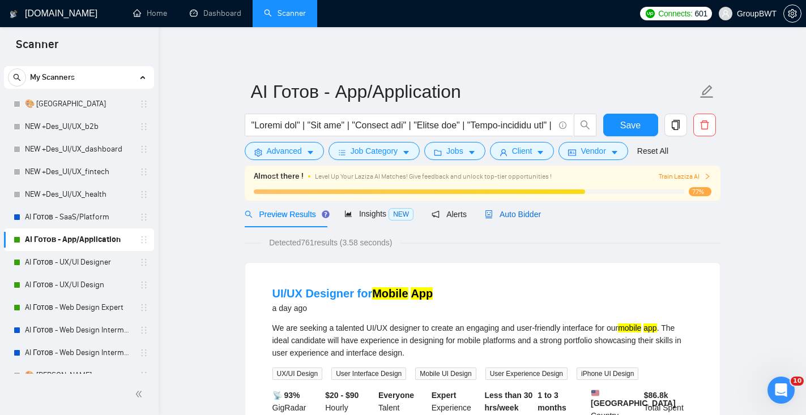
click at [531, 217] on span "Auto Bidder" at bounding box center [513, 214] width 56 height 9
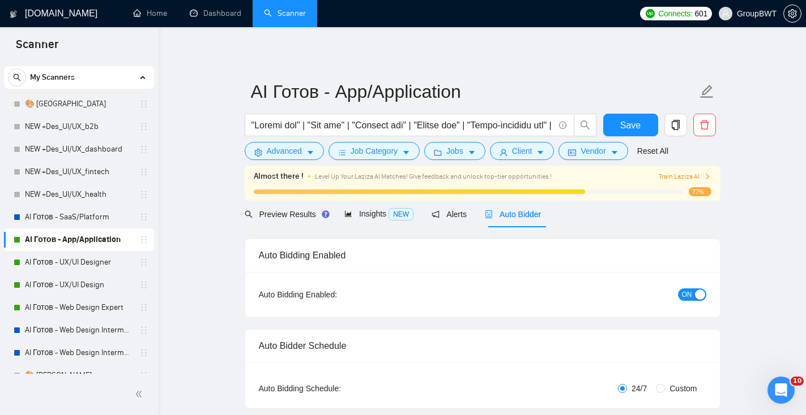
click at [683, 297] on span "ON" at bounding box center [687, 295] width 10 height 12
click at [639, 130] on span "Save" at bounding box center [630, 125] width 20 height 14
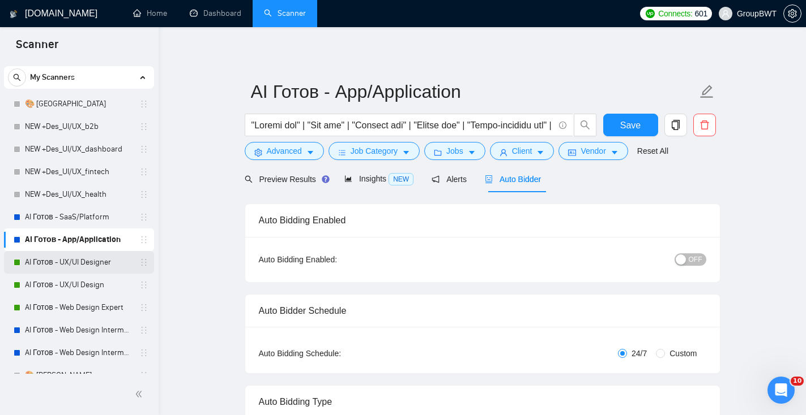
click at [80, 258] on link "AI Готов - UX/UI Designer" at bounding box center [79, 262] width 108 height 23
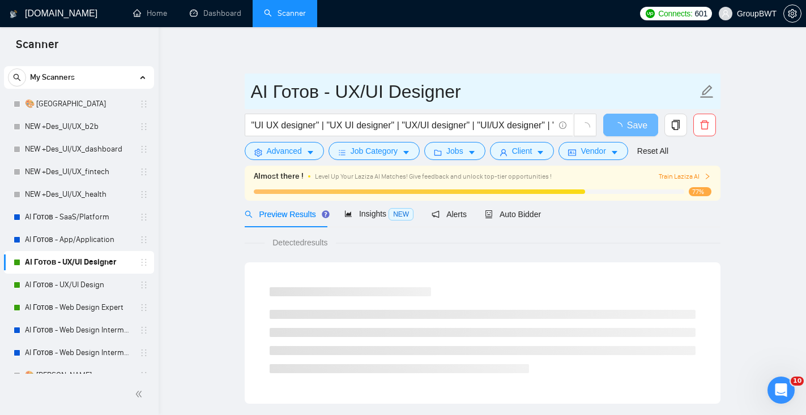
drag, startPoint x: 462, startPoint y: 97, endPoint x: 210, endPoint y: 97, distance: 252.5
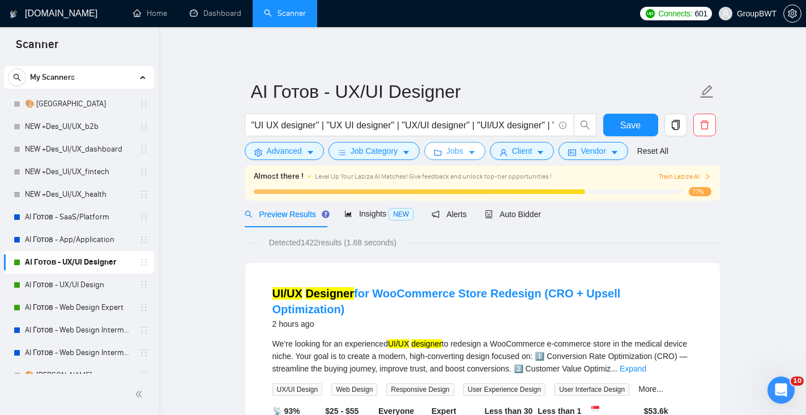
click at [444, 153] on button "Jobs" at bounding box center [454, 151] width 61 height 18
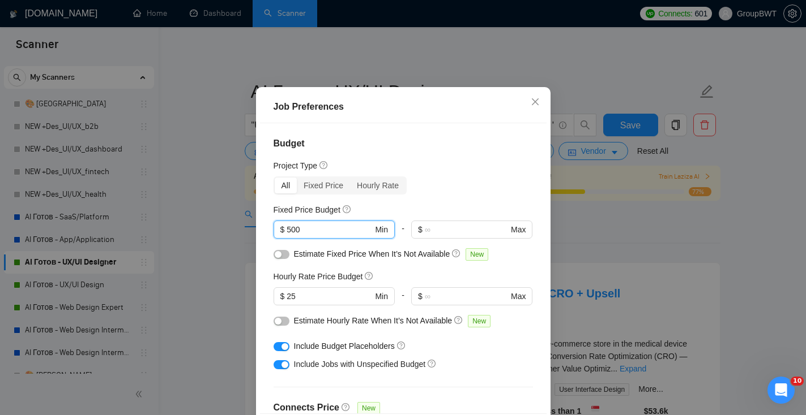
drag, startPoint x: 319, startPoint y: 256, endPoint x: 228, endPoint y: 255, distance: 91.2
click at [228, 255] on div "Job Preferences Budget Project Type All Fixed Price Hourly Rate Fixed Price Bud…" at bounding box center [403, 207] width 806 height 415
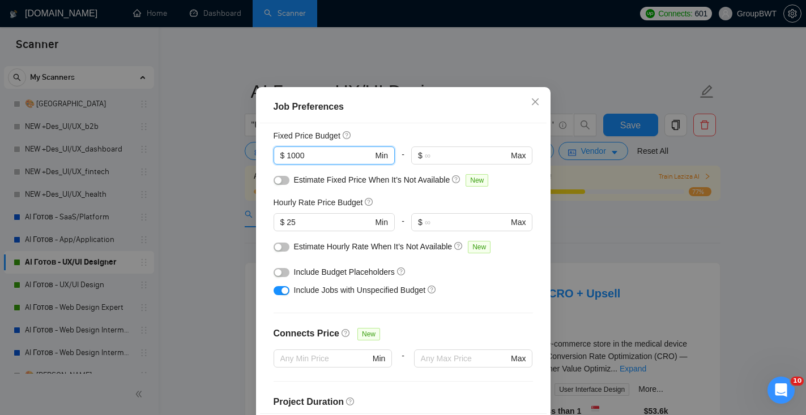
type input "1000"
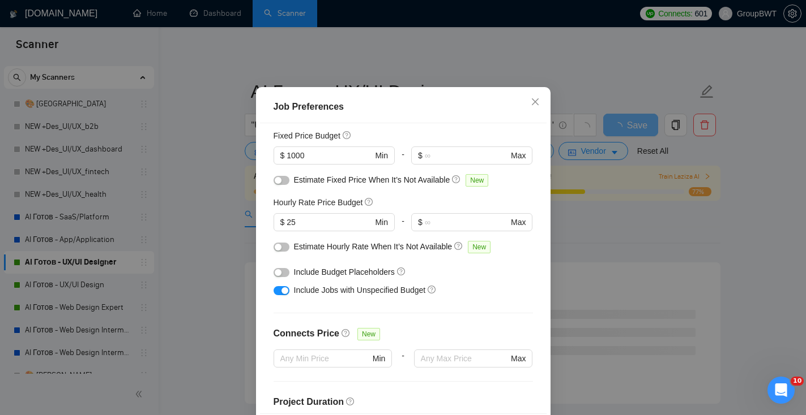
click at [284, 294] on div "button" at bounding box center [284, 291] width 7 height 7
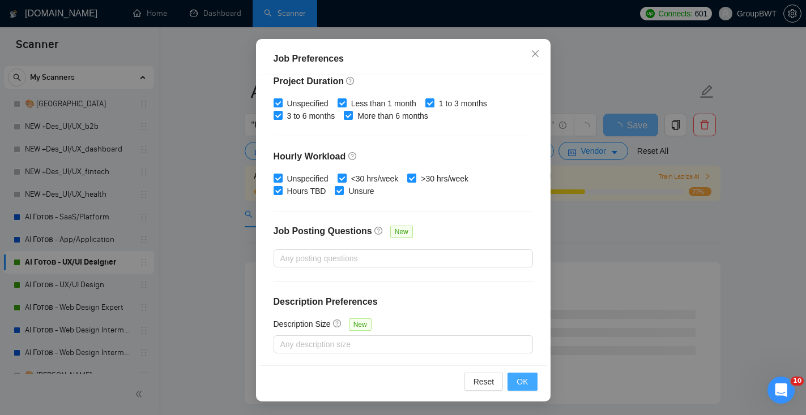
click at [521, 384] on span "OK" at bounding box center [521, 382] width 11 height 12
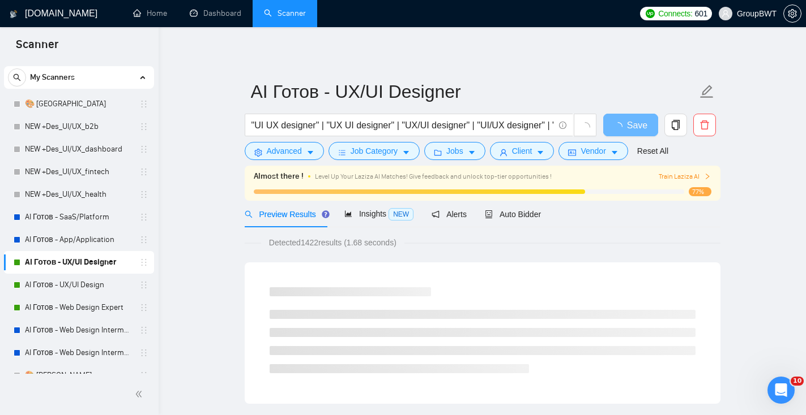
scroll to position [29, 0]
click at [538, 153] on button "Client" at bounding box center [522, 151] width 65 height 18
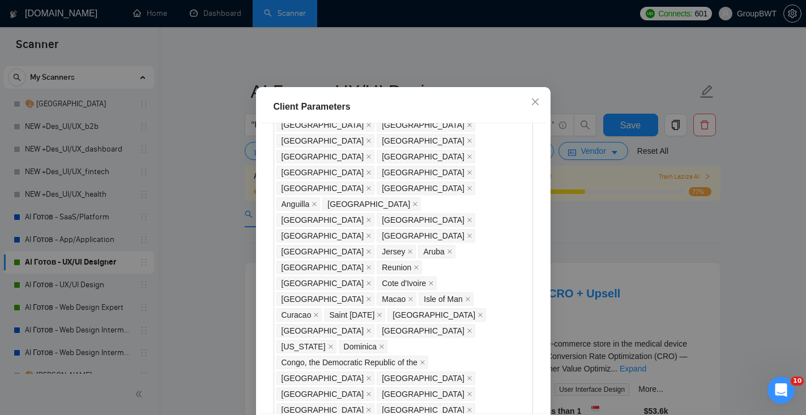
scroll to position [802, 0]
checkbox input "false"
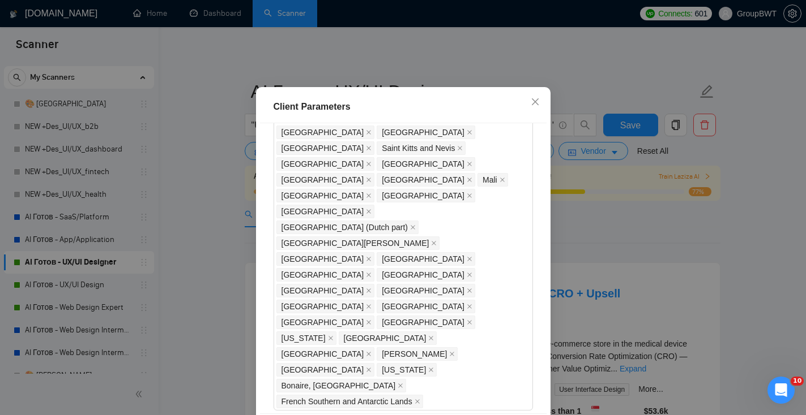
scroll to position [78, 0]
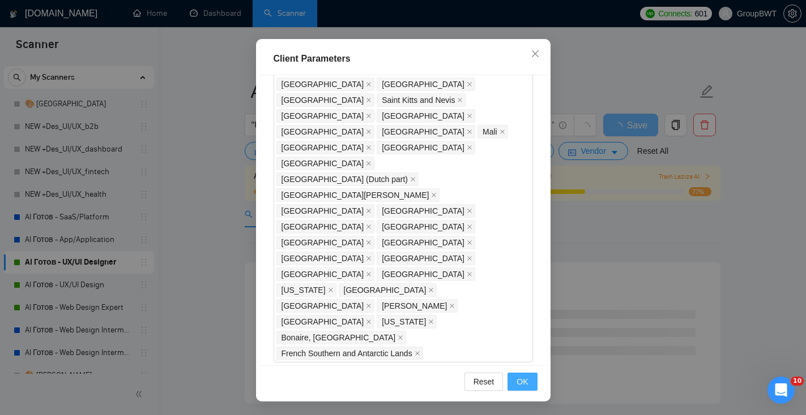
click at [523, 378] on span "OK" at bounding box center [521, 382] width 11 height 12
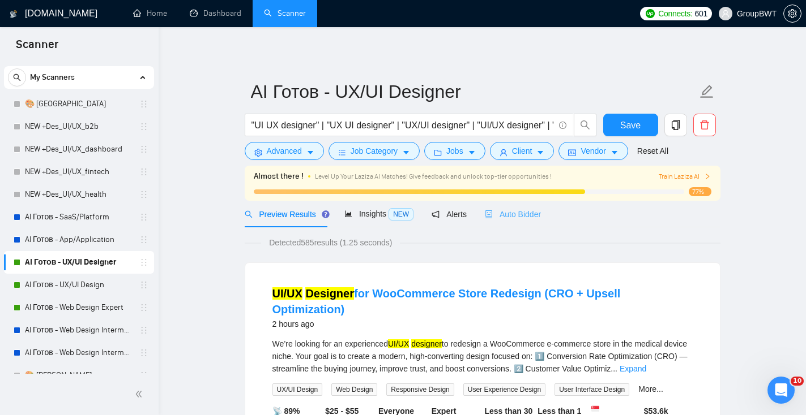
click at [530, 221] on div "Auto Bidder" at bounding box center [513, 214] width 56 height 27
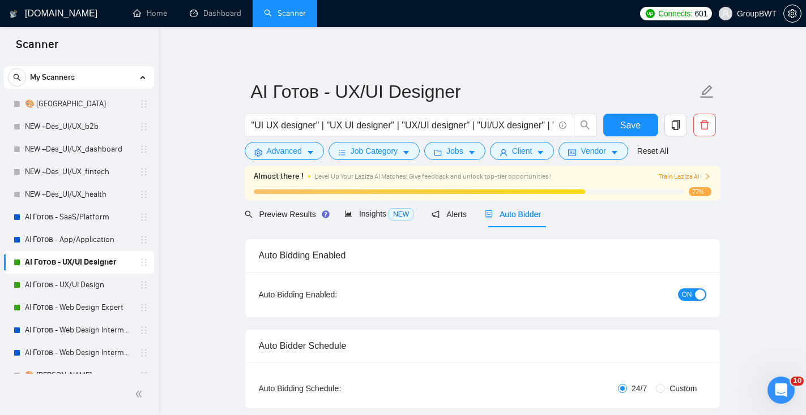
click at [699, 295] on div "button" at bounding box center [700, 295] width 10 height 10
click at [639, 126] on span "Save" at bounding box center [630, 125] width 20 height 14
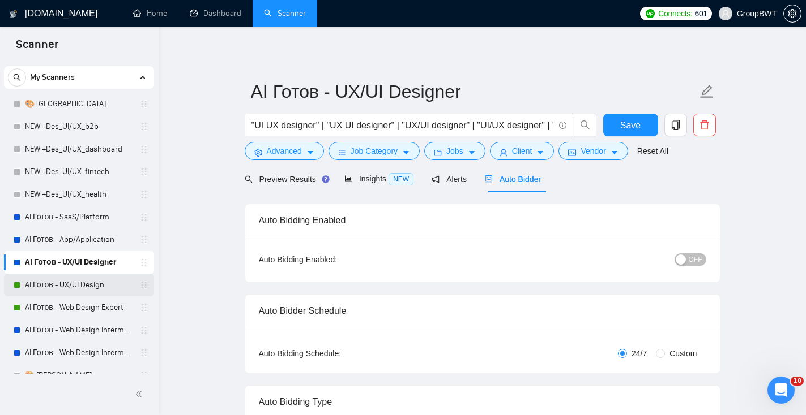
click at [87, 286] on link "AI Готов - UX/UI Design" at bounding box center [79, 285] width 108 height 23
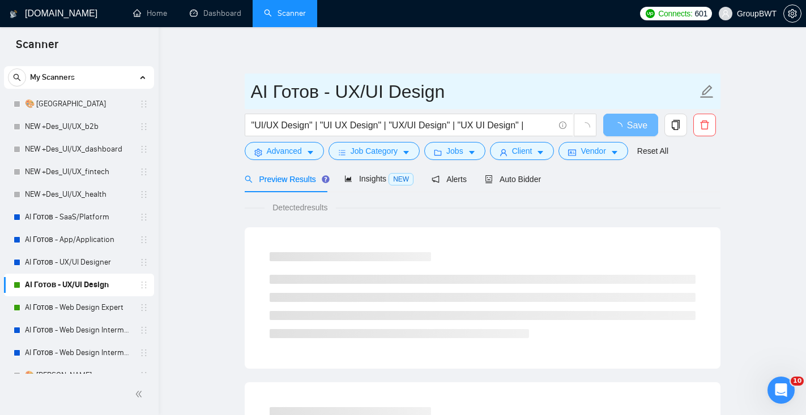
drag, startPoint x: 447, startPoint y: 97, endPoint x: 226, endPoint y: 88, distance: 220.9
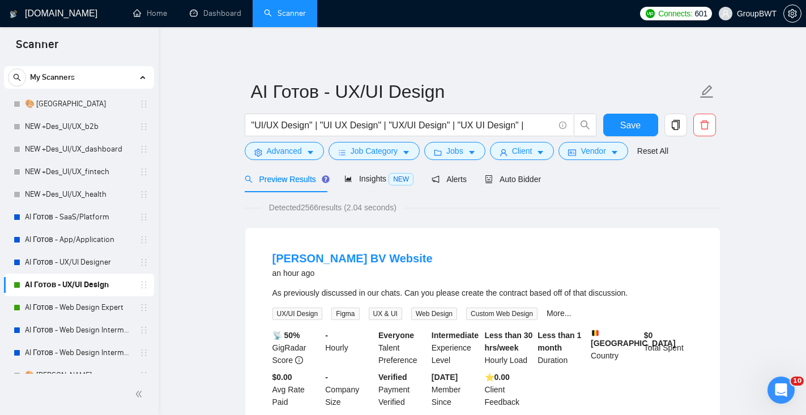
click at [467, 163] on form "AI Готов - UX/UI Design "UI/UX Design" | "UI UX Design" | "UX/UI Design" | "UX …" at bounding box center [482, 120] width 475 height 92
click at [461, 152] on span "Jobs" at bounding box center [454, 151] width 17 height 12
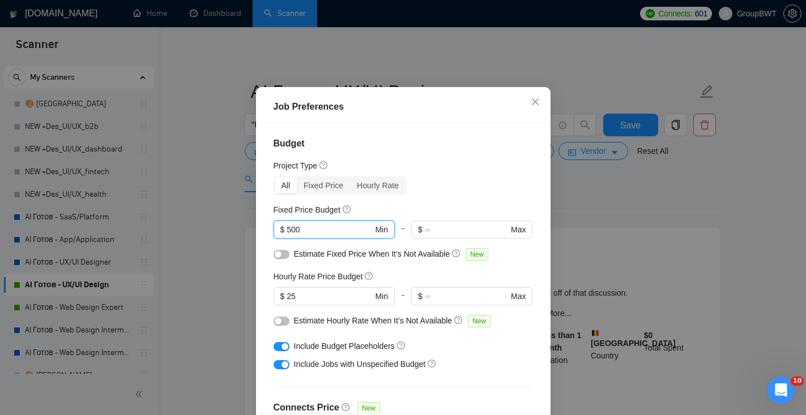
drag, startPoint x: 332, startPoint y: 253, endPoint x: 235, endPoint y: 247, distance: 97.0
click at [236, 248] on div "Job Preferences Budget Project Type All Fixed Price Hourly Rate Fixed Price Bud…" at bounding box center [403, 207] width 806 height 415
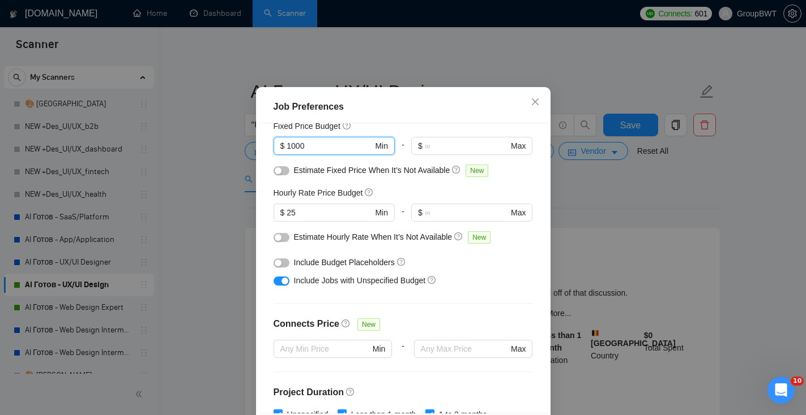
scroll to position [88, 0]
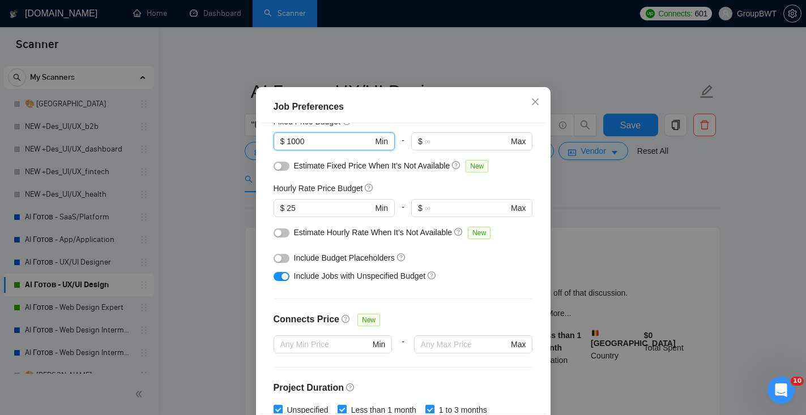
type input "1000"
click at [283, 280] on div "button" at bounding box center [284, 276] width 7 height 7
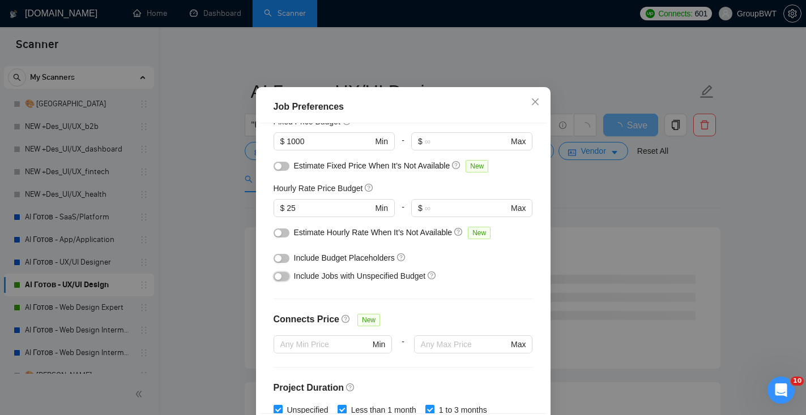
scroll to position [347, 0]
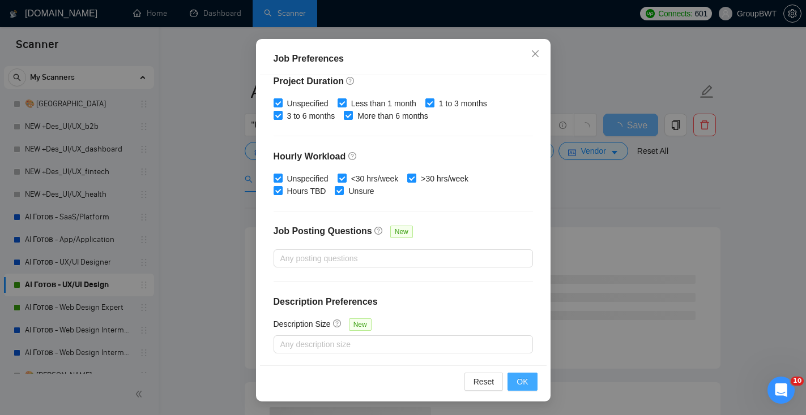
click at [518, 388] on span "OK" at bounding box center [521, 382] width 11 height 12
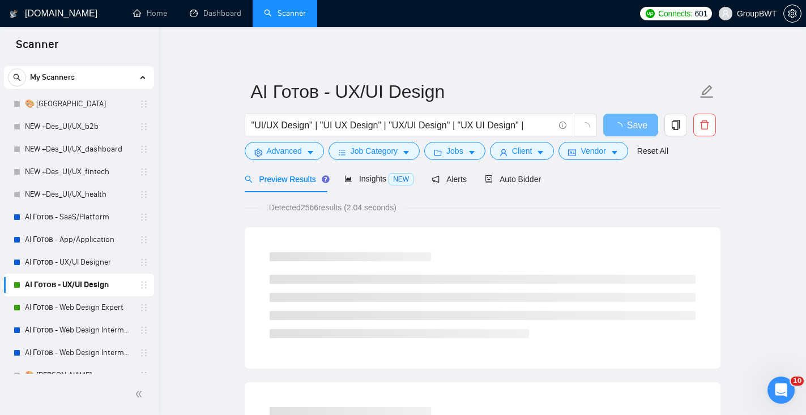
scroll to position [29, 0]
click at [519, 153] on span "Client" at bounding box center [522, 151] width 20 height 12
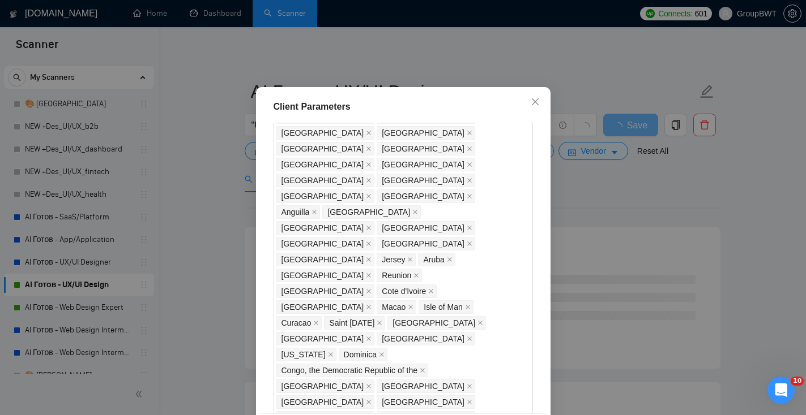
scroll to position [793, 0]
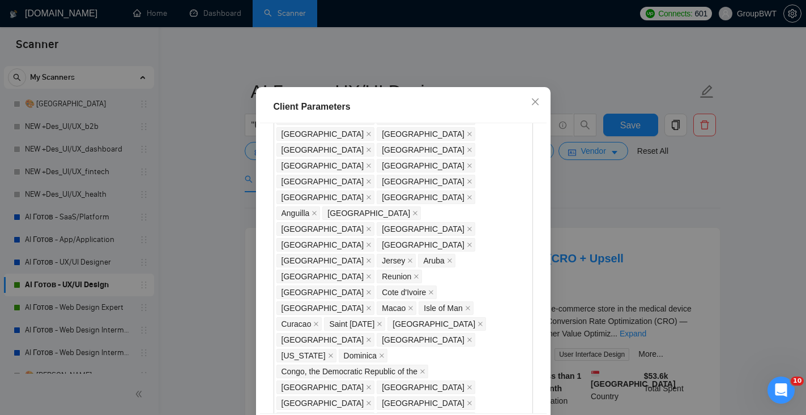
checkbox input "false"
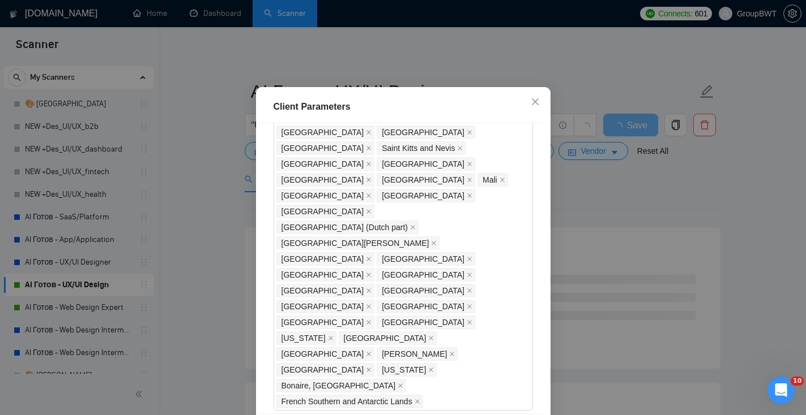
scroll to position [78, 0]
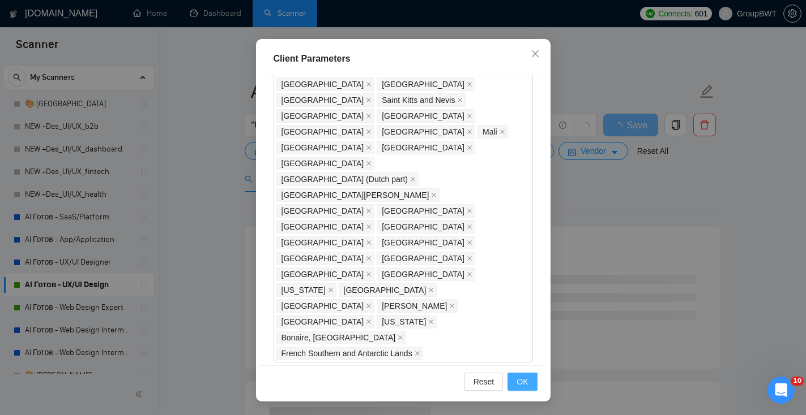
click at [532, 382] on button "OK" at bounding box center [521, 382] width 29 height 18
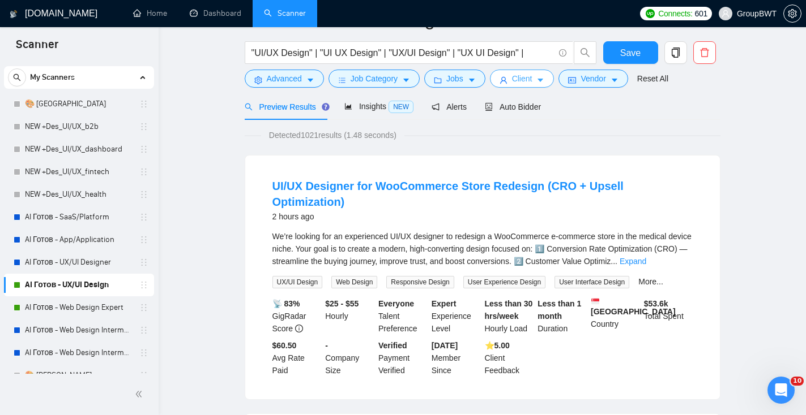
scroll to position [0, 0]
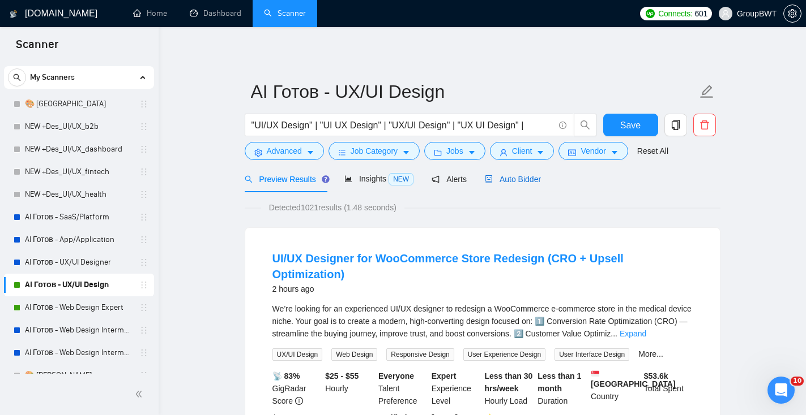
click at [541, 178] on span "Auto Bidder" at bounding box center [513, 179] width 56 height 9
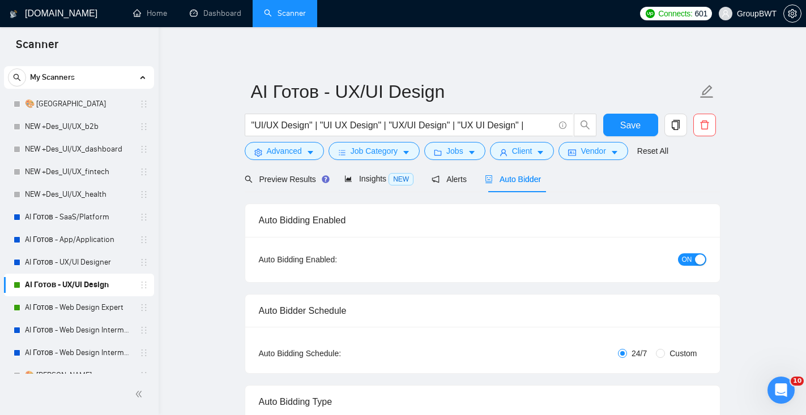
click at [692, 260] on button "ON" at bounding box center [692, 260] width 28 height 12
click at [640, 124] on button "Save" at bounding box center [630, 125] width 55 height 23
click at [93, 307] on link "AI Готов - Web Design Expert" at bounding box center [79, 308] width 108 height 23
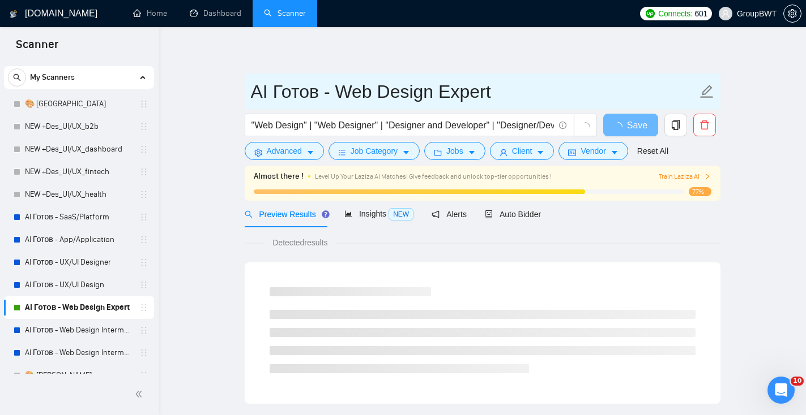
drag, startPoint x: 497, startPoint y: 95, endPoint x: 211, endPoint y: 87, distance: 286.5
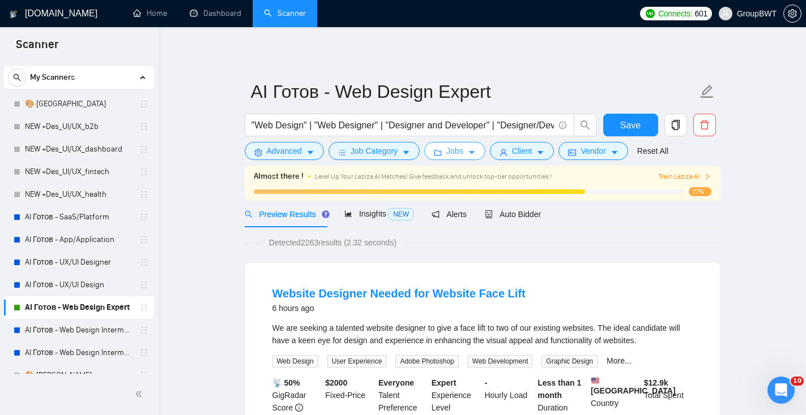
click at [455, 156] on span "Jobs" at bounding box center [454, 151] width 17 height 12
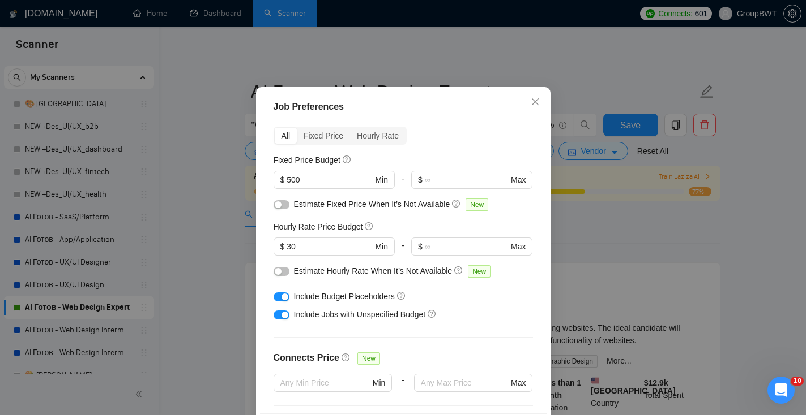
scroll to position [32, 0]
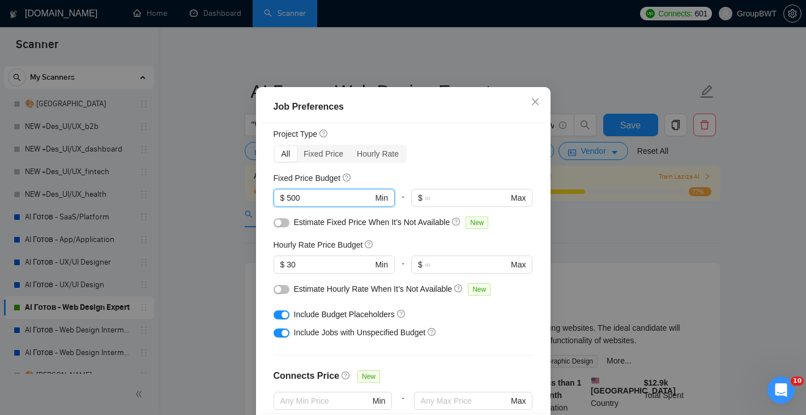
drag, startPoint x: 310, startPoint y: 226, endPoint x: 194, endPoint y: 220, distance: 115.6
click at [199, 221] on div "Job Preferences Budget Project Type All Fixed Price Hourly Rate Fixed Price Bud…" at bounding box center [403, 207] width 806 height 415
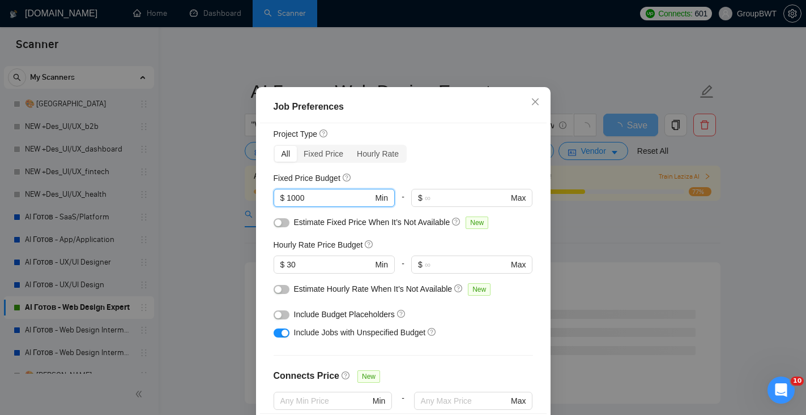
type input "1000"
click at [285, 337] on div "button" at bounding box center [284, 333] width 7 height 7
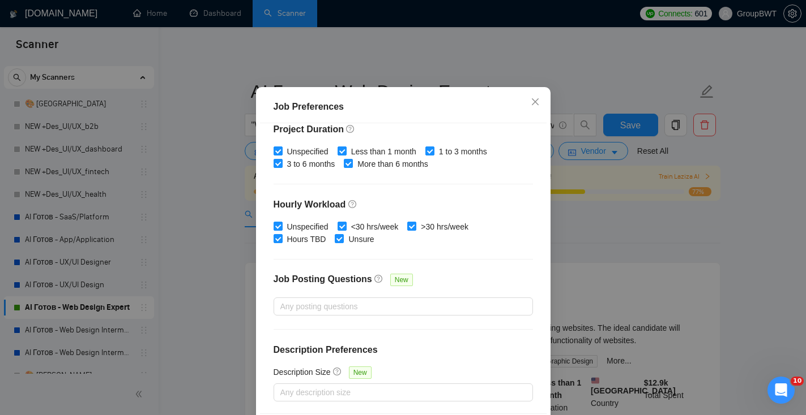
scroll to position [78, 0]
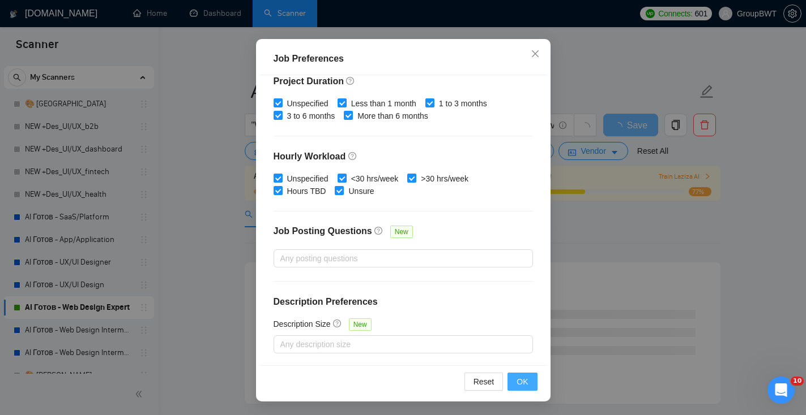
click at [526, 381] on span "OK" at bounding box center [521, 382] width 11 height 12
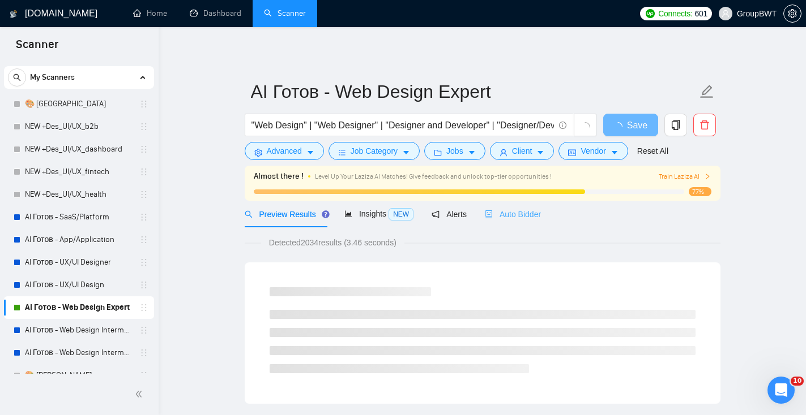
scroll to position [29, 0]
click at [544, 149] on icon "caret-down" at bounding box center [540, 153] width 8 height 8
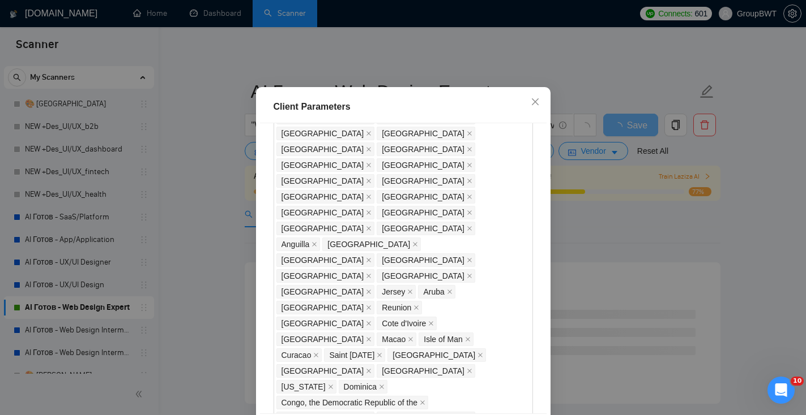
scroll to position [746, 0]
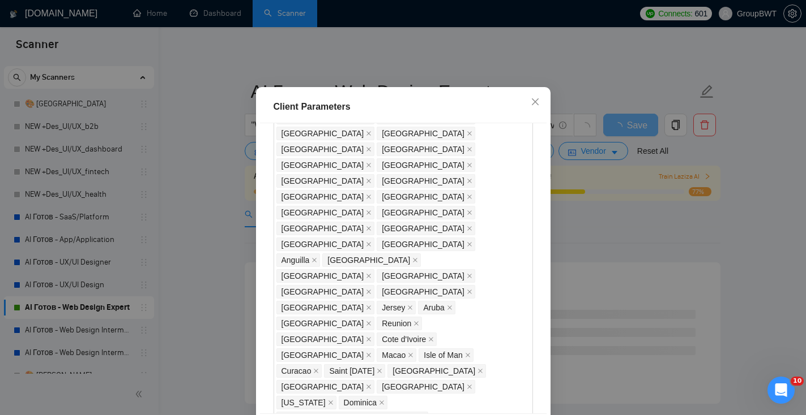
drag, startPoint x: 278, startPoint y: 299, endPoint x: 425, endPoint y: 303, distance: 147.2
checkbox input "false"
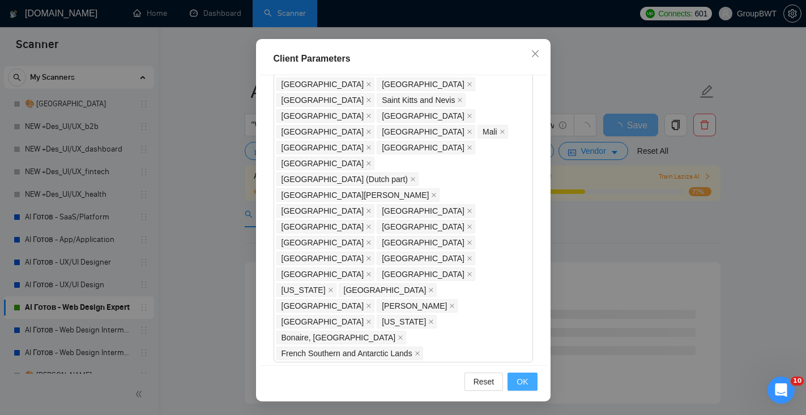
click at [523, 381] on span "OK" at bounding box center [521, 382] width 11 height 12
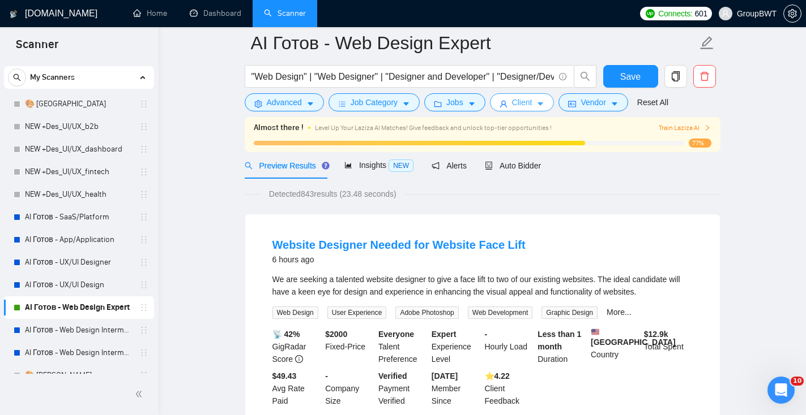
scroll to position [31, 0]
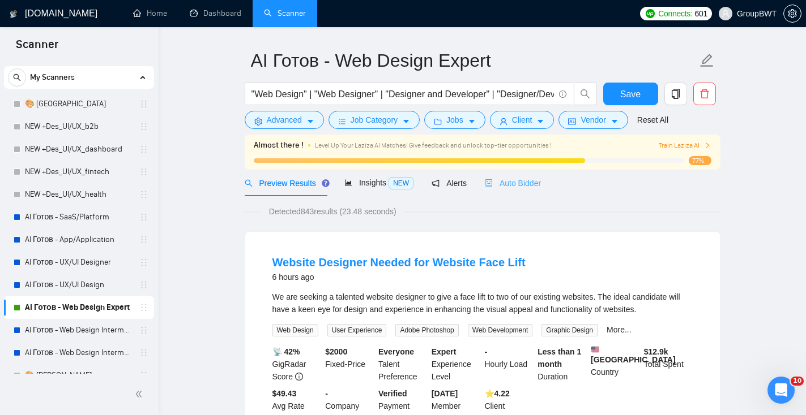
click at [529, 191] on div "Auto Bidder" at bounding box center [513, 183] width 56 height 27
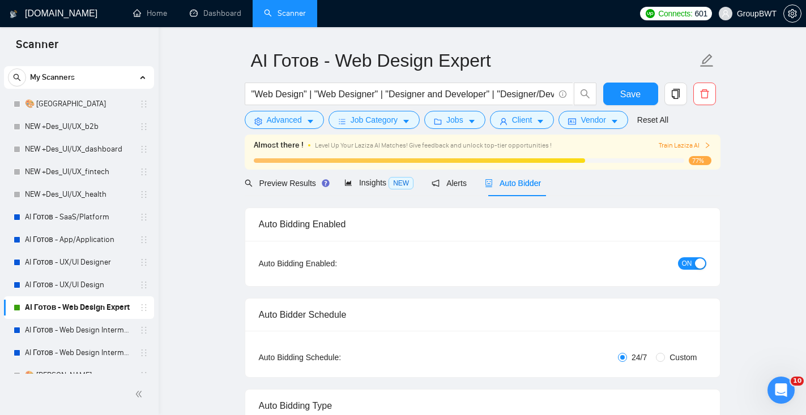
click at [695, 265] on div "button" at bounding box center [700, 264] width 10 height 10
click at [632, 91] on span "Save" at bounding box center [630, 94] width 20 height 14
